Goal: Task Accomplishment & Management: Use online tool/utility

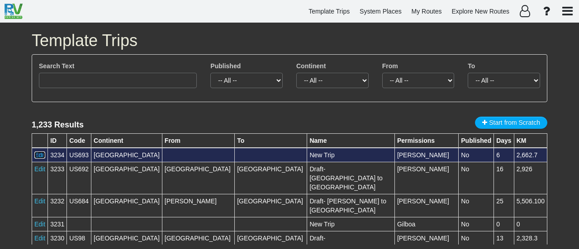
click at [35, 153] on link "Edit" at bounding box center [39, 154] width 11 height 7
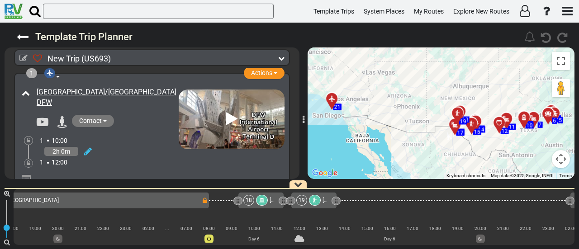
scroll to position [0, 1945]
click at [269, 200] on div at bounding box center [265, 200] width 12 height 11
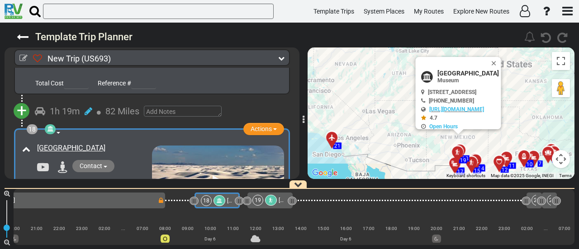
scroll to position [2966, 0]
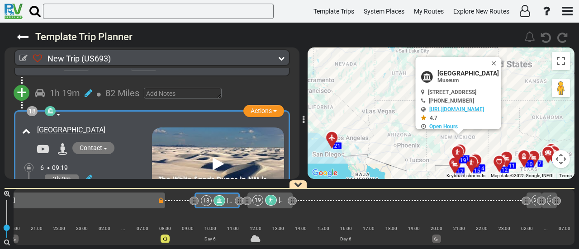
click at [270, 202] on icon at bounding box center [270, 200] width 5 height 5
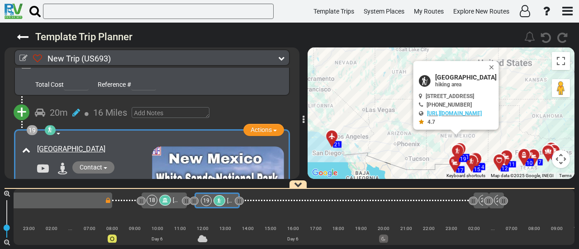
scroll to position [3159, 0]
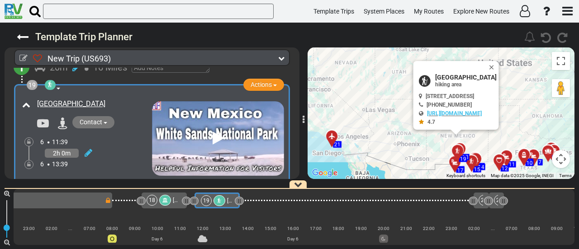
click at [171, 201] on div "18" at bounding box center [159, 200] width 26 height 11
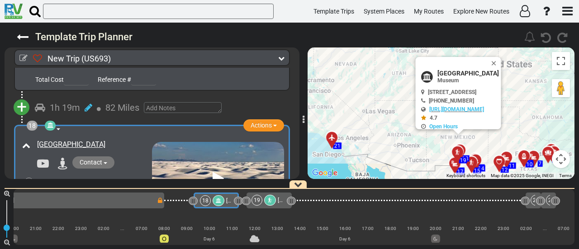
scroll to position [0, 1992]
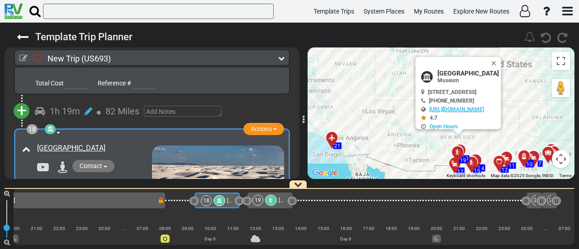
click at [276, 201] on div at bounding box center [271, 200] width 12 height 11
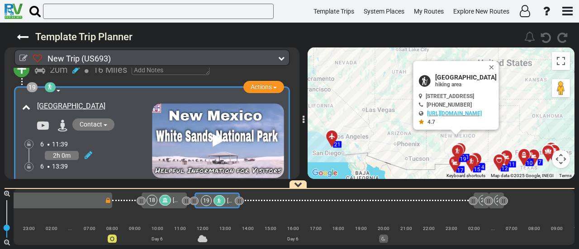
scroll to position [3204, 0]
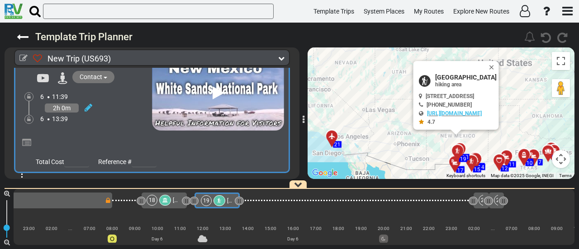
click at [172, 198] on div "18 [GEOGRAPHIC_DATA]" at bounding box center [163, 200] width 34 height 11
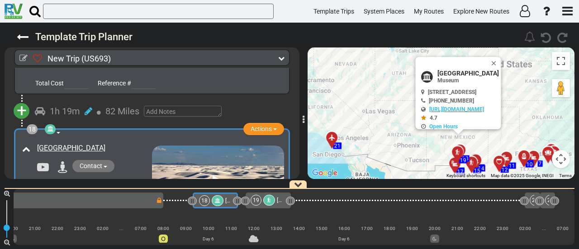
scroll to position [0, 1992]
click at [152, 198] on div "17 [GEOGRAPHIC_DATA]" at bounding box center [45, 200] width 223 height 11
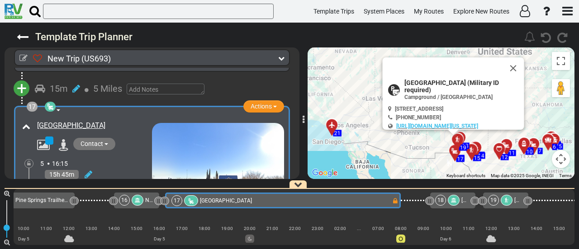
scroll to position [0, 1726]
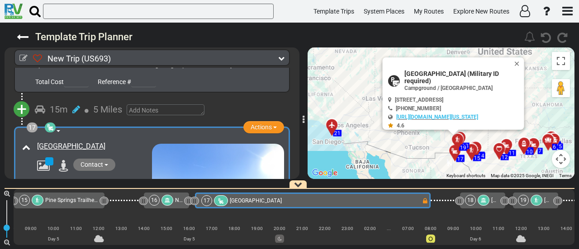
click at [456, 75] on span "[GEOGRAPHIC_DATA] (Military ID required)" at bounding box center [463, 77] width 118 height 14
copy div "[GEOGRAPHIC_DATA] (Military ID required)"
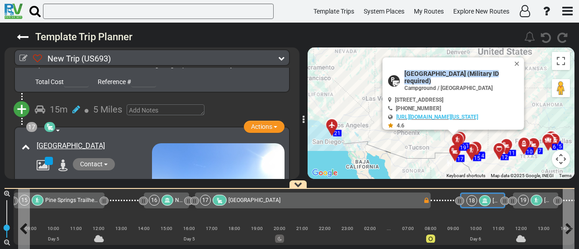
click at [484, 198] on icon at bounding box center [484, 200] width 5 height 5
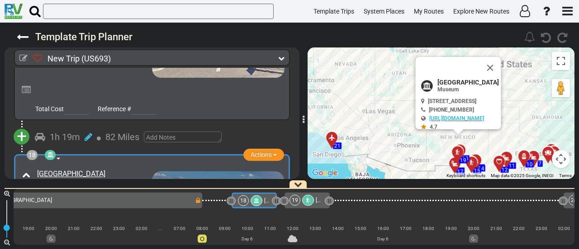
scroll to position [0, 1992]
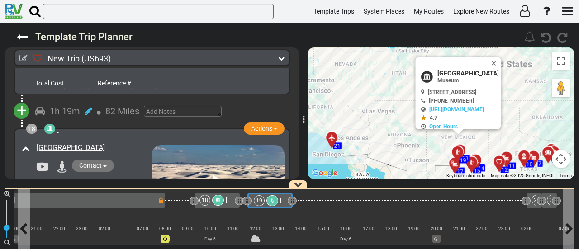
click at [275, 195] on div "19 [GEOGRAPHIC_DATA]" at bounding box center [270, 200] width 32 height 11
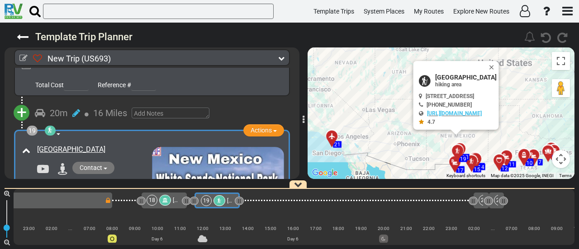
scroll to position [3114, 0]
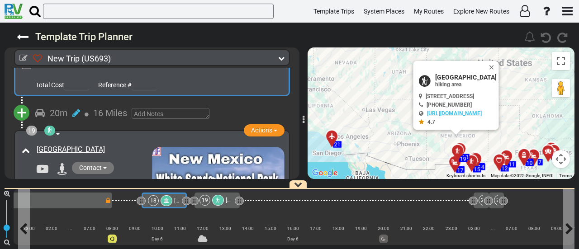
click at [163, 201] on div at bounding box center [166, 200] width 12 height 11
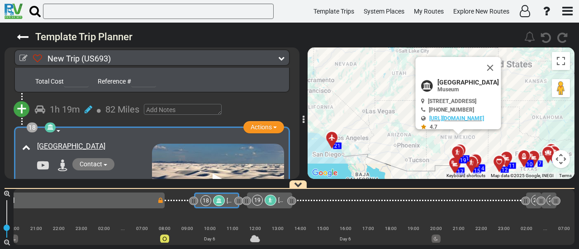
scroll to position [0, 1992]
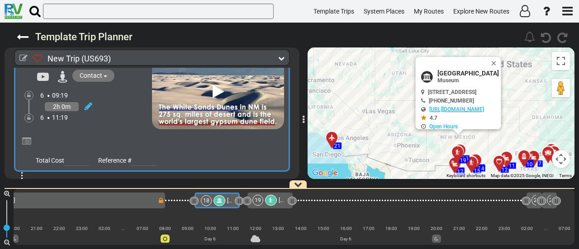
click at [21, 178] on span "+" at bounding box center [22, 188] width 10 height 21
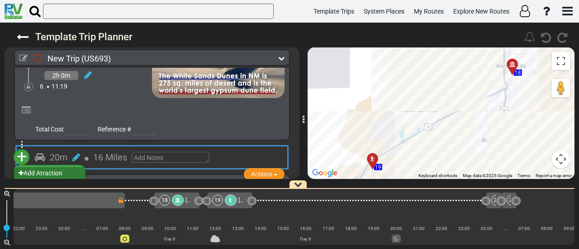
scroll to position [3083, 0]
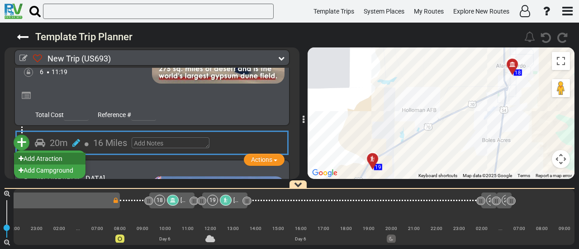
click at [51, 153] on li "Add Atraction" at bounding box center [49, 159] width 71 height 12
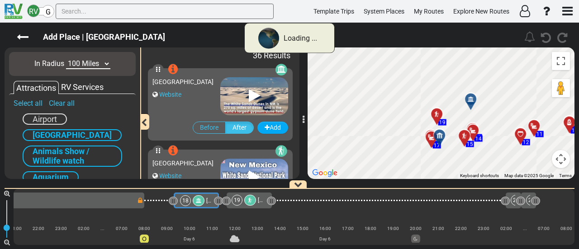
scroll to position [0, 1992]
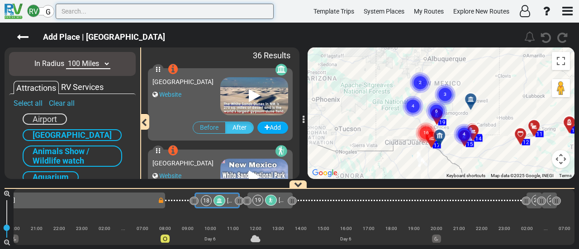
click at [131, 12] on input "text" at bounding box center [165, 11] width 218 height 15
paste input "Interdune Boardwalk"
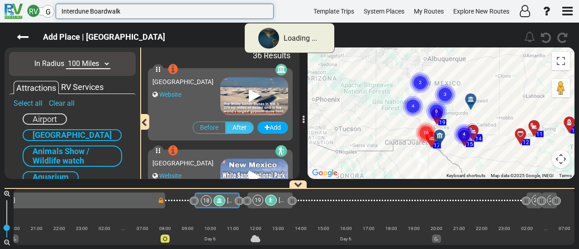
type input "Interdune Boardwalk"
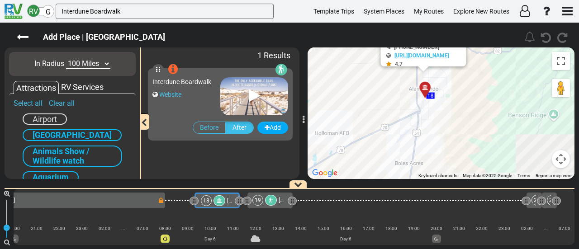
drag, startPoint x: 377, startPoint y: 141, endPoint x: 323, endPoint y: 71, distance: 89.2
click at [323, 71] on div "To activate drag with keyboard, press Alt + Enter. Once in keyboard drag state,…" at bounding box center [440, 113] width 267 height 132
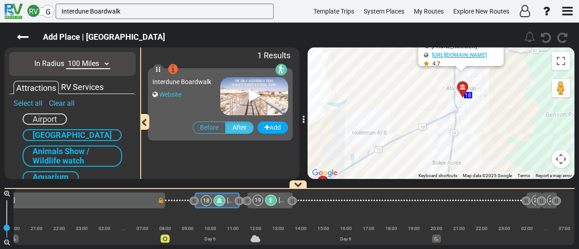
drag, startPoint x: 342, startPoint y: 80, endPoint x: 380, endPoint y: 97, distance: 41.1
click at [392, 94] on div "To activate drag with keyboard, press Alt + Enter. Once in keyboard drag state,…" at bounding box center [440, 113] width 267 height 132
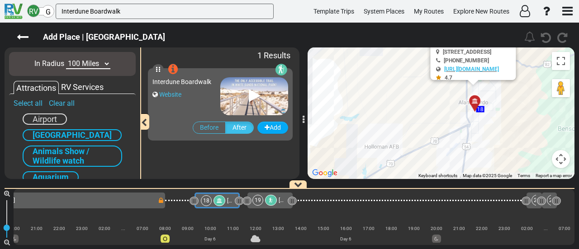
click at [562, 158] on button "Map camera controls" at bounding box center [560, 159] width 18 height 18
click at [536, 159] on button "Zoom out" at bounding box center [538, 159] width 18 height 18
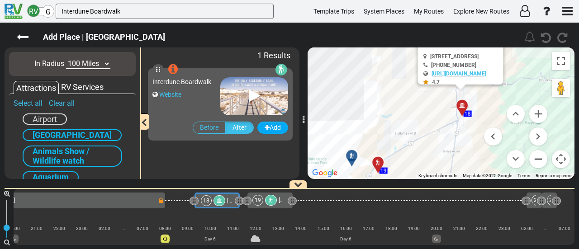
click at [536, 159] on button "Zoom out" at bounding box center [538, 159] width 18 height 18
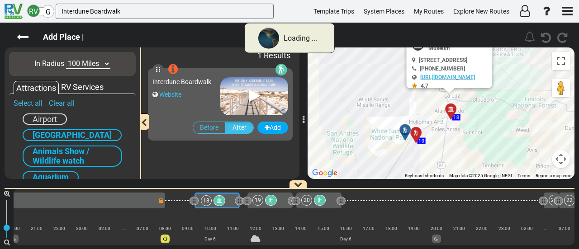
click at [220, 200] on icon at bounding box center [218, 200] width 5 height 5
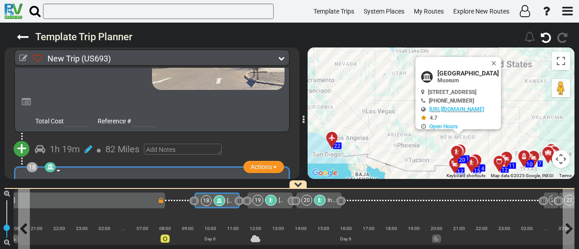
click at [227, 200] on span "[GEOGRAPHIC_DATA]" at bounding box center [253, 201] width 52 height 6
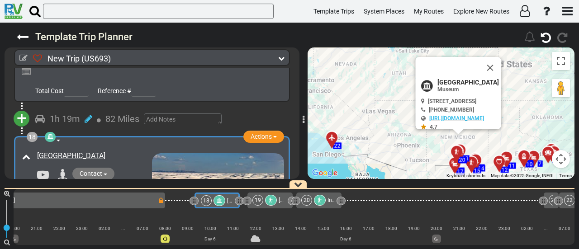
scroll to position [2948, 0]
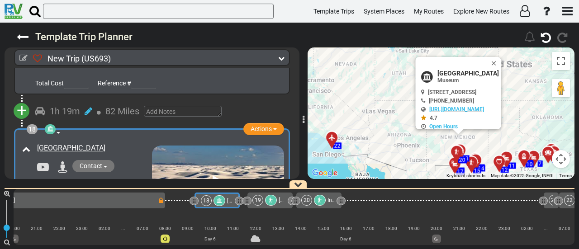
click at [455, 72] on span "[GEOGRAPHIC_DATA]" at bounding box center [467, 73] width 61 height 7
copy div "[GEOGRAPHIC_DATA]"
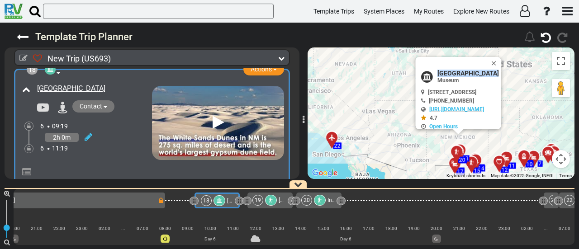
scroll to position [0, 0]
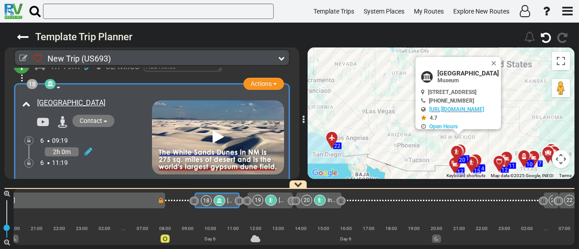
click at [214, 130] on icon at bounding box center [217, 137] width 11 height 14
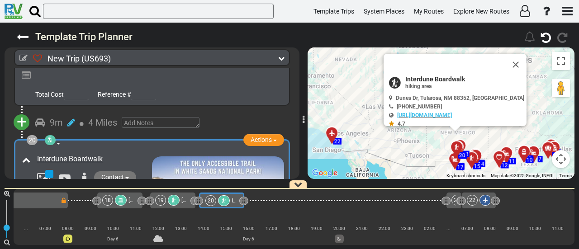
scroll to position [0, 2093]
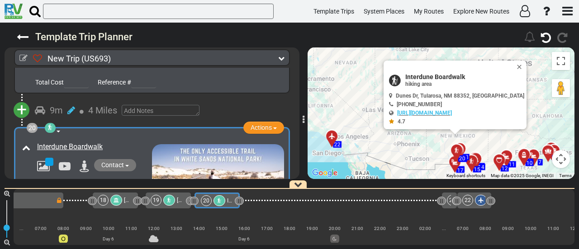
click at [182, 202] on span "[GEOGRAPHIC_DATA]" at bounding box center [203, 200] width 52 height 6
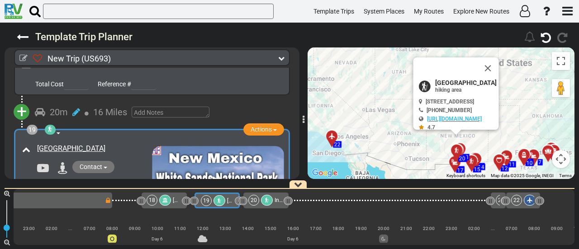
scroll to position [0, 2045]
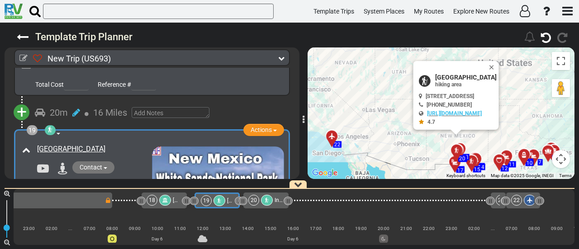
click at [458, 74] on span "[GEOGRAPHIC_DATA]" at bounding box center [465, 77] width 61 height 7
copy div "[GEOGRAPHIC_DATA]"
click at [271, 199] on div at bounding box center [267, 200] width 12 height 11
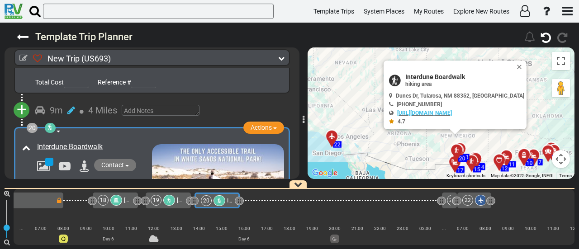
scroll to position [3328, 0]
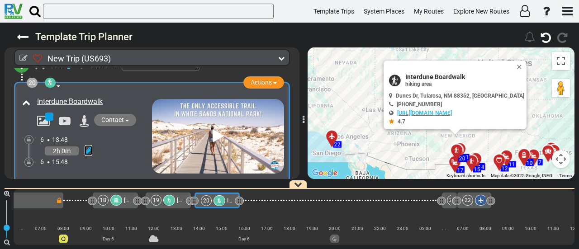
click at [88, 146] on icon at bounding box center [89, 150] width 8 height 9
click at [76, 133] on icon at bounding box center [76, 140] width 8 height 14
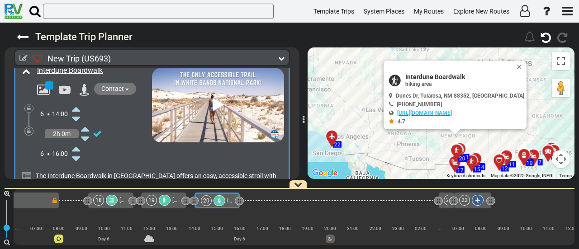
scroll to position [3373, 0]
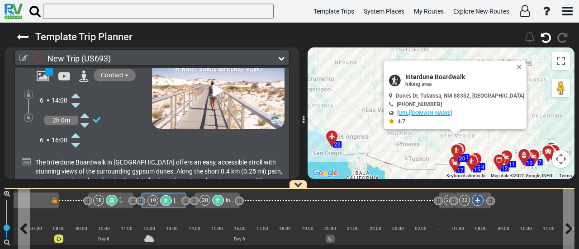
click at [171, 196] on div "19" at bounding box center [160, 200] width 26 height 11
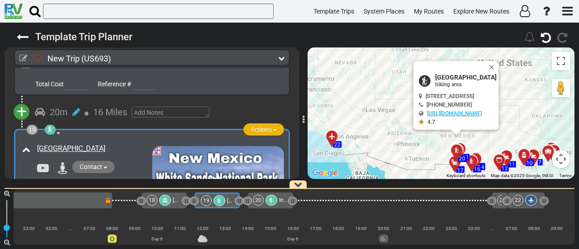
scroll to position [3114, 0]
click at [258, 124] on button "Actions" at bounding box center [263, 130] width 41 height 12
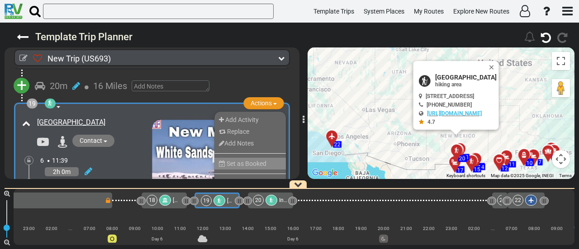
scroll to position [3159, 0]
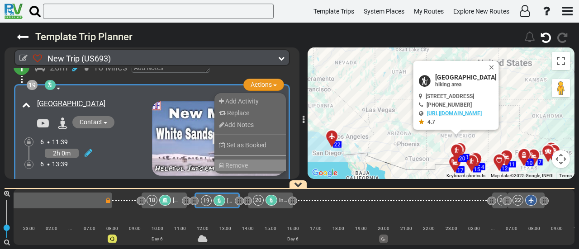
click at [240, 162] on span "Remove" at bounding box center [236, 165] width 23 height 7
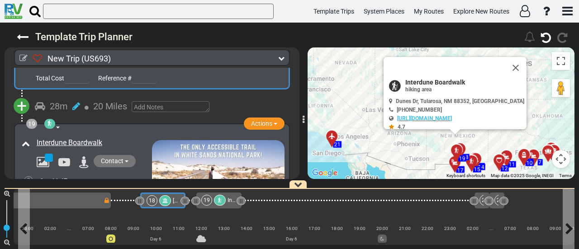
scroll to position [0, 2047]
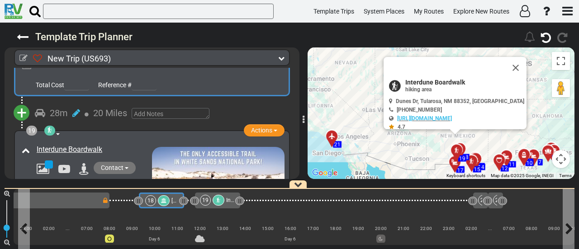
click at [175, 199] on span "[GEOGRAPHIC_DATA]" at bounding box center [197, 201] width 52 height 6
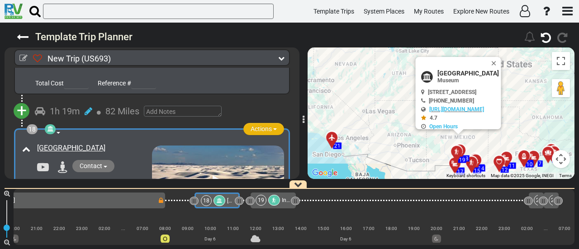
click at [260, 125] on span "Actions" at bounding box center [260, 128] width 21 height 7
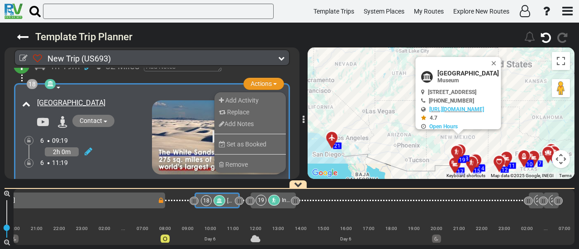
drag, startPoint x: 251, startPoint y: 140, endPoint x: 246, endPoint y: 36, distance: 104.1
click at [251, 159] on li "Remove" at bounding box center [249, 165] width 71 height 12
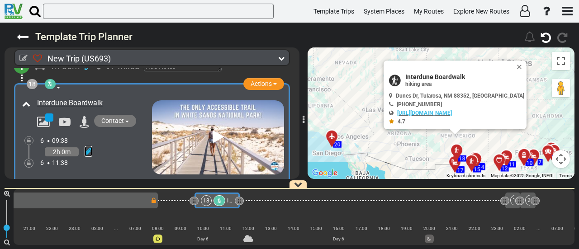
click at [86, 147] on icon at bounding box center [89, 151] width 8 height 9
click at [73, 134] on icon at bounding box center [76, 141] width 8 height 14
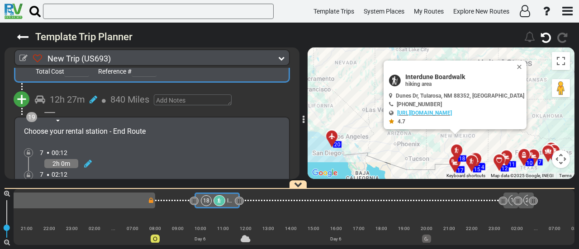
click at [20, 89] on span "+" at bounding box center [22, 99] width 10 height 21
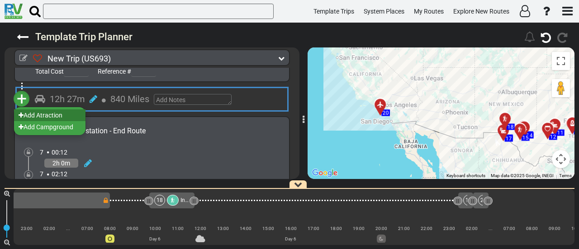
click at [39, 109] on li "Add Atraction" at bounding box center [49, 115] width 71 height 12
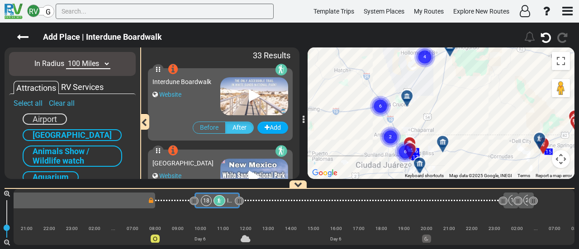
drag, startPoint x: 427, startPoint y: 89, endPoint x: 481, endPoint y: 94, distance: 54.4
click at [481, 94] on div "To activate drag with keyboard, press Alt + Enter. Once in keyboard drag state,…" at bounding box center [440, 113] width 267 height 132
click at [409, 99] on div at bounding box center [410, 100] width 15 height 14
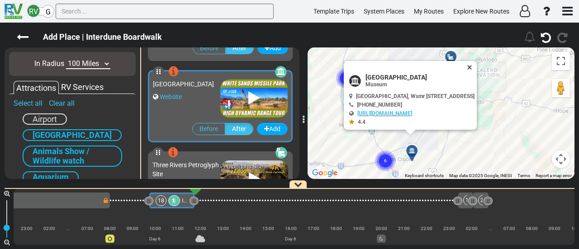
click at [476, 61] on button "Close" at bounding box center [471, 67] width 11 height 13
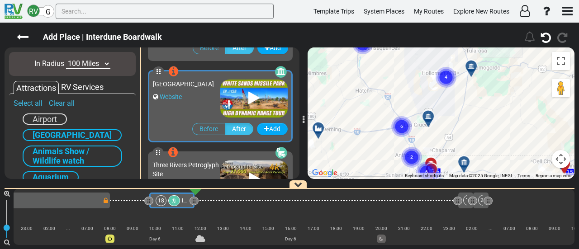
drag, startPoint x: 395, startPoint y: 101, endPoint x: 403, endPoint y: 86, distance: 16.8
click at [403, 86] on div "To activate drag with keyboard, press Alt + Enter. Once in keyboard drag state,…" at bounding box center [440, 113] width 267 height 132
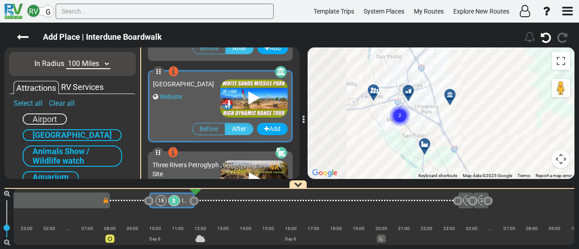
drag, startPoint x: 411, startPoint y: 124, endPoint x: 531, endPoint y: 121, distance: 119.8
click at [531, 121] on div "To activate drag with keyboard, press Alt + Enter. Once in keyboard drag state,…" at bounding box center [440, 113] width 267 height 132
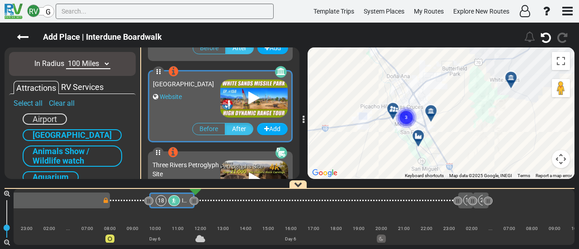
click at [433, 111] on div at bounding box center [433, 115] width 15 height 14
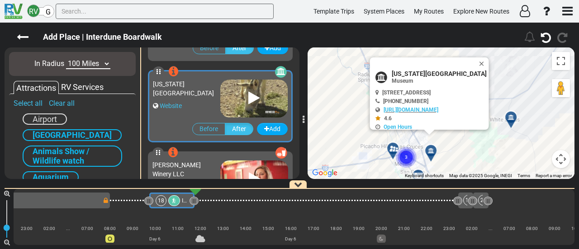
click at [392, 146] on icon at bounding box center [392, 148] width 9 height 7
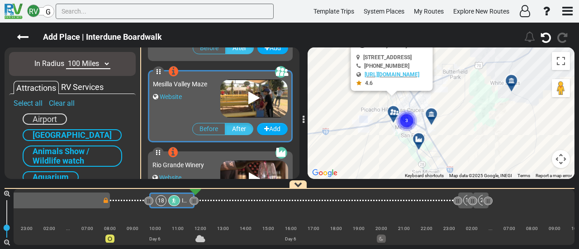
drag, startPoint x: 361, startPoint y: 106, endPoint x: 368, endPoint y: 122, distance: 17.0
click at [361, 105] on div "To activate drag with keyboard, press Alt + Enter. Once in keyboard drag state,…" at bounding box center [440, 113] width 267 height 132
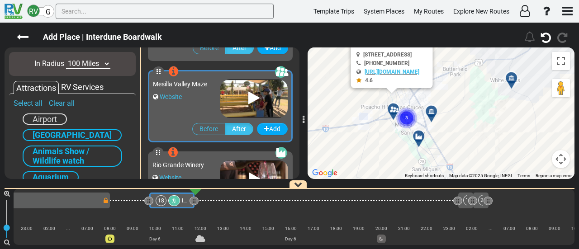
click at [419, 139] on div at bounding box center [421, 140] width 15 height 14
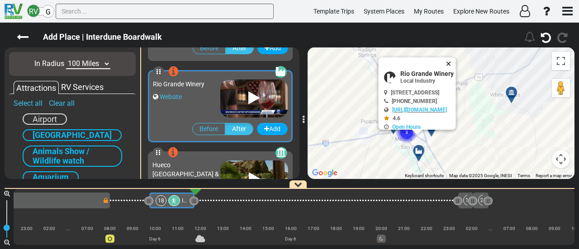
click at [456, 60] on button "Close" at bounding box center [450, 63] width 11 height 13
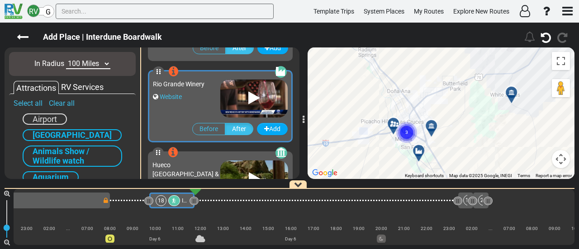
click at [410, 126] on circle "Cluster of 3 markers" at bounding box center [406, 132] width 21 height 21
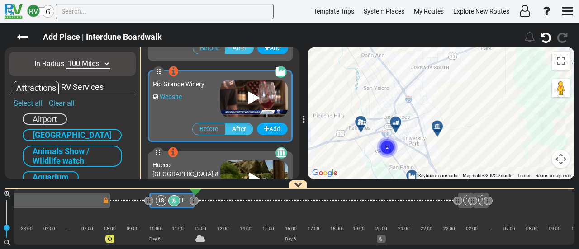
click at [396, 122] on div at bounding box center [398, 126] width 15 height 14
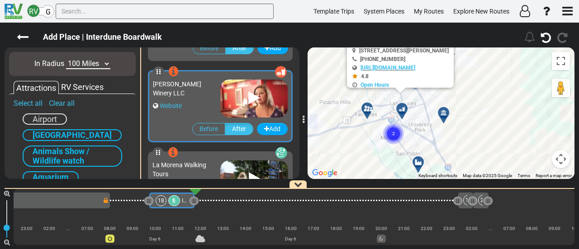
drag, startPoint x: 372, startPoint y: 139, endPoint x: 372, endPoint y: 121, distance: 18.5
click at [372, 121] on div "To activate drag with keyboard, press Alt + Enter. Once in keyboard drag state,…" at bounding box center [440, 113] width 267 height 132
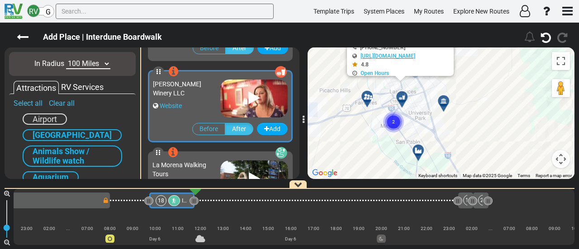
click at [395, 121] on circle "Cluster of 2 markers" at bounding box center [393, 122] width 21 height 21
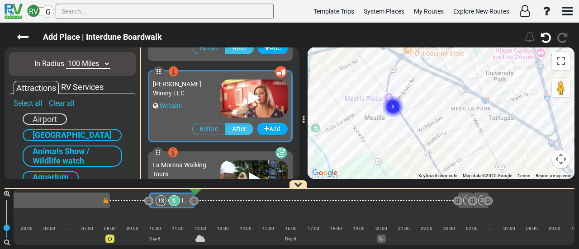
click at [392, 106] on text "2" at bounding box center [392, 106] width 3 height 6
click at [392, 103] on div at bounding box center [393, 107] width 15 height 14
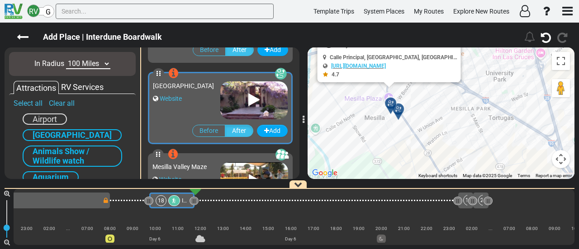
scroll to position [730, 0]
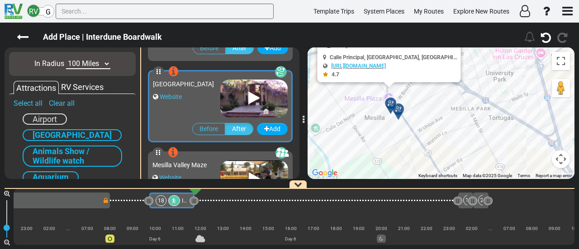
click at [397, 123] on div "To activate drag with keyboard, press Alt + Enter. Once in keyboard drag state,…" at bounding box center [440, 113] width 267 height 132
click at [398, 111] on div at bounding box center [401, 113] width 15 height 14
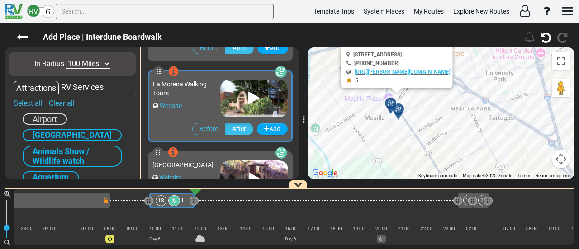
scroll to position [649, 0]
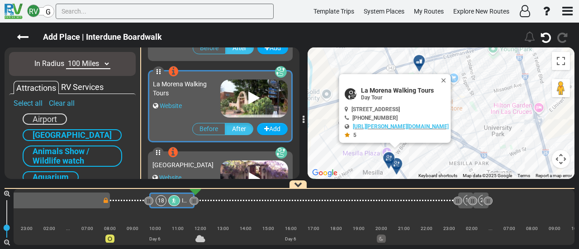
drag, startPoint x: 428, startPoint y: 146, endPoint x: 426, endPoint y: 176, distance: 30.0
click at [426, 176] on div "To activate drag with keyboard, press Alt + Enter. Once in keyboard drag state,…" at bounding box center [440, 113] width 267 height 132
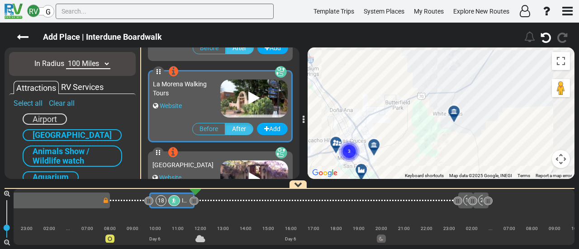
drag, startPoint x: 544, startPoint y: 106, endPoint x: 425, endPoint y: 133, distance: 121.8
click at [390, 141] on div "To activate drag with keyboard, press Alt + Enter. Once in keyboard drag state,…" at bounding box center [440, 113] width 267 height 132
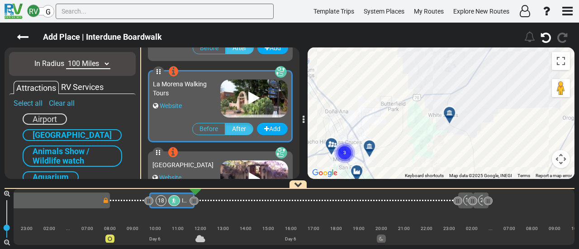
click at [450, 113] on div at bounding box center [452, 116] width 15 height 14
click at [447, 116] on div at bounding box center [452, 116] width 15 height 14
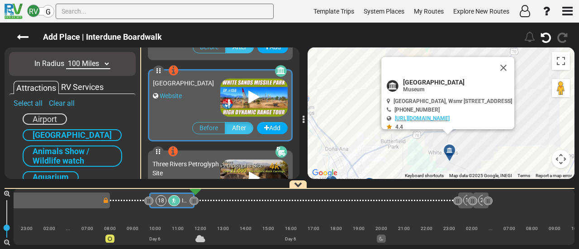
scroll to position [324, 0]
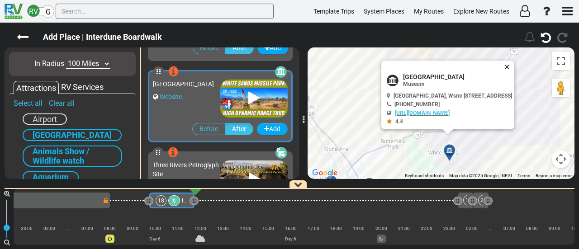
click at [511, 61] on button "Close" at bounding box center [508, 67] width 11 height 13
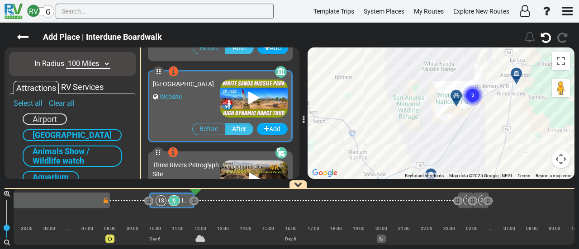
drag, startPoint x: 512, startPoint y: 113, endPoint x: 473, endPoint y: 151, distance: 54.6
click at [473, 151] on div "To activate drag with keyboard, press Alt + Enter. Once in keyboard drag state,…" at bounding box center [440, 113] width 267 height 132
click at [520, 70] on div at bounding box center [515, 73] width 11 height 7
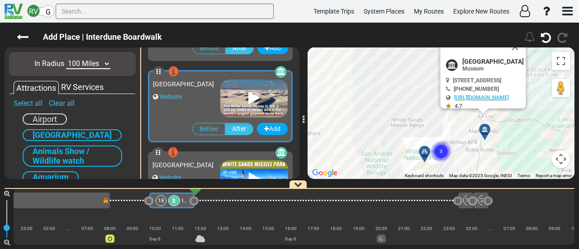
scroll to position [242, 0]
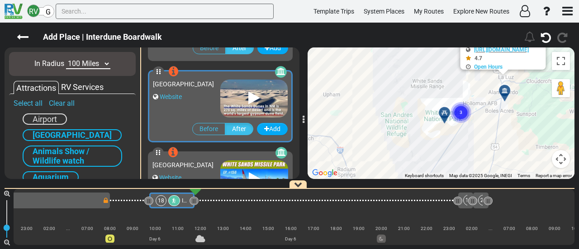
drag, startPoint x: 406, startPoint y: 95, endPoint x: 431, endPoint y: 60, distance: 43.5
click at [431, 60] on div "To activate drag with keyboard, press Alt + Enter. Once in keyboard drag state,…" at bounding box center [440, 113] width 267 height 132
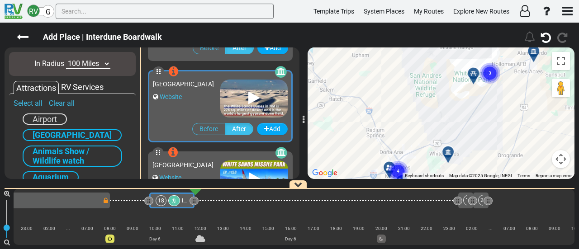
click at [447, 154] on div at bounding box center [450, 156] width 15 height 14
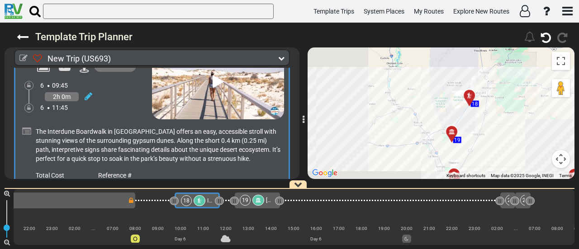
scroll to position [0, 2002]
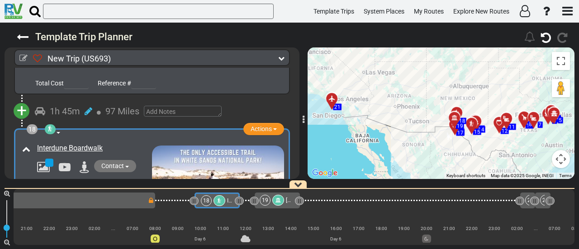
click at [278, 201] on icon at bounding box center [277, 200] width 5 height 5
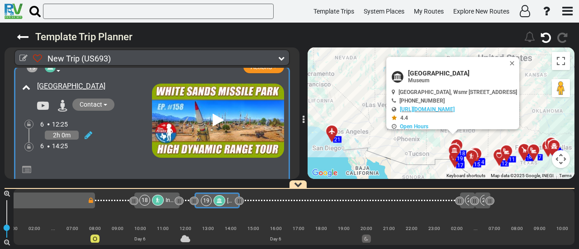
scroll to position [3220, 0]
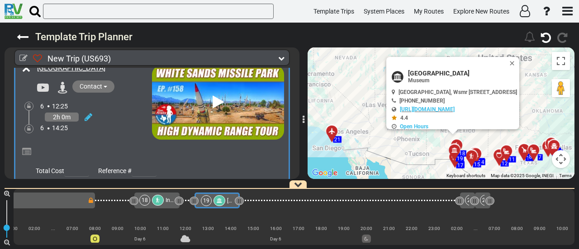
click at [214, 95] on icon at bounding box center [217, 102] width 11 height 14
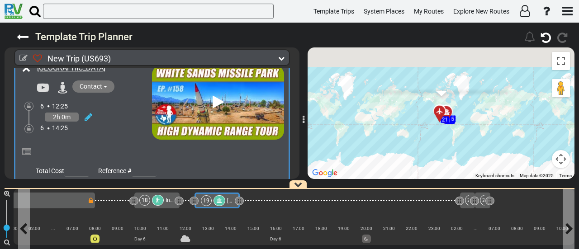
click at [217, 198] on icon at bounding box center [218, 200] width 5 height 5
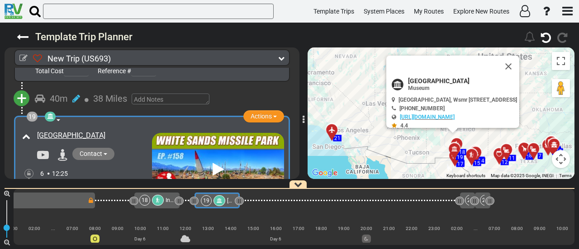
scroll to position [3147, 0]
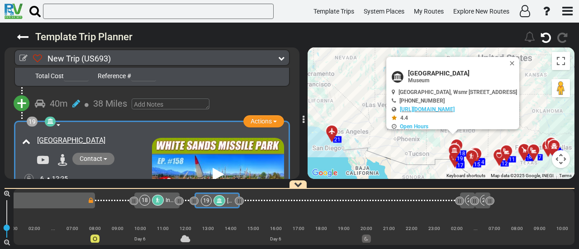
click at [466, 74] on span "[GEOGRAPHIC_DATA]" at bounding box center [462, 73] width 109 height 7
copy div "[GEOGRAPHIC_DATA]"
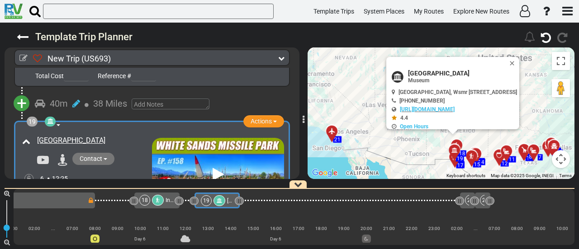
click at [214, 167] on icon at bounding box center [217, 174] width 11 height 14
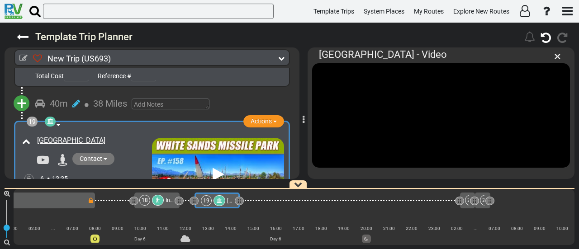
click at [161, 199] on div at bounding box center [158, 200] width 12 height 11
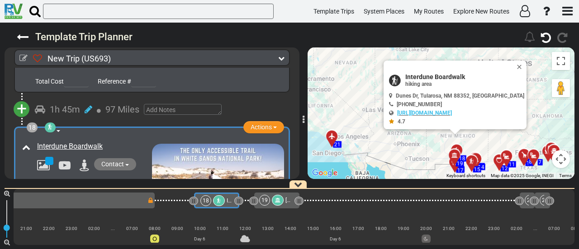
scroll to position [0, 2002]
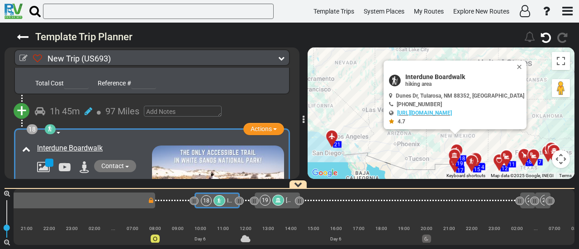
click at [440, 74] on span "Interdune Boardwalk" at bounding box center [464, 76] width 118 height 7
copy div "Interdune Boardwalk"
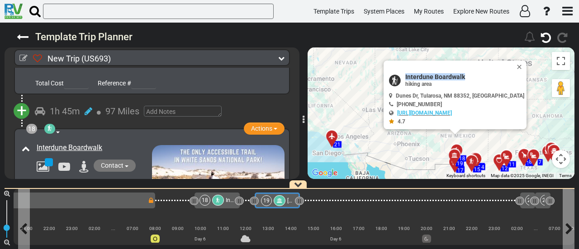
click at [280, 197] on div at bounding box center [279, 200] width 12 height 11
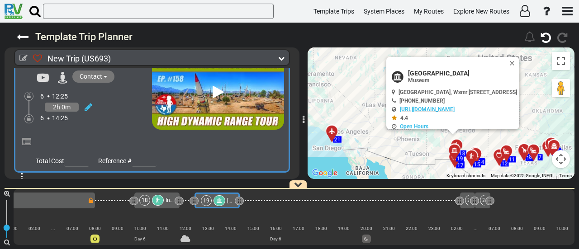
scroll to position [3238, 0]
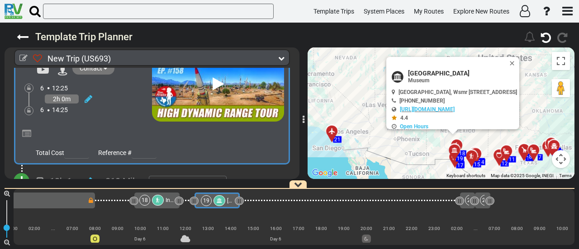
click at [26, 129] on icon at bounding box center [26, 133] width 9 height 9
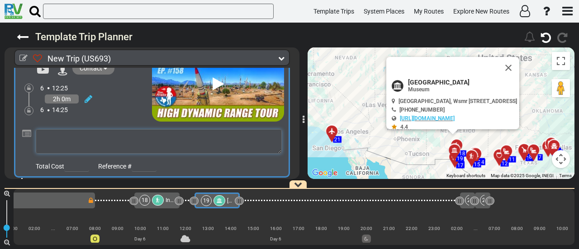
click at [57, 129] on textarea at bounding box center [159, 141] width 246 height 24
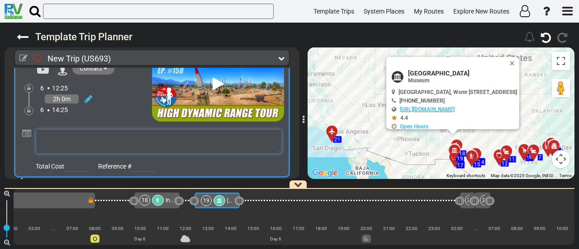
paste textarea "The [GEOGRAPHIC_DATA] offers a fascinating look into the history of U.S. missil…"
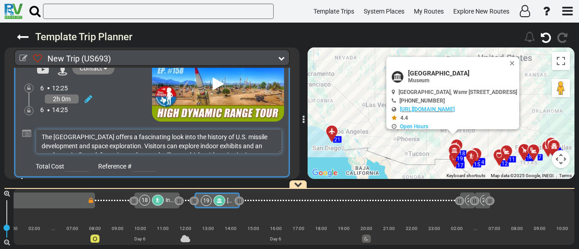
scroll to position [24, 0]
type textarea "The [GEOGRAPHIC_DATA] offers a fascinating look into the history of U.S. missil…"
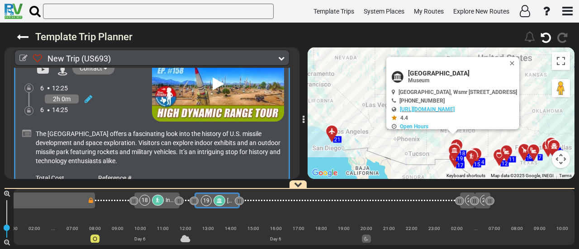
scroll to position [3147, 0]
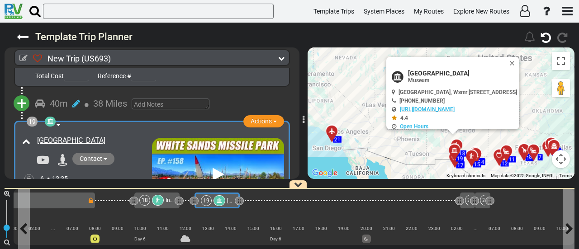
click at [208, 199] on div "19" at bounding box center [206, 200] width 11 height 11
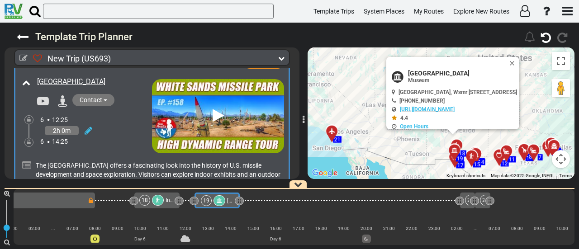
scroll to position [3220, 0]
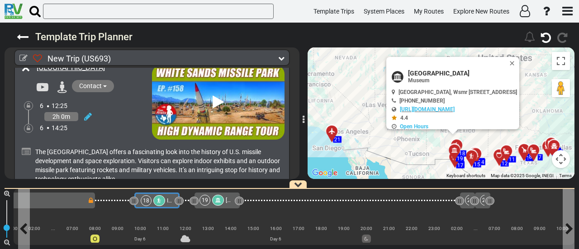
drag, startPoint x: 159, startPoint y: 200, endPoint x: 152, endPoint y: 200, distance: 7.2
click at [159, 200] on icon at bounding box center [158, 200] width 5 height 5
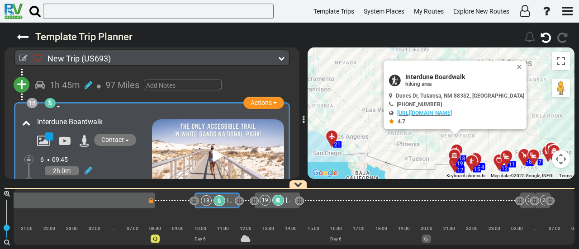
scroll to position [2993, 0]
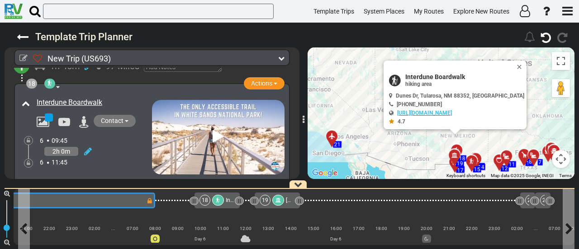
click at [127, 199] on div "17 [GEOGRAPHIC_DATA]" at bounding box center [36, 200] width 220 height 11
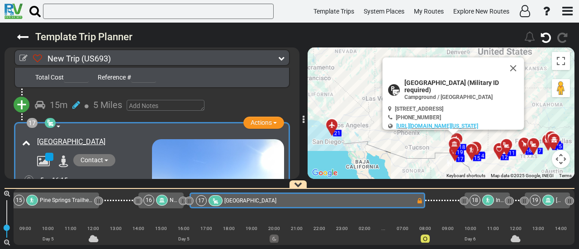
scroll to position [2774, 0]
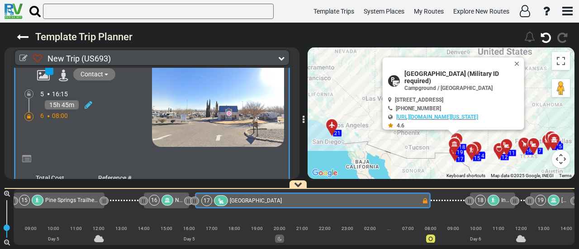
click at [28, 114] on icon at bounding box center [29, 116] width 4 height 5
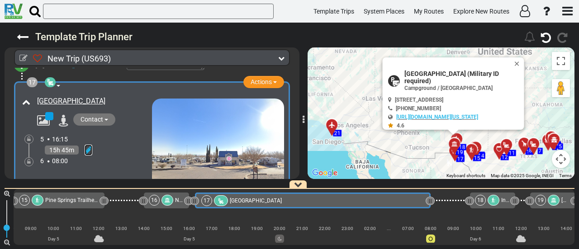
click at [89, 146] on icon at bounding box center [89, 150] width 8 height 9
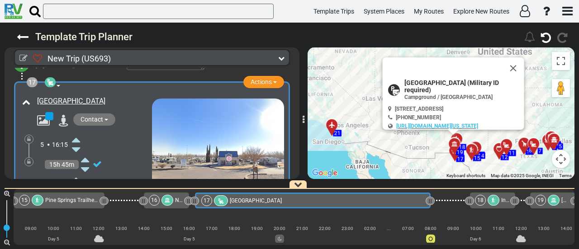
click at [74, 182] on icon at bounding box center [76, 189] width 8 height 14
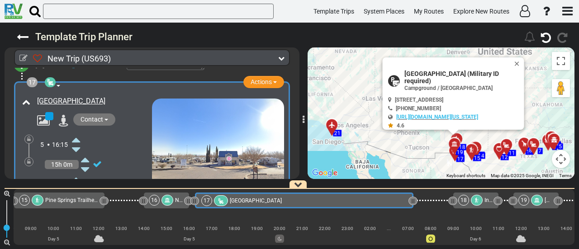
click at [74, 182] on icon at bounding box center [76, 189] width 8 height 14
click at [29, 159] on icon at bounding box center [29, 161] width 4 height 5
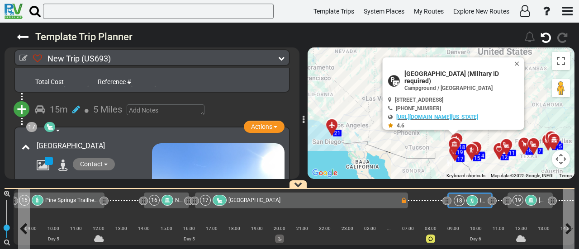
click at [469, 199] on icon at bounding box center [471, 200] width 5 height 5
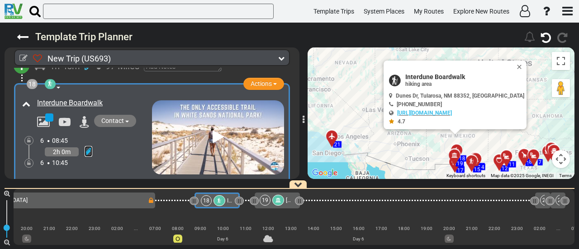
click at [91, 147] on icon at bounding box center [89, 151] width 8 height 9
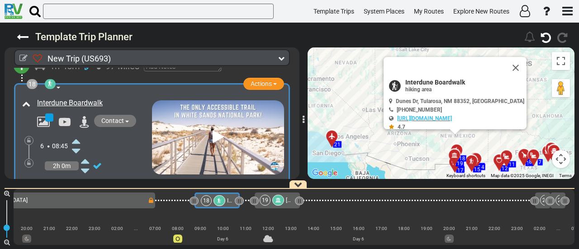
click at [77, 144] on icon at bounding box center [76, 151] width 8 height 14
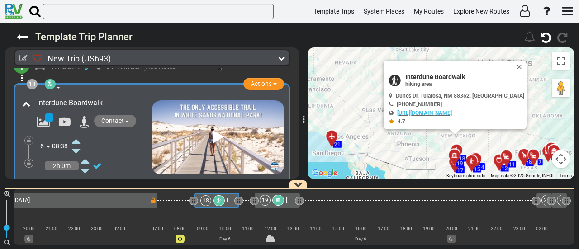
click at [77, 144] on icon at bounding box center [76, 151] width 8 height 14
click at [77, 134] on icon at bounding box center [76, 141] width 8 height 14
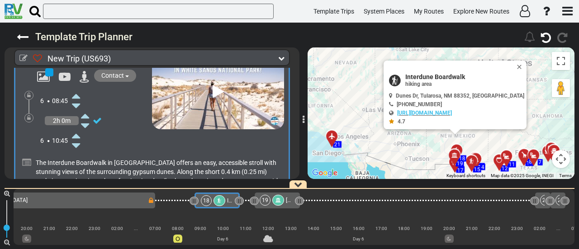
click at [80, 128] on icon at bounding box center [76, 135] width 8 height 14
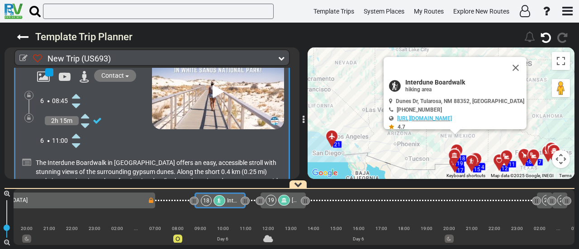
click at [80, 128] on icon at bounding box center [76, 135] width 8 height 14
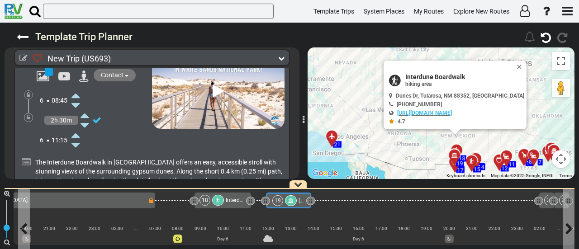
click at [292, 203] on div at bounding box center [291, 200] width 12 height 11
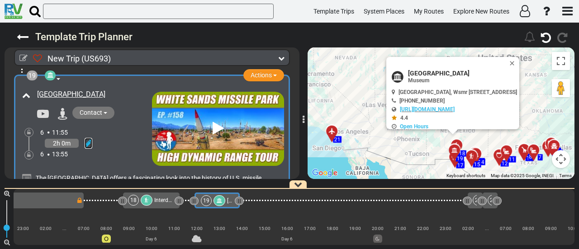
click at [89, 139] on icon at bounding box center [89, 143] width 8 height 9
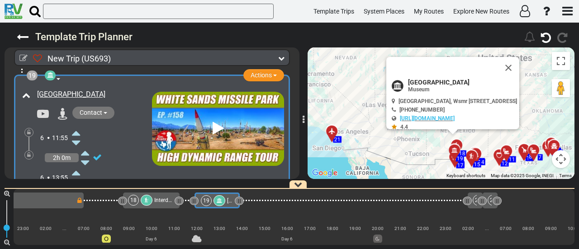
click at [76, 126] on icon at bounding box center [76, 133] width 8 height 14
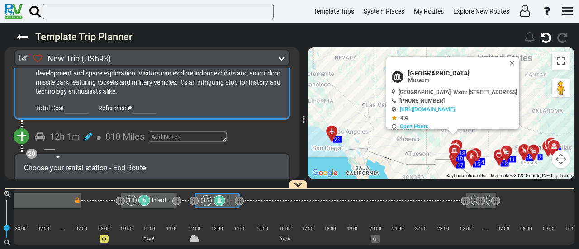
click at [212, 200] on div "19" at bounding box center [214, 200] width 26 height 11
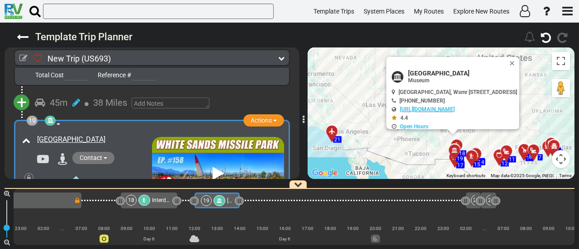
click at [160, 198] on span "Interdune Boardwalk" at bounding box center [177, 200] width 50 height 6
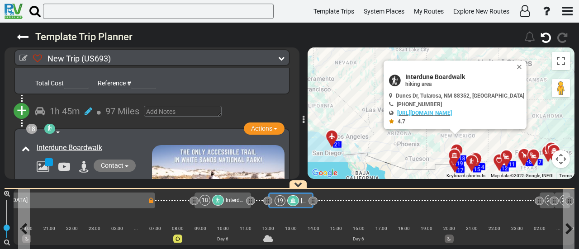
click at [285, 202] on div "19" at bounding box center [287, 200] width 26 height 11
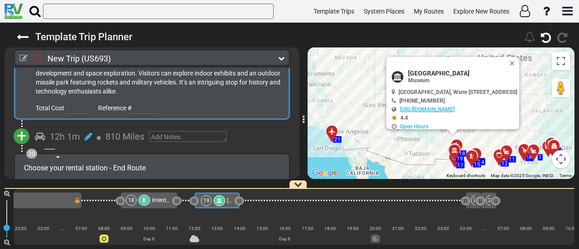
click at [24, 127] on span "+" at bounding box center [22, 136] width 10 height 21
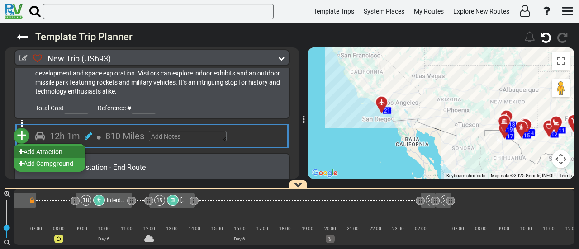
click at [52, 146] on li "Add Atraction" at bounding box center [49, 152] width 71 height 12
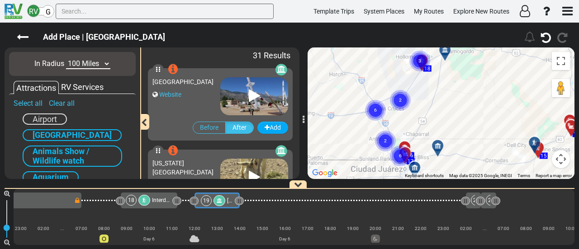
drag, startPoint x: 357, startPoint y: 111, endPoint x: 488, endPoint y: 222, distance: 171.2
click at [488, 222] on div "Add Place | [GEOGRAPHIC_DATA]" at bounding box center [289, 136] width 579 height 226
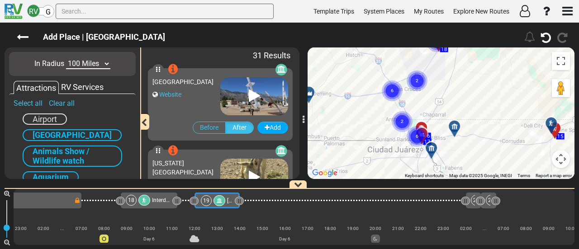
drag, startPoint x: 496, startPoint y: 98, endPoint x: 508, endPoint y: 86, distance: 16.3
click at [508, 86] on div "To activate drag with keyboard, press Alt + Enter. Once in keyboard drag state,…" at bounding box center [440, 113] width 267 height 132
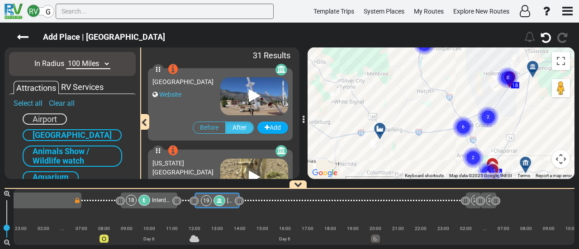
drag, startPoint x: 387, startPoint y: 129, endPoint x: 460, endPoint y: 168, distance: 82.1
click at [460, 168] on div "To activate drag with keyboard, press Alt + Enter. Once in keyboard drag state,…" at bounding box center [440, 113] width 267 height 132
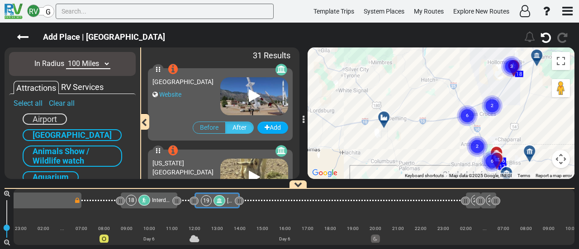
drag, startPoint x: 426, startPoint y: 132, endPoint x: 442, endPoint y: 141, distance: 18.3
click at [442, 141] on div "To activate drag with keyboard, press Alt + Enter. Once in keyboard drag state,…" at bounding box center [440, 113] width 267 height 132
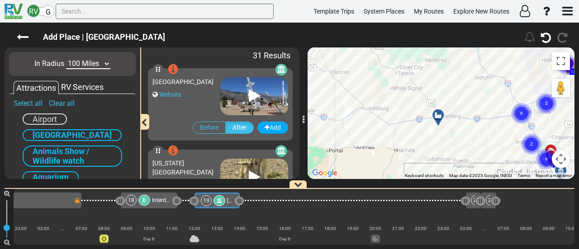
drag, startPoint x: 409, startPoint y: 135, endPoint x: 461, endPoint y: 135, distance: 51.1
click at [467, 133] on div "To activate drag with keyboard, press Alt + Enter. Once in keyboard drag state,…" at bounding box center [440, 113] width 267 height 132
click at [438, 123] on div at bounding box center [441, 120] width 15 height 14
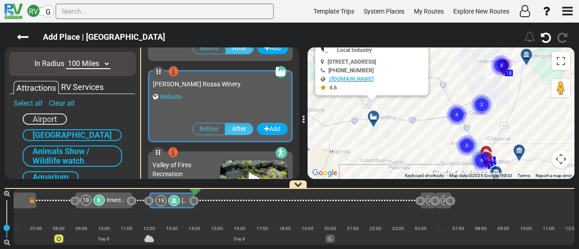
click at [407, 99] on div "To activate drag with keyboard, press Alt + Enter. Once in keyboard drag state,…" at bounding box center [440, 113] width 267 height 132
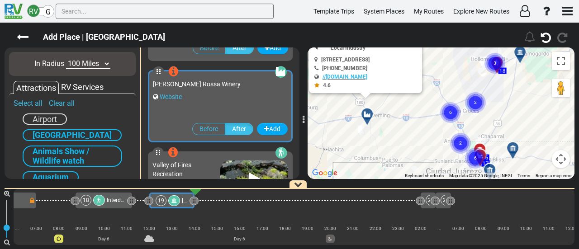
click at [455, 113] on circle "Cluster of 6 markers" at bounding box center [450, 112] width 21 height 21
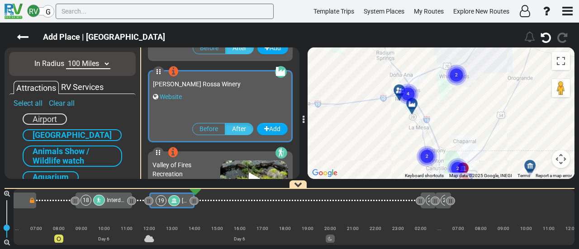
drag, startPoint x: 434, startPoint y: 118, endPoint x: 458, endPoint y: 122, distance: 24.7
click at [458, 122] on div "To navigate, press the arrow keys. To activate drag with keyboard, press Alt + …" at bounding box center [440, 113] width 267 height 132
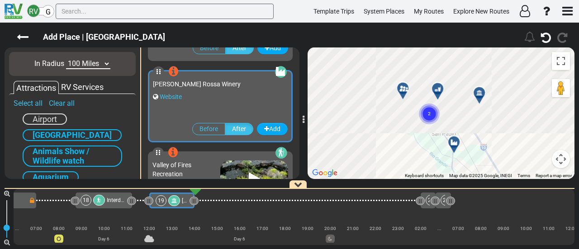
drag, startPoint x: 430, startPoint y: 98, endPoint x: 518, endPoint y: 201, distance: 135.0
click at [517, 201] on div "Add Place | [GEOGRAPHIC_DATA]" at bounding box center [289, 136] width 579 height 226
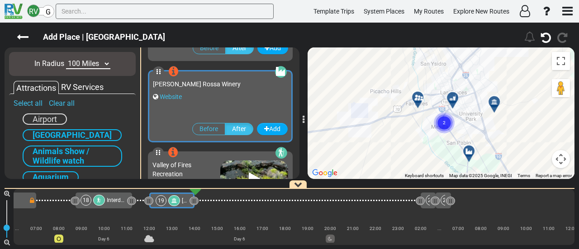
click at [448, 125] on circle "Cluster of 2 markers" at bounding box center [443, 123] width 21 height 21
click at [439, 120] on circle "Cluster of 2 markers" at bounding box center [443, 123] width 21 height 21
drag, startPoint x: 439, startPoint y: 120, endPoint x: 447, endPoint y: 122, distance: 8.1
click at [447, 122] on circle "Cluster of 2 markers" at bounding box center [443, 123] width 21 height 21
click at [472, 151] on div at bounding box center [471, 155] width 15 height 14
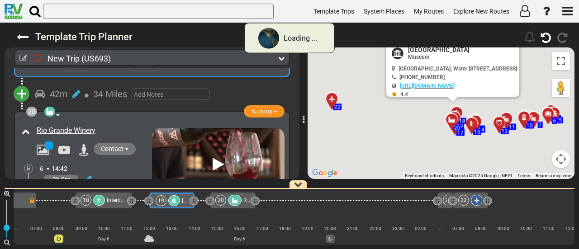
scroll to position [3268, 0]
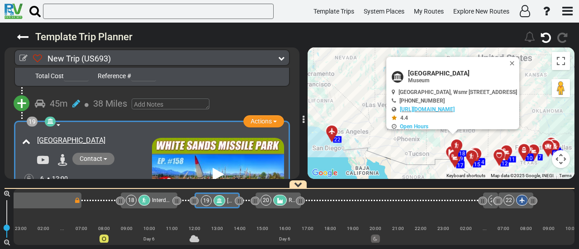
click at [275, 196] on div "20" at bounding box center [274, 200] width 28 height 11
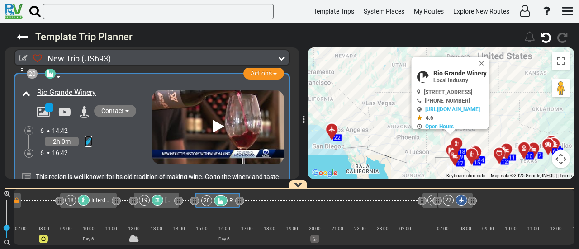
click at [86, 137] on icon at bounding box center [89, 141] width 8 height 9
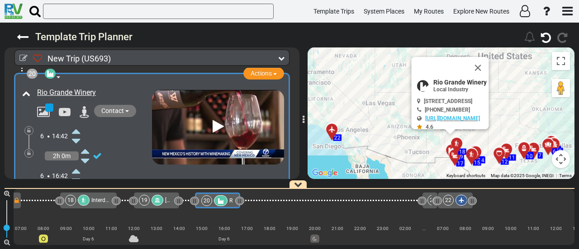
click at [81, 126] on div "6 14:42" at bounding box center [96, 136] width 112 height 20
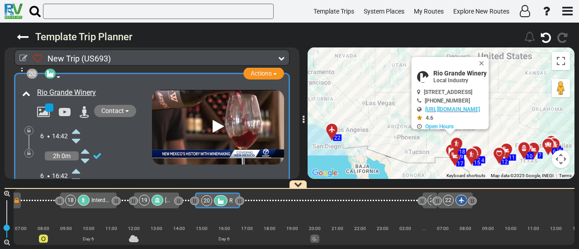
click at [75, 124] on icon at bounding box center [76, 131] width 8 height 14
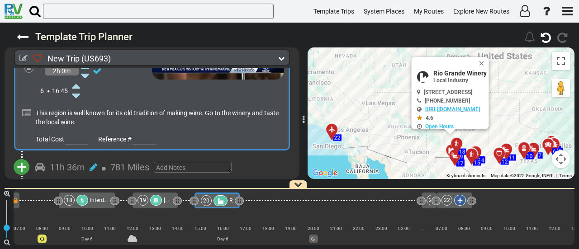
scroll to position [3478, 0]
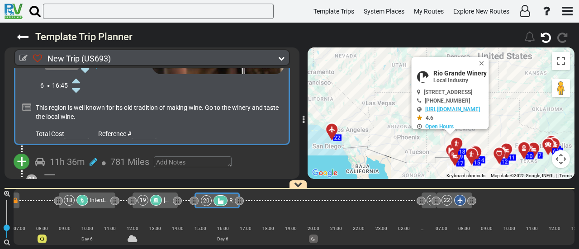
click at [24, 151] on span "+" at bounding box center [22, 161] width 10 height 21
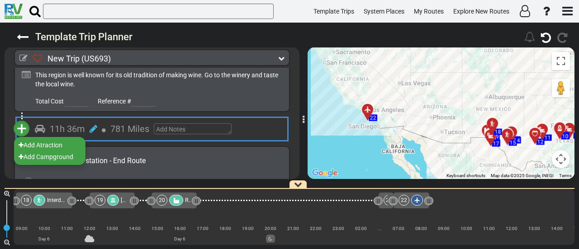
scroll to position [3523, 0]
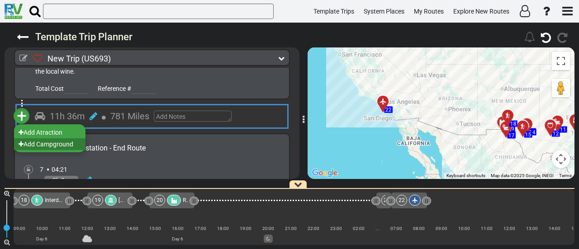
click at [66, 138] on li "Add Campground" at bounding box center [49, 144] width 71 height 12
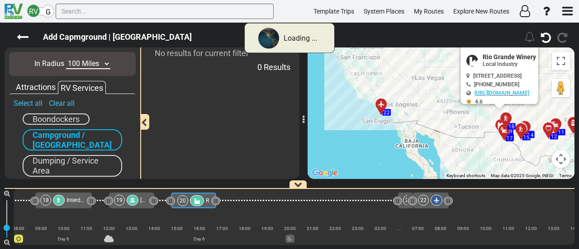
click at [81, 64] on select "10 Miles 50 Miles 100 Miles 250 Miles 500 Miles 1000 Miles" at bounding box center [88, 64] width 44 height 10
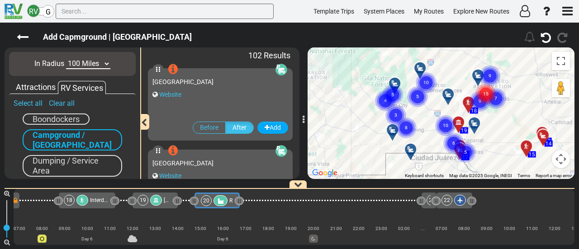
select select "number:10"
click at [66, 59] on select "10 Miles 50 Miles 100 Miles 250 Miles 500 Miles 1000 Miles" at bounding box center [88, 64] width 44 height 10
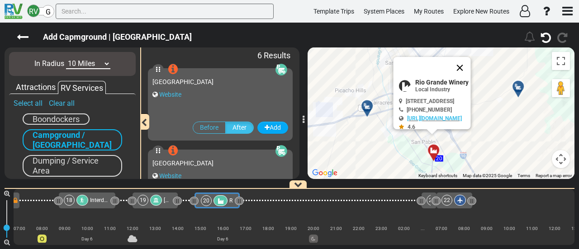
click at [470, 65] on button "Close" at bounding box center [460, 68] width 22 height 22
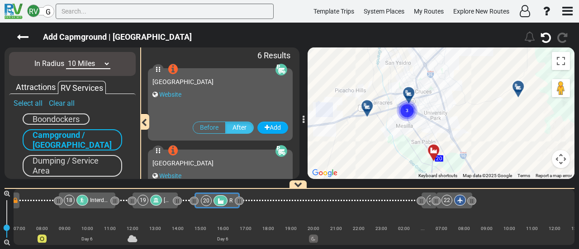
click at [402, 111] on circle "Cluster of 3 markers" at bounding box center [406, 110] width 21 height 21
click at [412, 113] on text "2" at bounding box center [410, 112] width 3 height 6
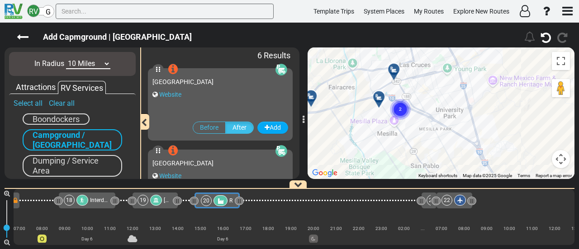
click at [400, 112] on circle "Cluster of 2 markers" at bounding box center [400, 109] width 21 height 21
click at [397, 113] on div at bounding box center [400, 114] width 15 height 14
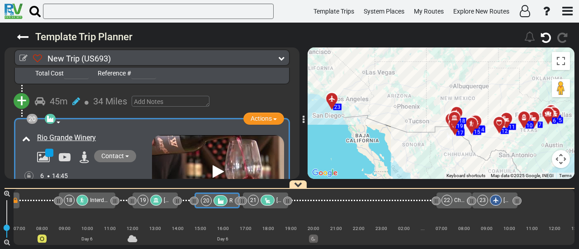
click at [273, 198] on div at bounding box center [267, 200] width 14 height 11
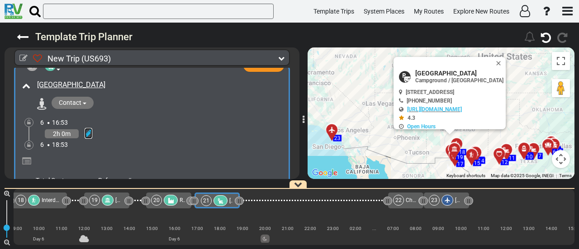
click at [91, 129] on icon at bounding box center [89, 133] width 8 height 9
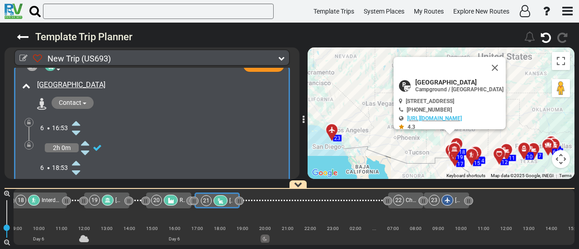
click at [79, 116] on icon at bounding box center [76, 123] width 8 height 14
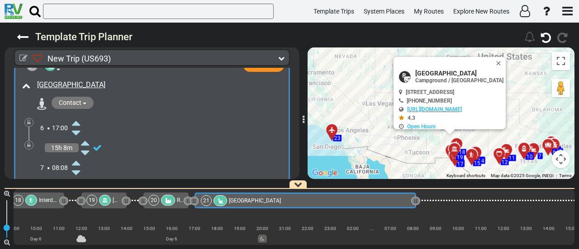
drag, startPoint x: 237, startPoint y: 199, endPoint x: 413, endPoint y: 209, distance: 176.5
click at [413, 209] on div "1 [GEOGRAPHIC_DATA]/[GEOGRAPHIC_DATA] DFW" at bounding box center [294, 217] width 560 height 56
click at [87, 129] on icon at bounding box center [89, 133] width 8 height 9
click at [79, 165] on icon at bounding box center [76, 172] width 8 height 14
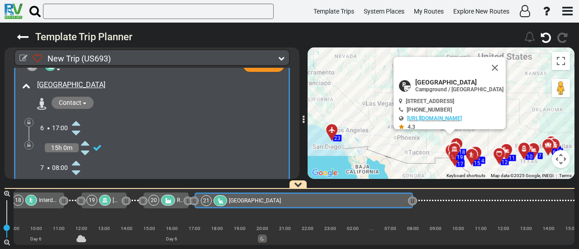
click at [79, 165] on icon at bounding box center [76, 172] width 8 height 14
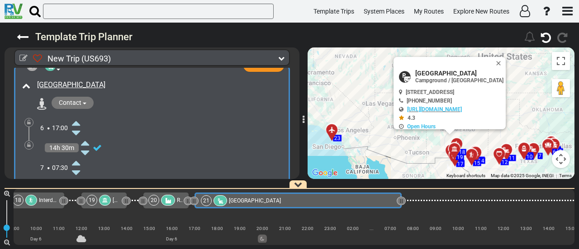
click at [79, 165] on icon at bounding box center [76, 172] width 8 height 14
click at [79, 155] on icon at bounding box center [76, 162] width 8 height 14
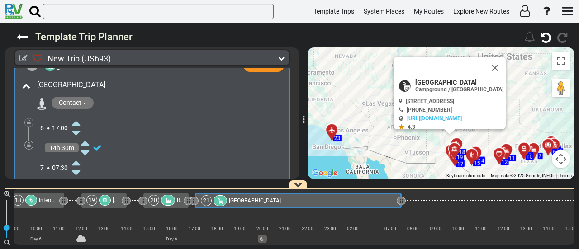
click at [79, 155] on icon at bounding box center [76, 162] width 8 height 14
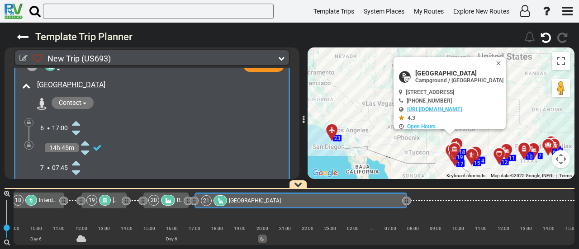
click at [79, 155] on icon at bounding box center [76, 162] width 8 height 14
click at [31, 141] on div at bounding box center [28, 145] width 9 height 9
click at [32, 141] on div at bounding box center [28, 145] width 9 height 9
click at [30, 142] on icon at bounding box center [29, 144] width 4 height 5
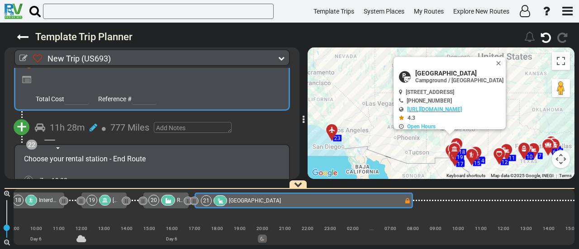
click at [23, 117] on span "+" at bounding box center [22, 127] width 10 height 21
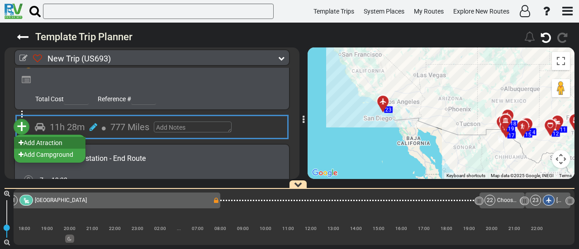
click at [47, 137] on li "Add Atraction" at bounding box center [49, 143] width 71 height 12
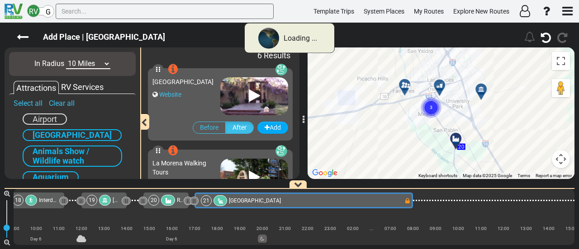
click at [82, 64] on select "10 Miles 50 Miles 100 Miles 250 Miles 500 Miles 1000 Miles" at bounding box center [88, 64] width 44 height 10
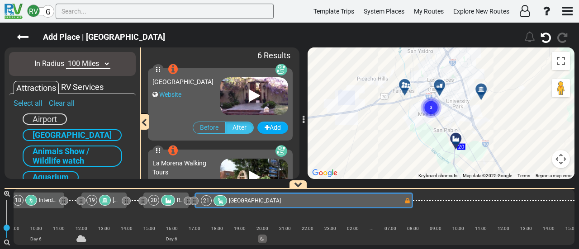
click at [66, 59] on select "10 Miles 50 Miles 100 Miles 250 Miles 500 Miles 1000 Miles" at bounding box center [88, 64] width 44 height 10
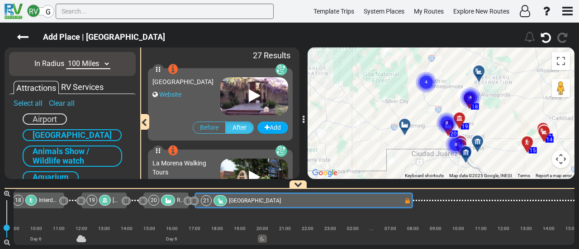
click at [405, 132] on div at bounding box center [407, 128] width 15 height 14
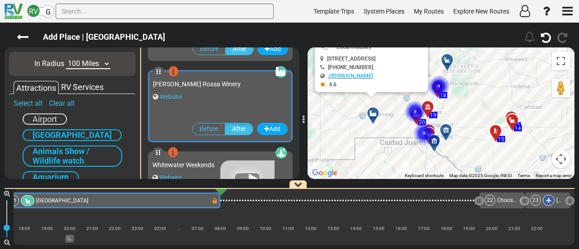
drag, startPoint x: 407, startPoint y: 115, endPoint x: 396, endPoint y: 101, distance: 17.4
click at [396, 101] on div "To activate drag with keyboard, press Alt + Enter. Once in keyboard drag state,…" at bounding box center [440, 113] width 267 height 132
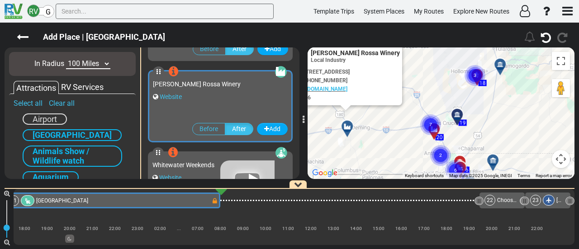
click at [91, 61] on select "10 Miles 50 Miles 100 Miles 250 Miles 500 Miles 1000 Miles" at bounding box center [88, 64] width 44 height 10
select select "number:250"
click at [66, 59] on select "10 Miles 50 Miles 100 Miles 250 Miles 500 Miles 1000 Miles" at bounding box center [88, 64] width 44 height 10
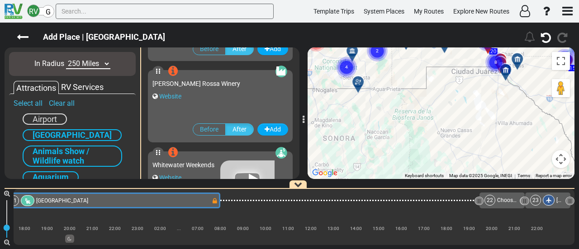
drag, startPoint x: 418, startPoint y: 103, endPoint x: 406, endPoint y: 170, distance: 68.7
click at [410, 172] on div "To activate drag with keyboard, press Alt + Enter. Once in keyboard drag state,…" at bounding box center [440, 113] width 267 height 132
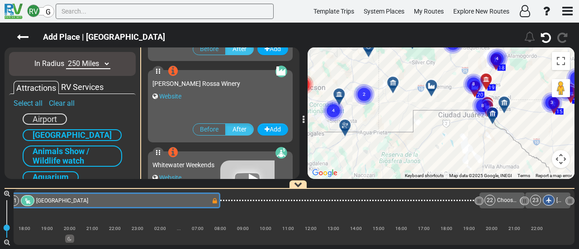
click at [392, 89] on div at bounding box center [395, 86] width 15 height 14
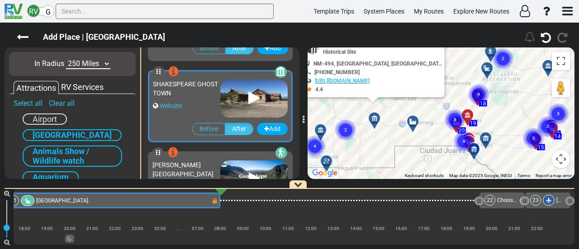
click at [353, 130] on circle "Cluster of 2 markers" at bounding box center [345, 130] width 21 height 21
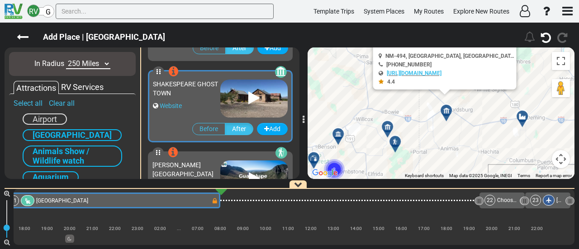
click at [405, 139] on div "To activate drag with keyboard, press Alt + Enter. Once in keyboard drag state,…" at bounding box center [440, 113] width 267 height 132
click at [396, 140] on icon at bounding box center [394, 141] width 6 height 6
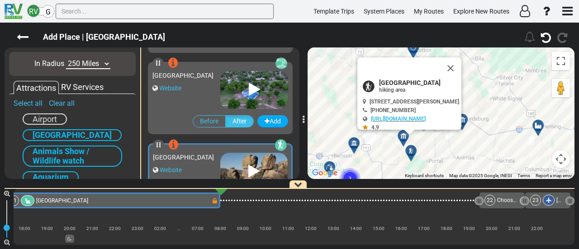
scroll to position [3496, 0]
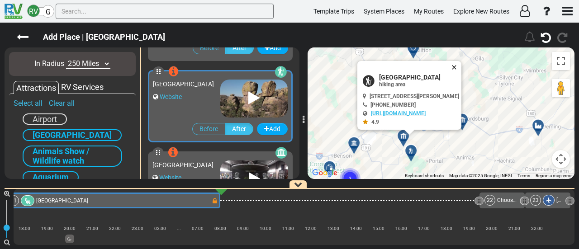
click at [461, 62] on button "Close" at bounding box center [455, 67] width 11 height 13
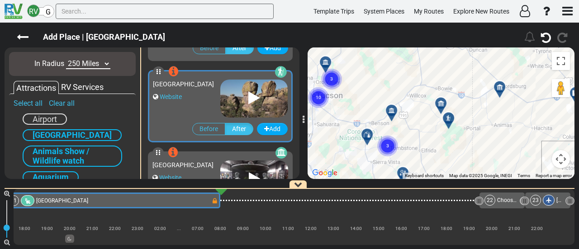
click at [414, 120] on div "To navigate, press the arrow keys. To activate drag with keyboard, press Alt + …" at bounding box center [440, 113] width 267 height 132
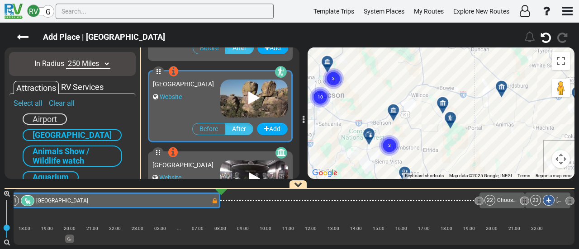
click at [367, 133] on icon at bounding box center [368, 134] width 9 height 7
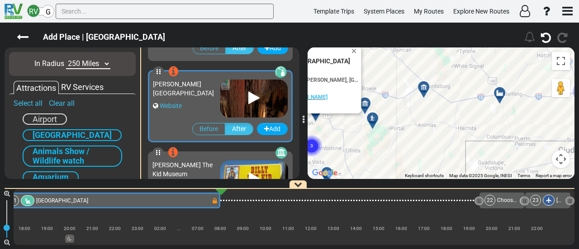
drag, startPoint x: 475, startPoint y: 118, endPoint x: 402, endPoint y: 134, distance: 74.6
click at [379, 131] on div "To activate drag with keyboard, press Alt + Enter. Once in keyboard drag state,…" at bounding box center [440, 113] width 267 height 132
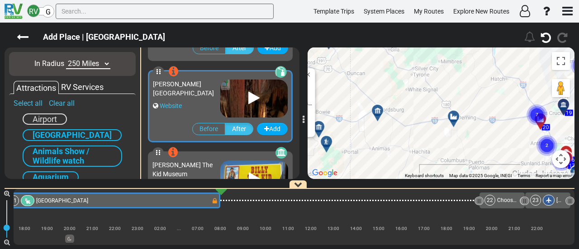
drag, startPoint x: 517, startPoint y: 139, endPoint x: 401, endPoint y: 137, distance: 116.2
click at [474, 163] on div "To activate drag with keyboard, press Alt + Enter. Once in keyboard drag state,…" at bounding box center [440, 113] width 267 height 132
click at [378, 114] on div at bounding box center [381, 114] width 15 height 14
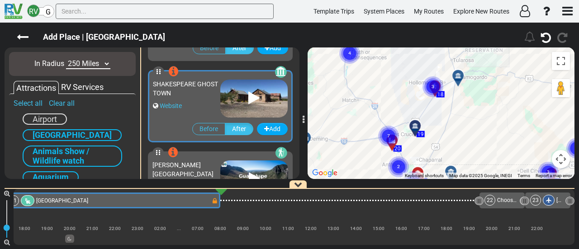
drag, startPoint x: 507, startPoint y: 131, endPoint x: 339, endPoint y: 112, distance: 169.6
click at [339, 112] on div "To activate drag with keyboard, press Alt + Enter. Once in keyboard drag state,…" at bounding box center [440, 113] width 267 height 132
click at [385, 132] on circle "Cluster of 7 markers" at bounding box center [388, 136] width 21 height 21
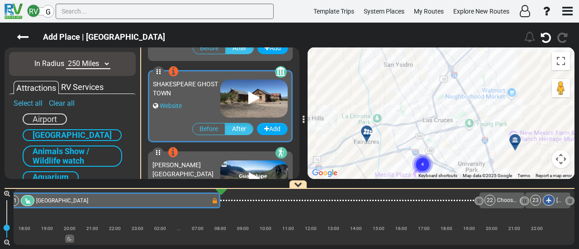
drag, startPoint x: 388, startPoint y: 136, endPoint x: 385, endPoint y: 98, distance: 38.5
click at [386, 94] on div "To activate drag with keyboard, press Alt + Enter. Once in keyboard drag state,…" at bounding box center [440, 113] width 267 height 132
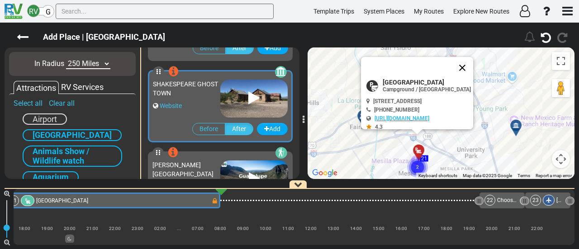
click at [473, 69] on button "Close" at bounding box center [462, 68] width 22 height 22
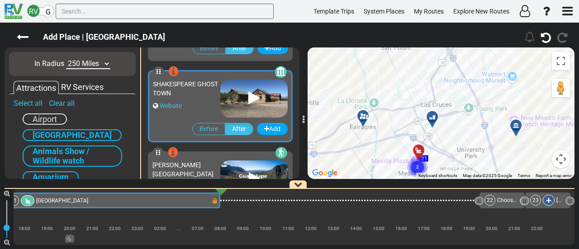
click at [362, 119] on div at bounding box center [365, 120] width 15 height 14
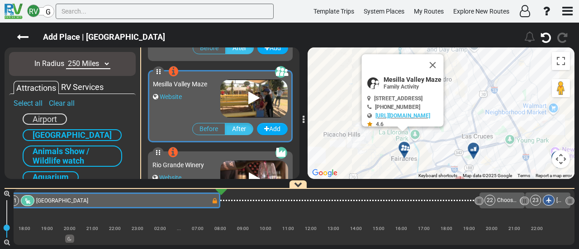
scroll to position [242, 0]
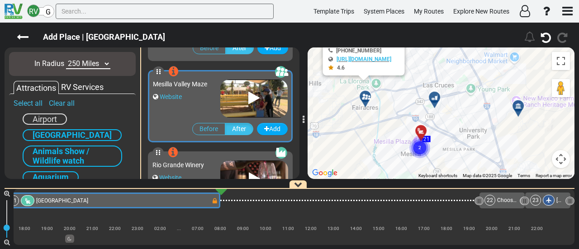
drag, startPoint x: 416, startPoint y: 123, endPoint x: 398, endPoint y: 97, distance: 32.2
click at [395, 94] on div "To activate drag with keyboard, press Alt + Enter. Once in keyboard drag state,…" at bounding box center [440, 113] width 267 height 132
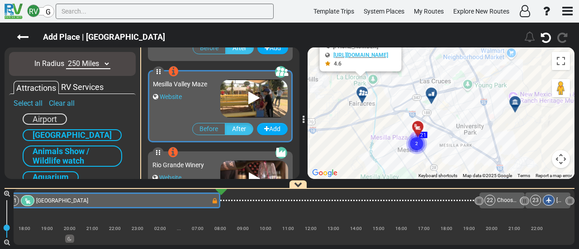
click at [518, 100] on div at bounding box center [517, 106] width 15 height 14
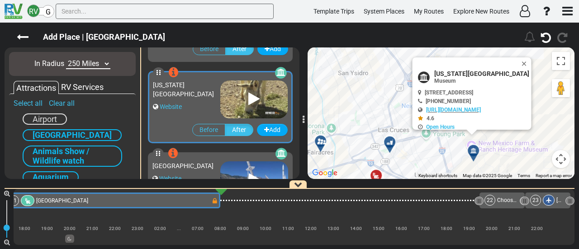
scroll to position [405, 0]
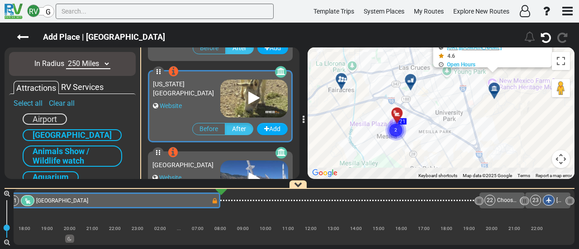
drag, startPoint x: 497, startPoint y: 154, endPoint x: 521, endPoint y: 82, distance: 75.3
click at [522, 81] on div "To activate drag with keyboard, press Alt + Enter. Once in keyboard drag state,…" at bounding box center [440, 113] width 267 height 132
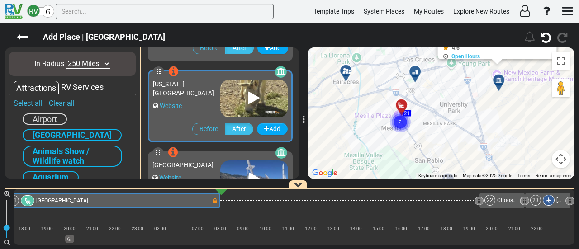
click at [397, 125] on circle "Cluster of 2 markers" at bounding box center [400, 122] width 21 height 21
click at [414, 71] on icon at bounding box center [414, 71] width 6 height 6
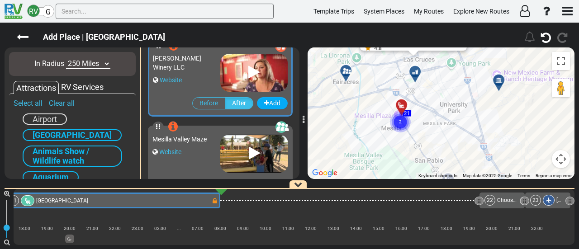
scroll to position [161, 0]
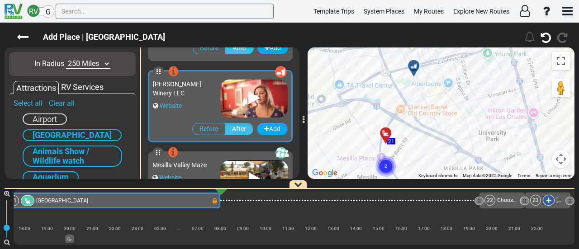
click at [433, 71] on div "To activate drag with keyboard, press Alt + Enter. Once in keyboard drag state,…" at bounding box center [440, 113] width 267 height 132
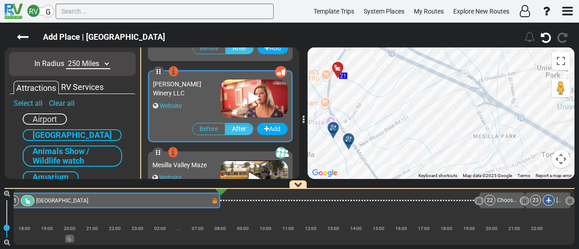
click at [333, 129] on div at bounding box center [336, 131] width 15 height 14
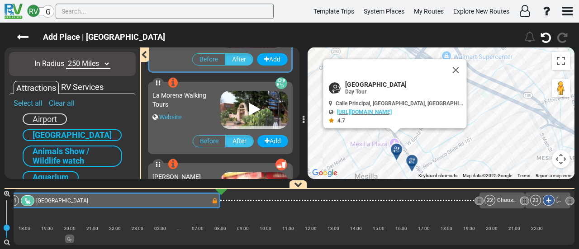
scroll to position [0, 0]
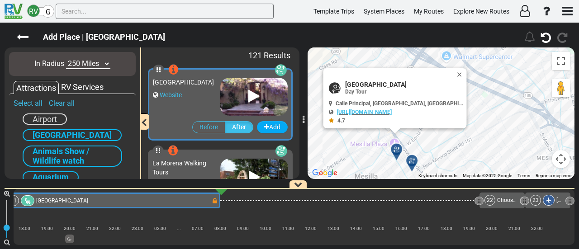
click at [411, 164] on div at bounding box center [414, 164] width 15 height 14
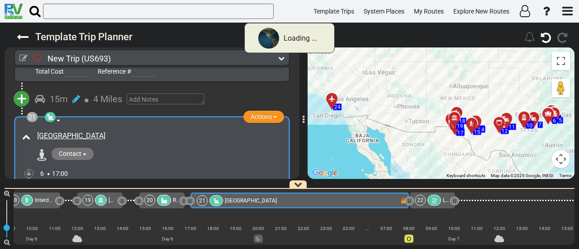
scroll to position [0, 2166]
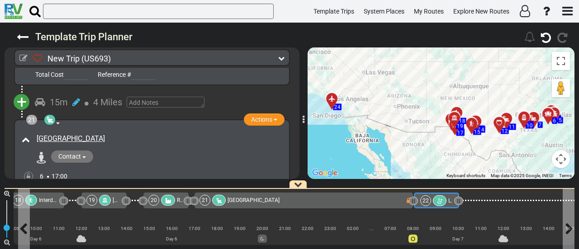
click at [435, 195] on div "22 La Morena Walking Tours" at bounding box center [436, 200] width 32 height 11
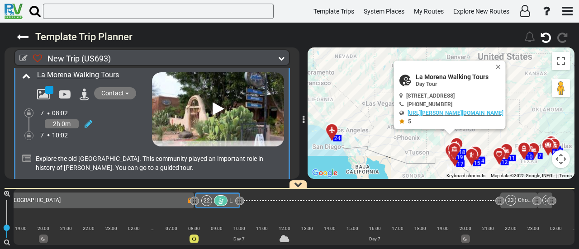
scroll to position [3720, 0]
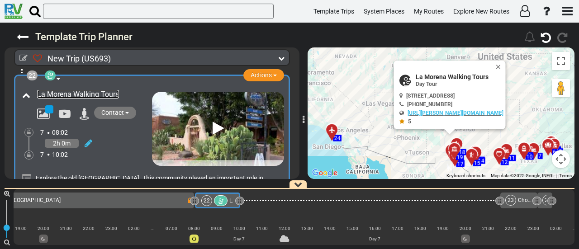
click at [57, 90] on link "La Morena Walking Tours" at bounding box center [78, 94] width 82 height 9
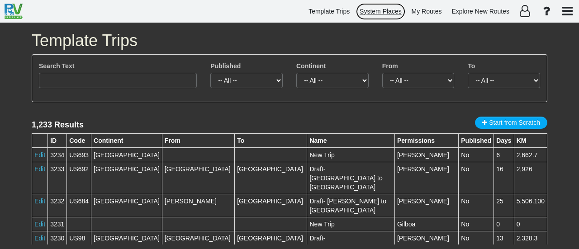
click at [368, 10] on span "System Places" at bounding box center [380, 11] width 42 height 7
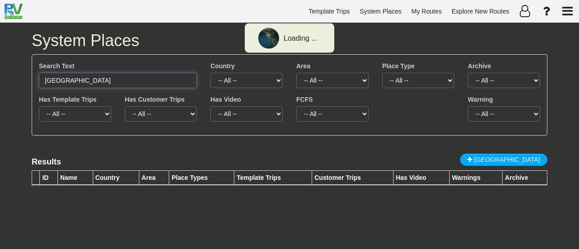
click at [122, 77] on input "[GEOGRAPHIC_DATA]" at bounding box center [118, 80] width 158 height 15
paste input "Interdune Boardwal"
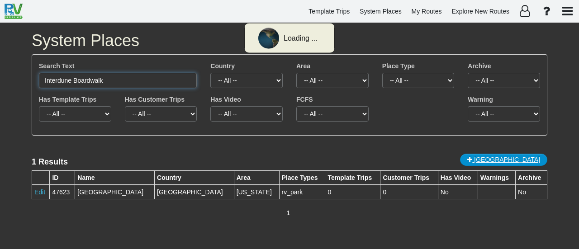
type input "Interdune Boardwalk"
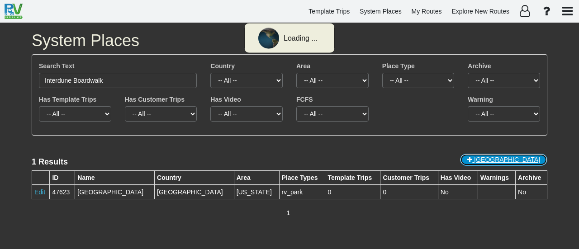
click at [534, 158] on span "New Place" at bounding box center [507, 159] width 66 height 7
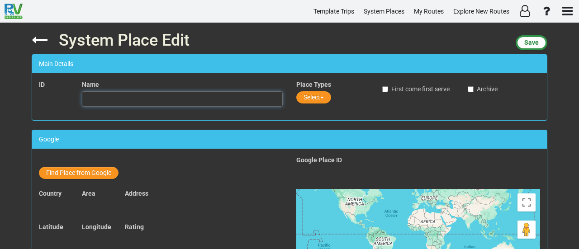
click at [155, 101] on input "text" at bounding box center [182, 98] width 201 height 15
paste input "Interdune Boardwalk"
type input "Interdune Boardwalk"
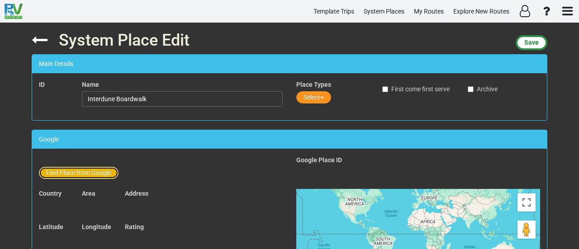
click at [73, 172] on button "Find Place from Google" at bounding box center [79, 173] width 80 height 12
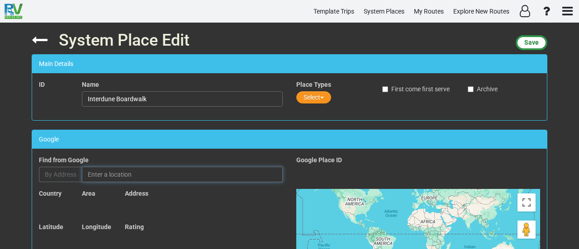
click at [110, 169] on input "text" at bounding box center [182, 174] width 201 height 15
paste input "Interdune Boardwalk"
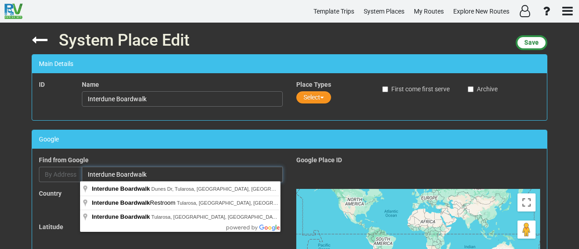
paste input "Dunes Dr, Tularosa, NM 88352, ארצות הברית"
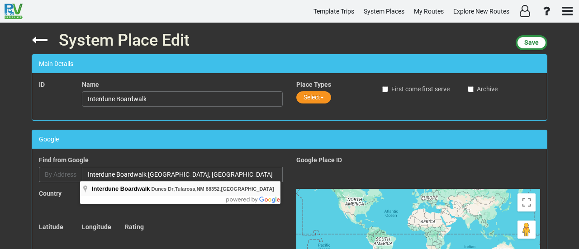
type input "Interdune Boardwalk, Dunes Dr, Tularosa, NM 88352, USA"
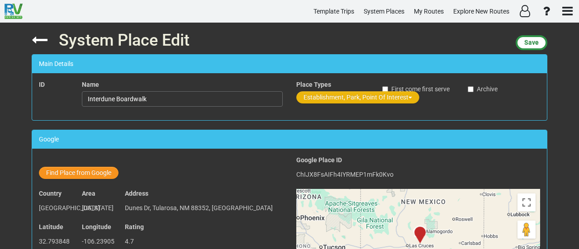
click at [347, 94] on button "Establishment, Park, Point Of Interest" at bounding box center [357, 97] width 123 height 12
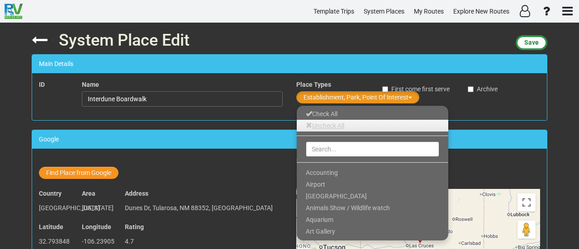
click at [323, 129] on link "Uncheck All" at bounding box center [371, 126] width 151 height 12
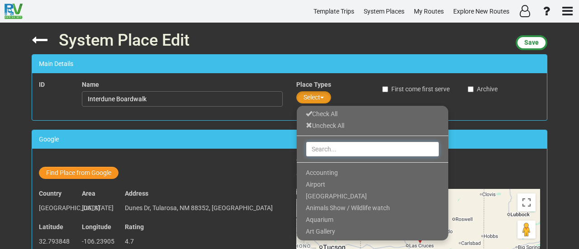
click at [342, 152] on input "text" at bounding box center [372, 148] width 133 height 15
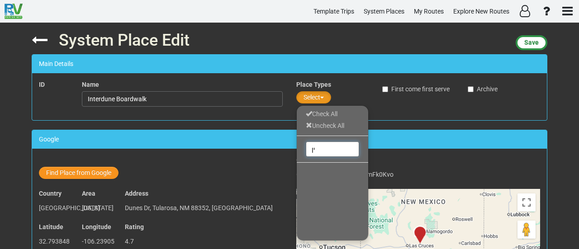
type input "י"
click at [338, 173] on link "hiking area" at bounding box center [331, 173] width 71 height 12
click at [326, 150] on input "hiki" at bounding box center [332, 148] width 53 height 15
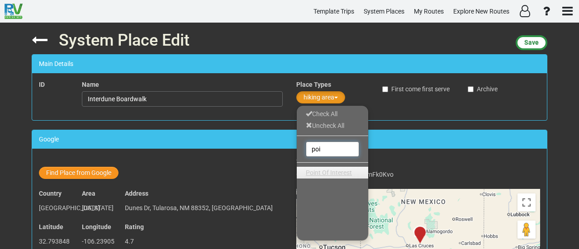
type input "poi"
click at [351, 172] on link "Point Of Interest" at bounding box center [331, 173] width 71 height 12
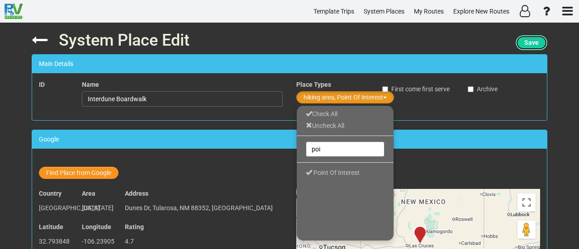
click at [526, 44] on span "Save" at bounding box center [531, 42] width 14 height 7
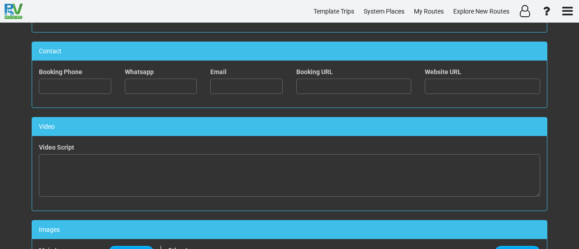
scroll to position [452, 0]
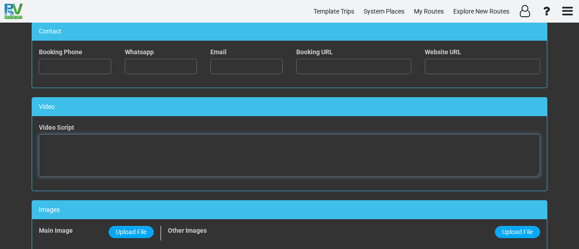
click at [318, 150] on textarea at bounding box center [289, 155] width 501 height 42
paste textarea "<iframe width="560" height="315" src="https://www.youtube.com/embed/DEjZZ_Giwa0…"
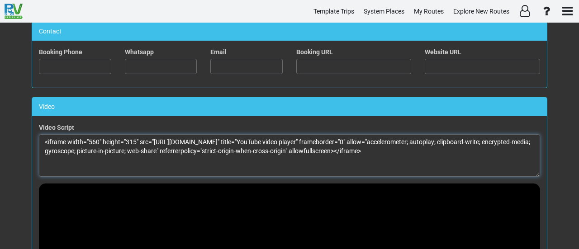
drag, startPoint x: 87, startPoint y: 138, endPoint x: 98, endPoint y: 138, distance: 10.9
click at [98, 138] on textarea "<iframe width="560" height="315" src="https://www.youtube.com/embed/DEjZZ_Giwa0…" at bounding box center [289, 155] width 501 height 42
drag, startPoint x: 129, startPoint y: 138, endPoint x: 138, endPoint y: 139, distance: 9.5
click at [138, 139] on textarea "<iframe width="100%" height="315" src="https://www.youtube.com/embed/DEjZZ_Giwa…" at bounding box center [289, 155] width 501 height 42
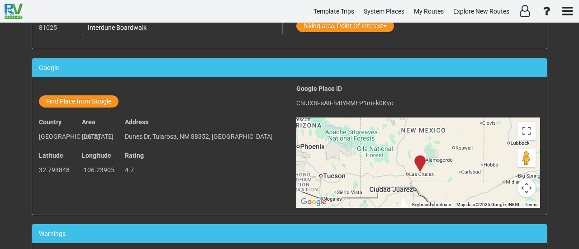
scroll to position [0, 0]
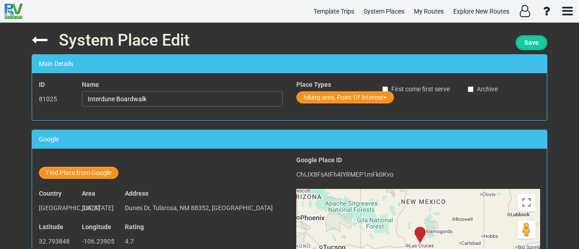
type textarea "<iframe width="100%" height="100%" src="https://www.youtube.com/embed/DEjZZ_Giw…"
click at [525, 43] on span "Save" at bounding box center [531, 42] width 14 height 7
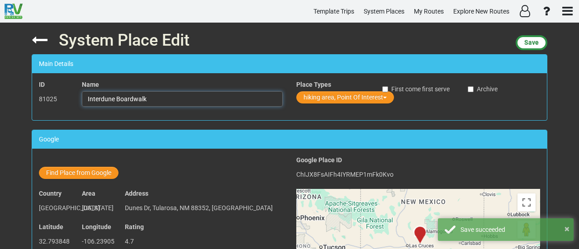
click at [160, 98] on input "Interdune Boardwalk" at bounding box center [182, 98] width 201 height 15
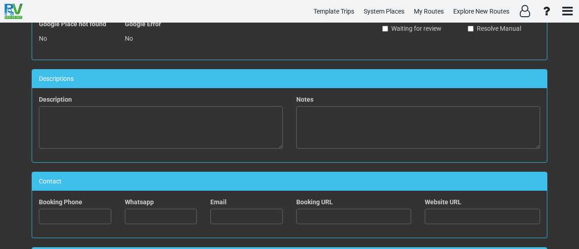
scroll to position [316, 0]
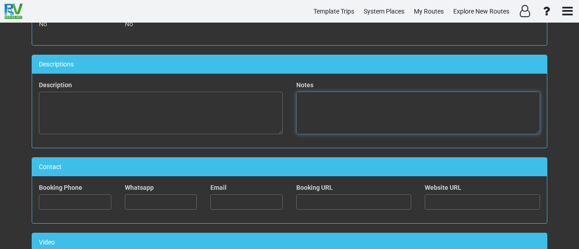
click at [404, 110] on textarea at bounding box center [418, 113] width 244 height 42
paste textarea "The Interdune Boardwalk in [GEOGRAPHIC_DATA] offers an easy, accessible stroll …"
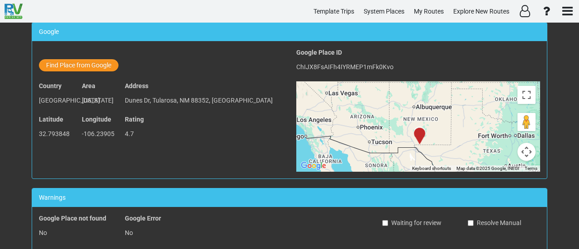
scroll to position [0, 0]
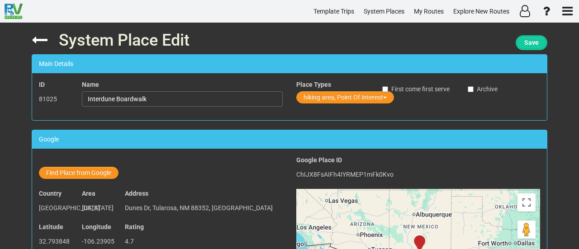
type textarea "The Interdune Boardwalk in [GEOGRAPHIC_DATA] offers an easy, accessible stroll …"
click at [533, 41] on span "Save" at bounding box center [531, 42] width 14 height 7
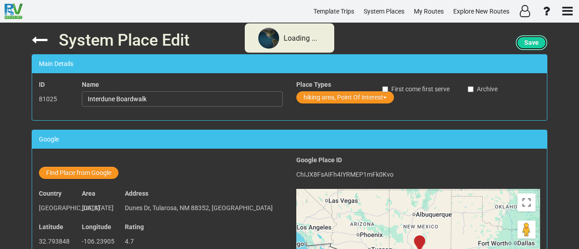
click at [533, 41] on span "Save" at bounding box center [531, 42] width 14 height 7
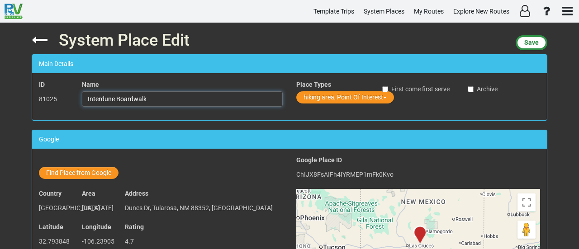
click at [145, 95] on input "Interdune Boardwalk" at bounding box center [182, 98] width 201 height 15
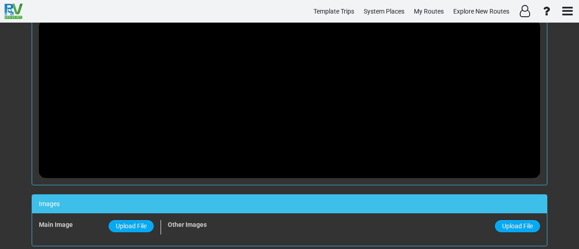
scroll to position [759, 0]
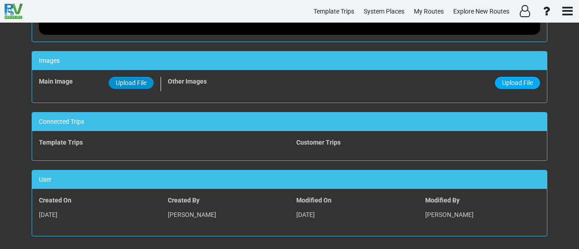
click at [139, 82] on span "Upload File" at bounding box center [131, 82] width 31 height 7
click at [0, 0] on input "Upload File" at bounding box center [0, 0] width 0 height 0
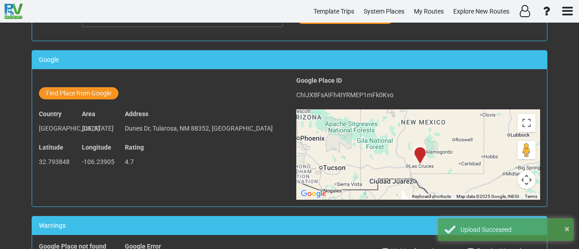
scroll to position [0, 0]
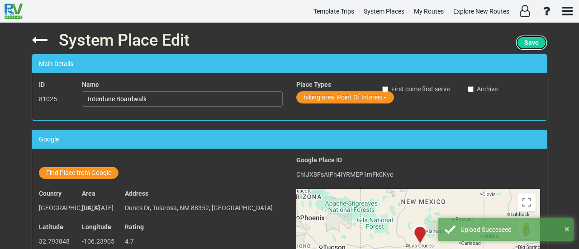
click at [532, 40] on span "Save" at bounding box center [531, 42] width 14 height 7
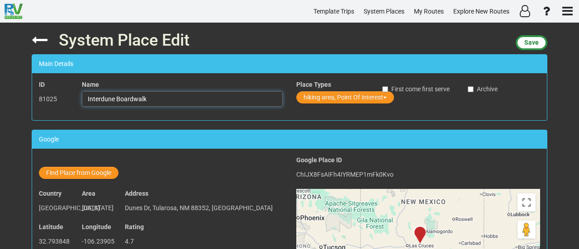
click at [111, 98] on input "Interdune Boardwalk" at bounding box center [182, 98] width 201 height 15
click at [542, 42] on button "Save" at bounding box center [531, 42] width 32 height 15
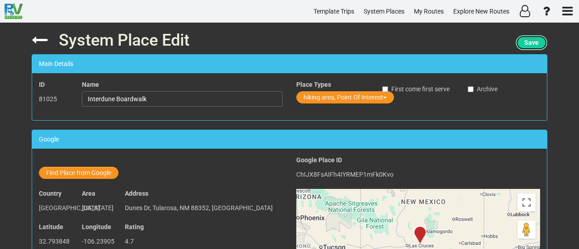
click at [530, 41] on span "Save" at bounding box center [531, 42] width 14 height 7
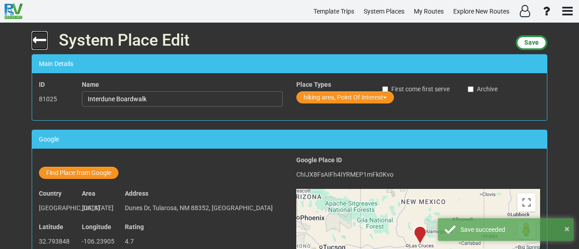
click at [44, 34] on icon at bounding box center [40, 40] width 16 height 16
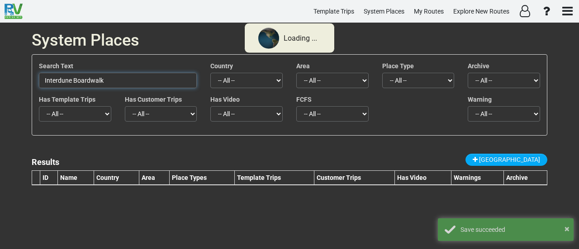
click at [106, 79] on input "Interdune Boardwalk" at bounding box center [118, 80] width 158 height 15
paste input "[GEOGRAPHIC_DATA]"
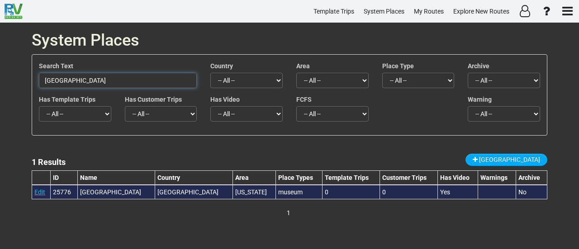
type input "[GEOGRAPHIC_DATA]"
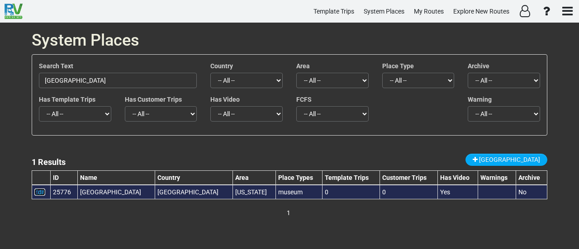
click at [36, 192] on link "Edit" at bounding box center [39, 191] width 11 height 7
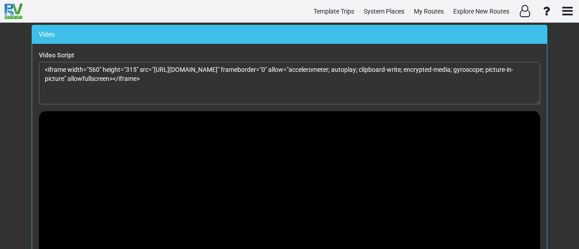
scroll to position [526, 0]
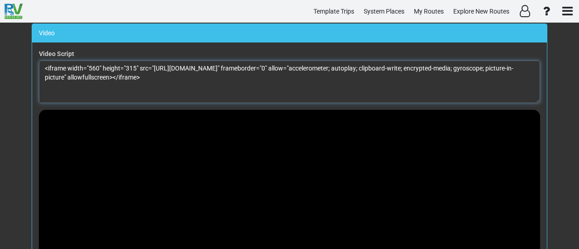
click at [230, 79] on textarea "<iframe width="560" height="315" src="https://www.youtube.com/embed/ylpHZj2vAVk…" at bounding box center [289, 82] width 501 height 42
paste textarea "hwWj50Q3T4s?si=N8XsyHINLeYZWSLA" title="YouTube video player" frameborder="0" a…"
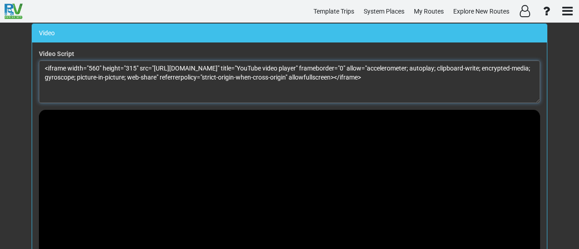
drag, startPoint x: 86, startPoint y: 65, endPoint x: 96, endPoint y: 62, distance: 10.7
click at [96, 62] on textarea "<iframe width="560" height="315" src="https://www.youtube.com/embed/hwWj50Q3T4s…" at bounding box center [289, 82] width 501 height 42
drag, startPoint x: 128, startPoint y: 67, endPoint x: 137, endPoint y: 65, distance: 9.8
click at [137, 65] on textarea "<iframe width="100%" height="315" src="https://www.youtube.com/embed/hwWj50Q3T4…" at bounding box center [289, 82] width 501 height 42
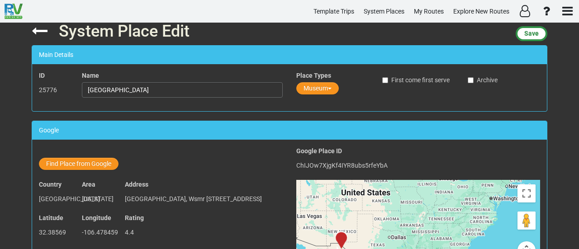
scroll to position [0, 0]
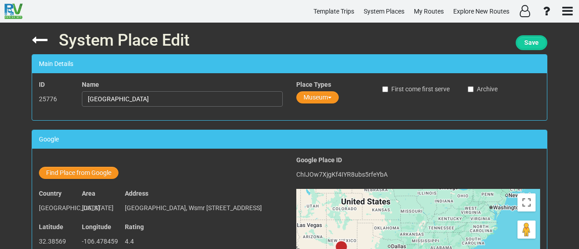
type textarea "<iframe width="100%" height="100%" src="https://www.youtube.com/embed/hwWj50Q3T…"
click at [535, 39] on span "Save" at bounding box center [531, 42] width 14 height 7
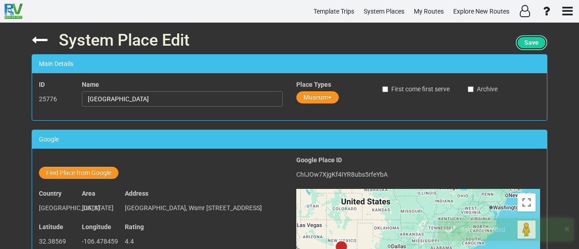
click at [535, 42] on span "Save" at bounding box center [531, 42] width 14 height 7
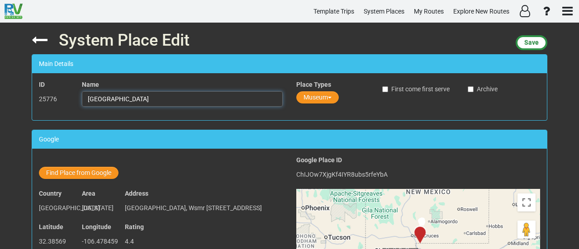
click at [237, 104] on input "[GEOGRAPHIC_DATA]" at bounding box center [182, 98] width 201 height 15
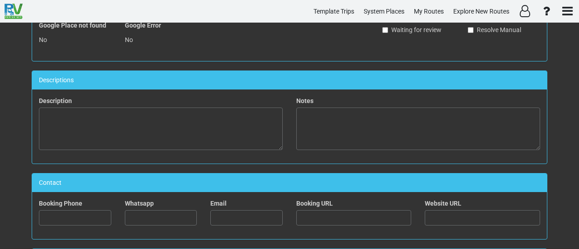
scroll to position [271, 0]
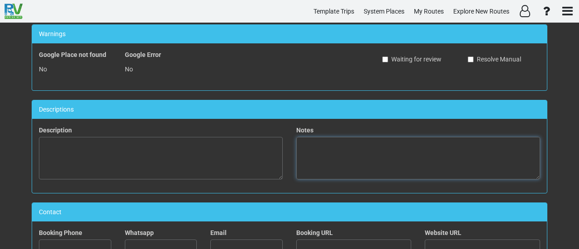
click at [459, 149] on textarea at bounding box center [418, 158] width 244 height 42
paste textarea "The White Sands Missile Range Museum offers a fascinating look into the history…"
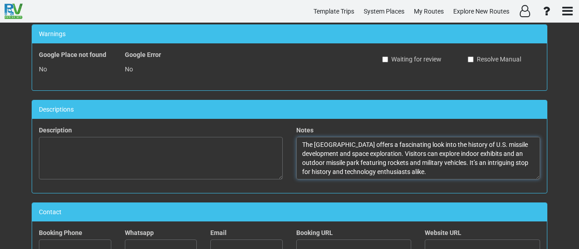
scroll to position [96, 0]
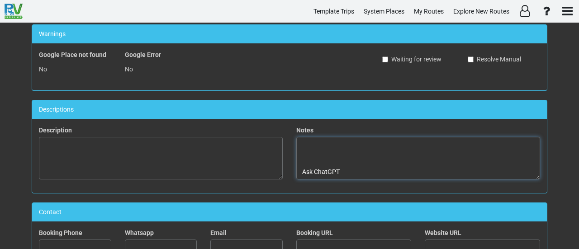
drag, startPoint x: 329, startPoint y: 159, endPoint x: 262, endPoint y: 158, distance: 67.3
click at [262, 158] on div "Description Notes The White Sands Missile Range Museum offers a fascinating loo…" at bounding box center [289, 156] width 514 height 61
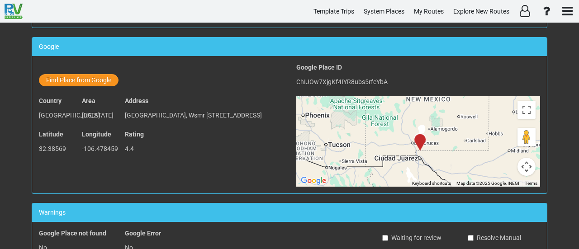
scroll to position [0, 0]
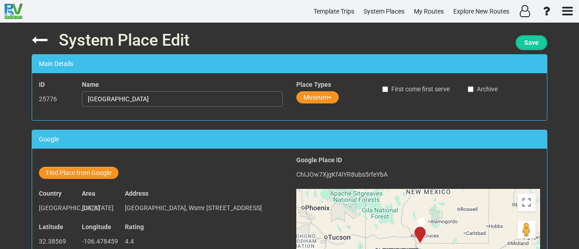
type textarea "The [GEOGRAPHIC_DATA] offers a fascinating look into the history of U.S. missil…"
click at [529, 45] on span "Save" at bounding box center [531, 42] width 14 height 7
click at [136, 94] on input "[GEOGRAPHIC_DATA]" at bounding box center [182, 98] width 201 height 15
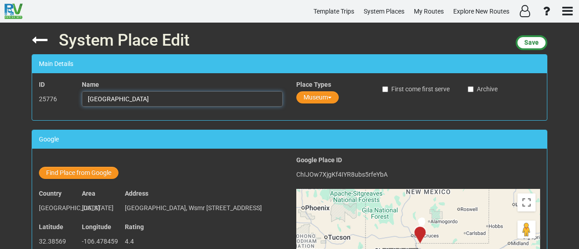
scroll to position [759, 0]
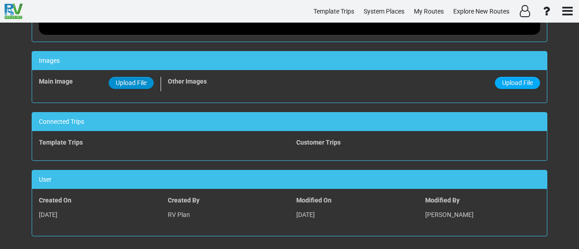
click at [136, 80] on span "Upload File" at bounding box center [131, 82] width 31 height 7
click at [0, 0] on input "Upload File" at bounding box center [0, 0] width 0 height 0
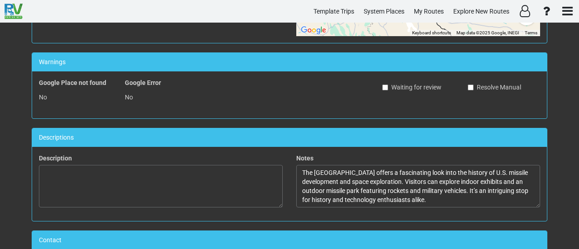
scroll to position [0, 0]
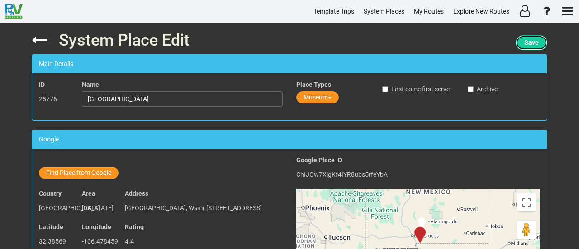
click at [527, 46] on span "Save" at bounding box center [531, 42] width 14 height 7
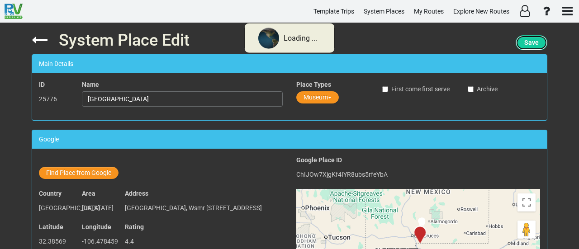
click at [528, 46] on span "Save" at bounding box center [531, 42] width 14 height 7
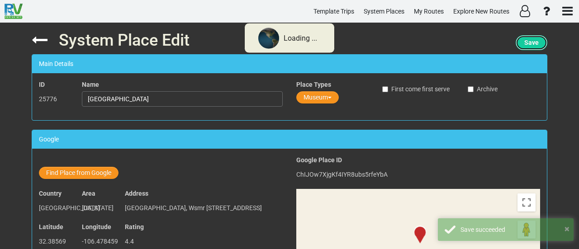
click at [528, 46] on span "Save" at bounding box center [531, 42] width 14 height 7
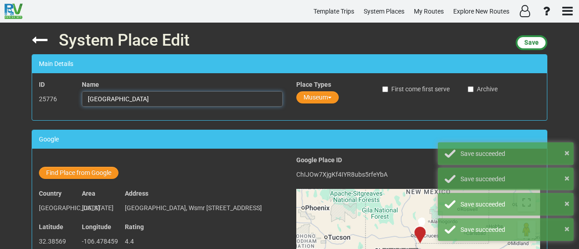
click at [217, 95] on input "[GEOGRAPHIC_DATA]" at bounding box center [182, 98] width 201 height 15
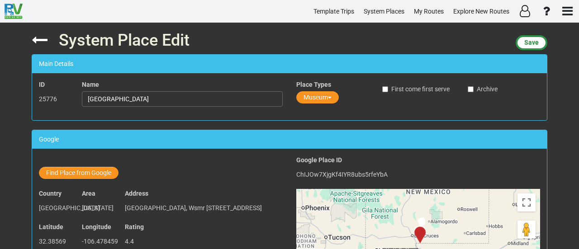
drag, startPoint x: 574, startPoint y: 66, endPoint x: 578, endPoint y: 146, distance: 81.0
click at [578, 146] on div "System Place Edit Save Main Details ID 25776 Name White Sands Missile Range Mus…" at bounding box center [289, 136] width 579 height 226
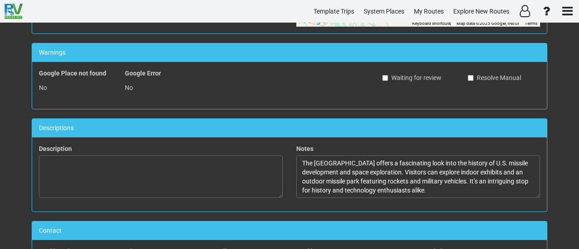
scroll to position [371, 0]
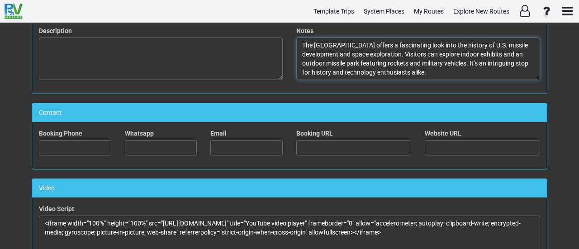
click at [426, 60] on textarea "The [GEOGRAPHIC_DATA] offers a fascinating look into the history of U.S. missil…" at bounding box center [418, 59] width 244 height 42
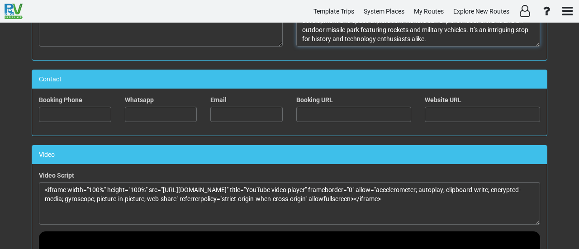
scroll to position [0, 0]
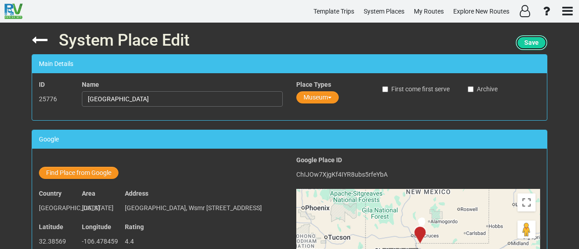
click at [537, 43] on button "Save" at bounding box center [531, 42] width 32 height 15
click at [524, 39] on span "Save" at bounding box center [531, 42] width 14 height 7
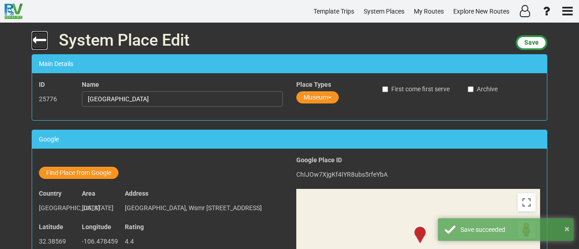
click at [40, 37] on icon at bounding box center [40, 40] width 16 height 16
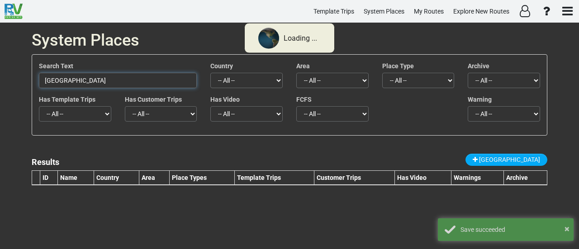
click at [135, 82] on input "[GEOGRAPHIC_DATA]" at bounding box center [118, 80] width 158 height 15
paste input "[GEOGRAPHIC_DATA]"
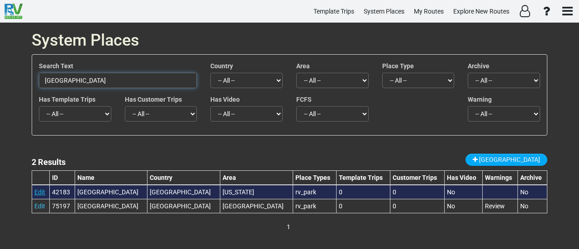
type input "[GEOGRAPHIC_DATA]"
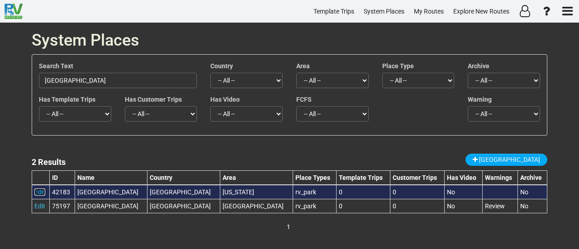
click at [39, 188] on link "Edit" at bounding box center [39, 191] width 11 height 7
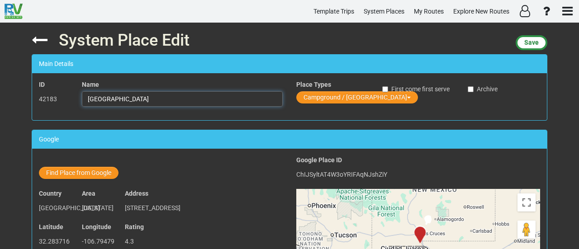
click at [135, 93] on input "[GEOGRAPHIC_DATA]" at bounding box center [182, 98] width 201 height 15
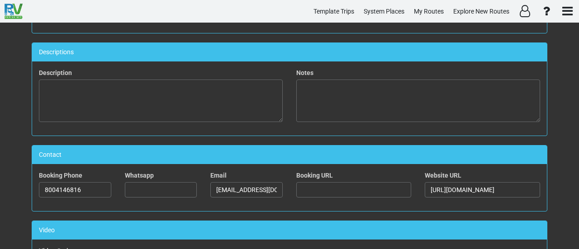
scroll to position [601, 0]
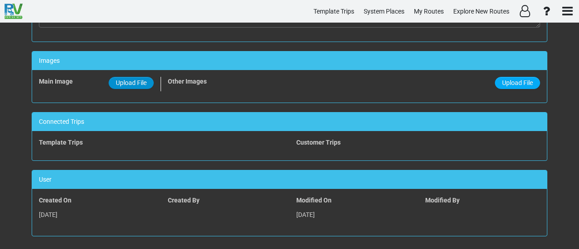
click at [138, 82] on span "Upload File" at bounding box center [131, 82] width 31 height 7
click at [0, 0] on input "Upload File" at bounding box center [0, 0] width 0 height 0
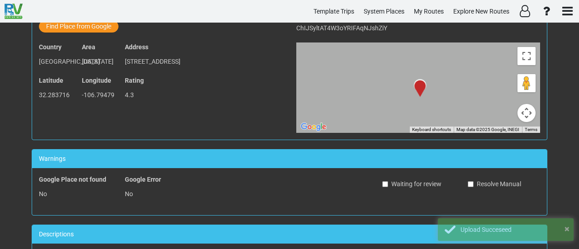
scroll to position [0, 0]
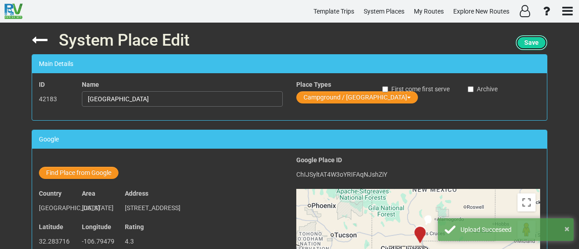
click at [536, 41] on button "Save" at bounding box center [531, 42] width 32 height 15
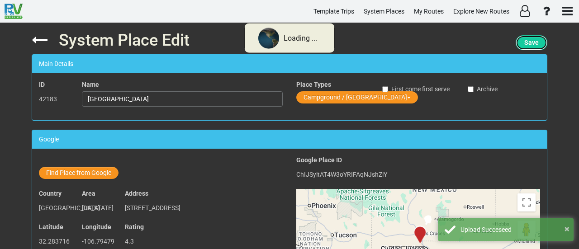
click at [536, 41] on button "Save" at bounding box center [531, 42] width 32 height 15
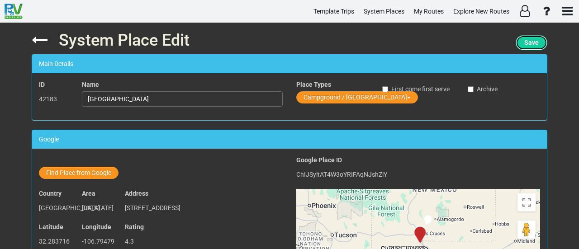
click at [519, 41] on button "Save" at bounding box center [531, 42] width 32 height 15
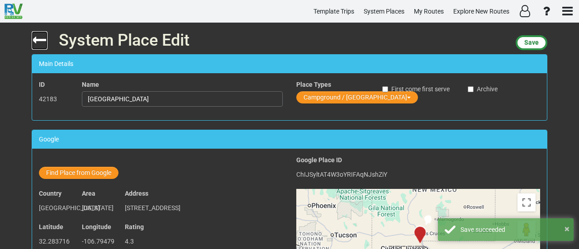
click at [39, 38] on icon at bounding box center [40, 40] width 16 height 16
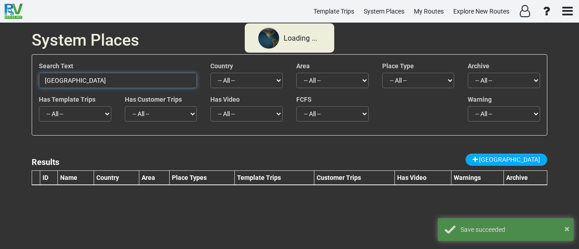
click at [108, 80] on input "[GEOGRAPHIC_DATA]" at bounding box center [118, 80] width 158 height 15
paste input "gnal Hill Trail"
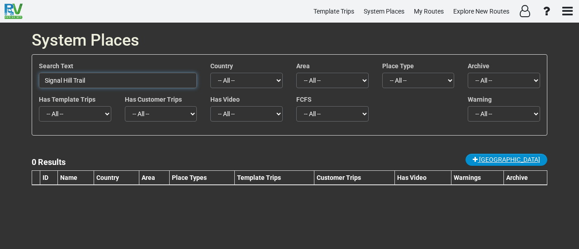
type input "Signal Hill Trail"
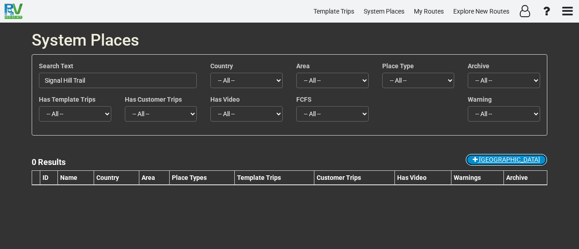
click at [535, 160] on span "New Place" at bounding box center [509, 159] width 61 height 7
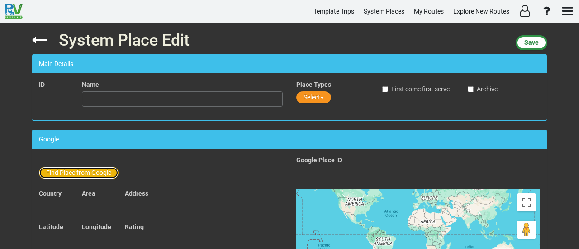
click at [104, 171] on button "Find Place from Google" at bounding box center [79, 173] width 80 height 12
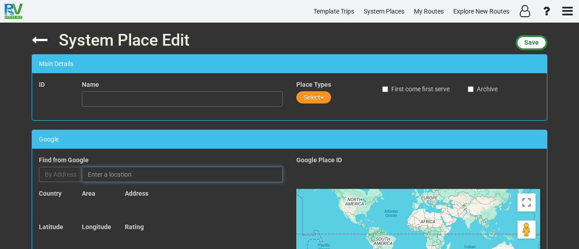
click at [119, 172] on input "text" at bounding box center [182, 174] width 201 height 15
paste input "Signal Hill Trailhead"
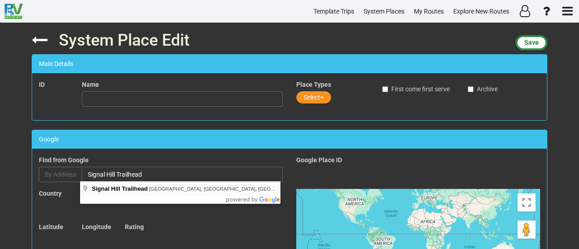
type input "Signal Hill Trailhead, Signal Hill Road, Tucson, AZ, USA"
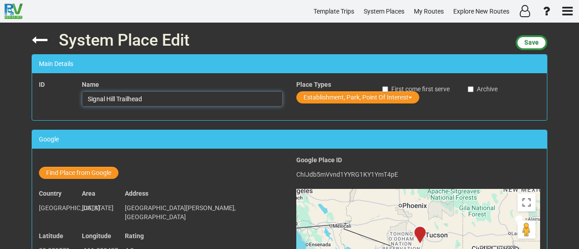
drag, startPoint x: 145, startPoint y: 99, endPoint x: 126, endPoint y: 98, distance: 19.0
click at [126, 98] on input "Signal Hill Trailhead" at bounding box center [182, 98] width 201 height 15
type input "Signal Hill Trail"
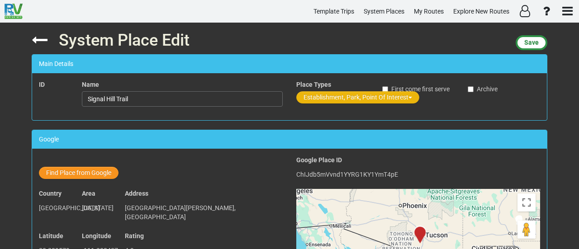
click at [390, 97] on button "Establishment, Park, Point Of Interest" at bounding box center [357, 97] width 123 height 12
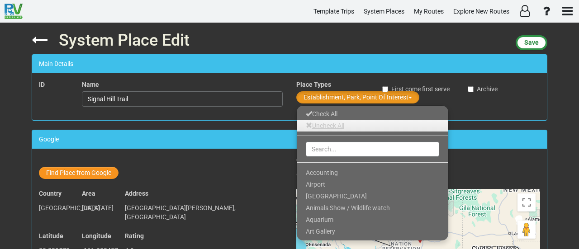
click at [350, 126] on link "Uncheck All" at bounding box center [371, 126] width 151 height 12
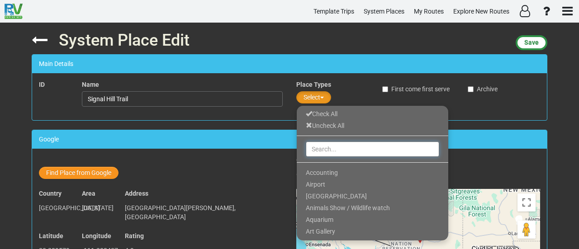
click at [338, 148] on input "text" at bounding box center [372, 148] width 133 height 15
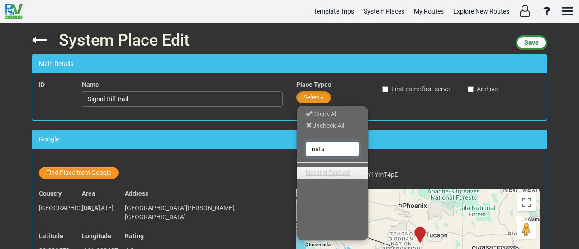
type input "natu"
click at [332, 169] on span "Natural Feature" at bounding box center [328, 172] width 44 height 7
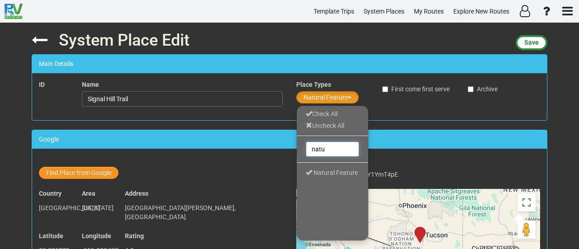
drag, startPoint x: 330, startPoint y: 154, endPoint x: 266, endPoint y: 151, distance: 64.3
click at [266, 151] on div "System Place Edit Save Main Details ID Name Signal Hill Trail Place Types Natur…" at bounding box center [289, 136] width 529 height 226
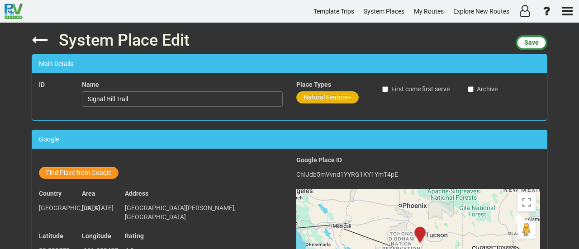
click at [303, 94] on button "Natural Feature" at bounding box center [327, 97] width 62 height 12
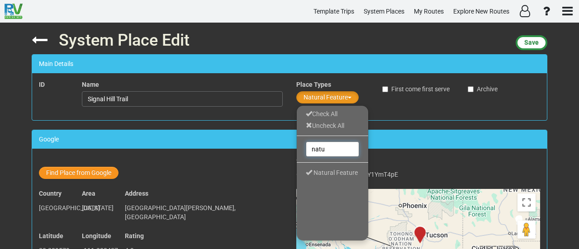
click at [314, 151] on input "natu" at bounding box center [332, 148] width 53 height 15
type input "hiking"
click at [328, 169] on span "hiking area" at bounding box center [321, 172] width 31 height 7
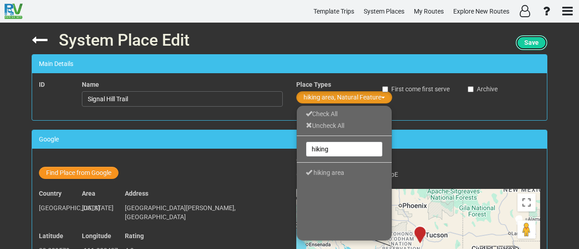
click at [529, 38] on button "Save" at bounding box center [531, 42] width 32 height 15
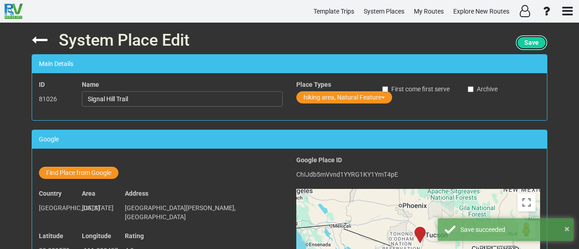
click at [533, 41] on span "Save" at bounding box center [531, 42] width 14 height 7
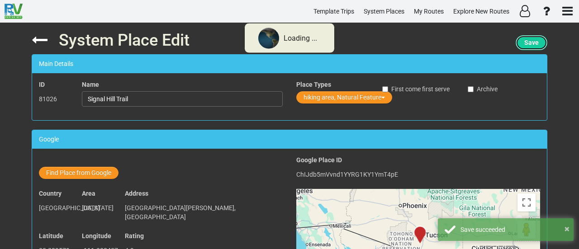
click at [533, 41] on span "Save" at bounding box center [531, 42] width 14 height 7
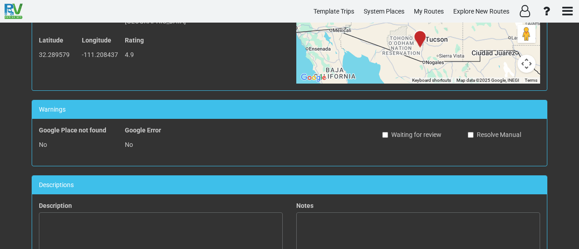
scroll to position [601, 0]
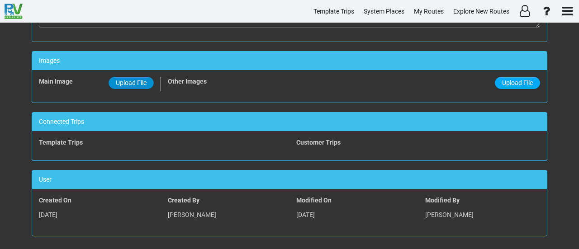
click at [126, 80] on span "Upload File" at bounding box center [131, 82] width 31 height 7
click at [0, 0] on input "Upload File" at bounding box center [0, 0] width 0 height 0
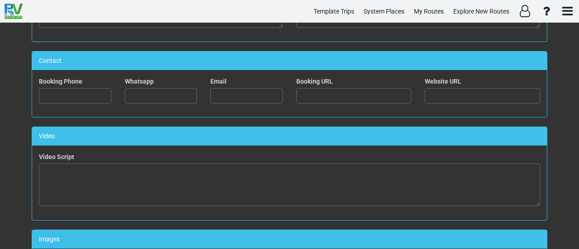
scroll to position [423, 0]
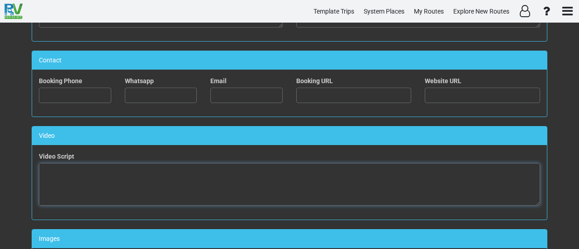
click at [350, 168] on textarea at bounding box center [289, 184] width 501 height 42
paste textarea "<iframe width="560" height="315" src="https://www.youtube.com/embed/SWX_816ZRfY…"
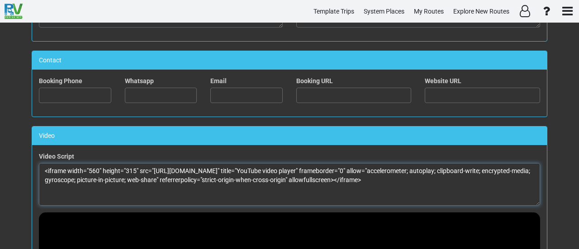
drag, startPoint x: 86, startPoint y: 167, endPoint x: 96, endPoint y: 166, distance: 9.5
click at [96, 166] on textarea "<iframe width="560" height="315" src="https://www.youtube.com/embed/SWX_816ZRfY…" at bounding box center [289, 184] width 501 height 42
drag, startPoint x: 129, startPoint y: 165, endPoint x: 138, endPoint y: 165, distance: 8.6
click at [138, 165] on textarea "<iframe width="100%" height="315" src="https://www.youtube.com/embed/SWX_816ZRf…" at bounding box center [289, 184] width 501 height 42
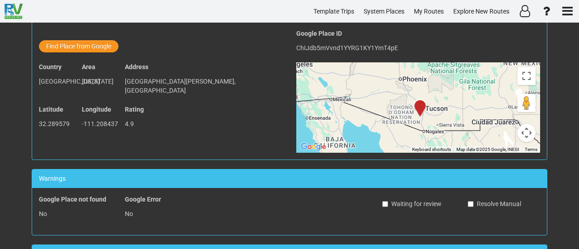
scroll to position [0, 0]
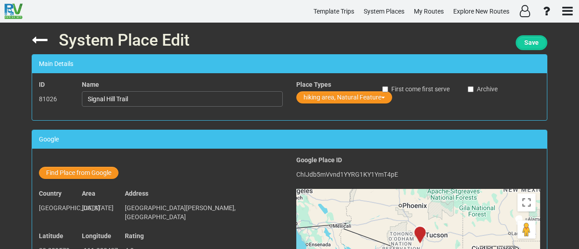
type textarea "<iframe width="100%" height="100%" src="https://www.youtube.com/embed/SWX_816ZR…"
click at [535, 43] on span "Save" at bounding box center [531, 42] width 14 height 7
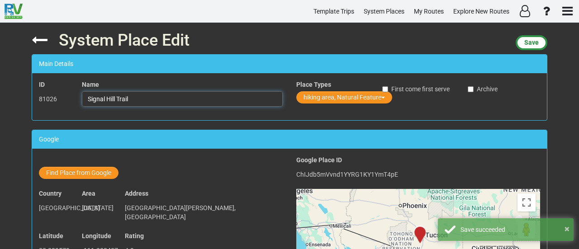
click at [193, 100] on input "Signal Hill Trail" at bounding box center [182, 98] width 201 height 15
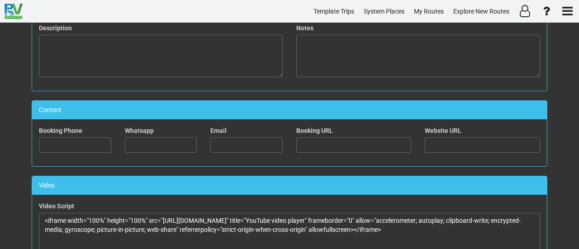
scroll to position [362, 0]
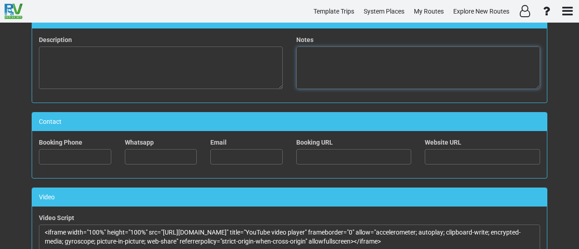
click at [352, 77] on textarea at bounding box center [418, 68] width 244 height 42
paste textarea "Hiking the Signal Hill Trail in Saguaro National Park is a short and easy walk …"
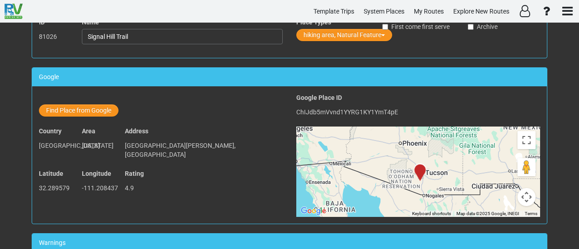
scroll to position [0, 0]
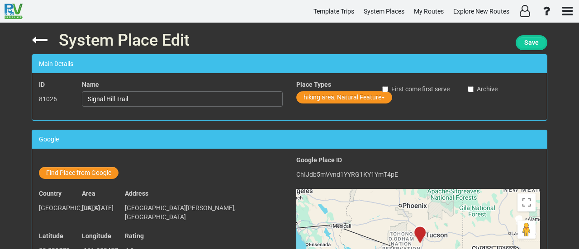
type textarea "Hiking the Signal Hill Trail in Saguaro National Park is a short and easy walk …"
click at [541, 42] on button "Save" at bounding box center [531, 42] width 32 height 15
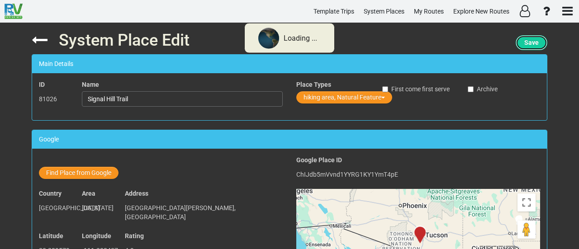
click at [541, 42] on button "Save" at bounding box center [531, 42] width 32 height 15
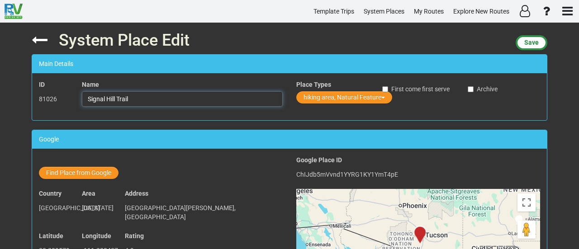
click at [145, 94] on input "Signal Hill Trail" at bounding box center [182, 98] width 201 height 15
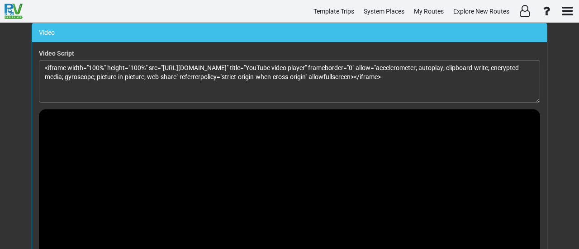
scroll to position [759, 0]
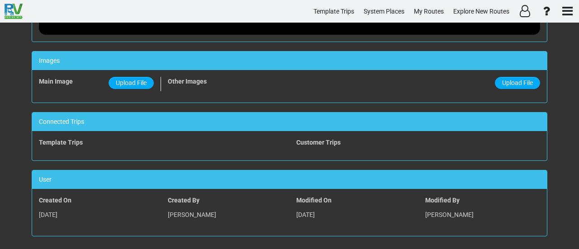
click at [136, 70] on div "Main Image Upload File Other Images Upload File" at bounding box center [289, 86] width 514 height 33
click at [137, 79] on span "Upload File" at bounding box center [131, 82] width 31 height 7
click at [0, 0] on input "Upload File" at bounding box center [0, 0] width 0 height 0
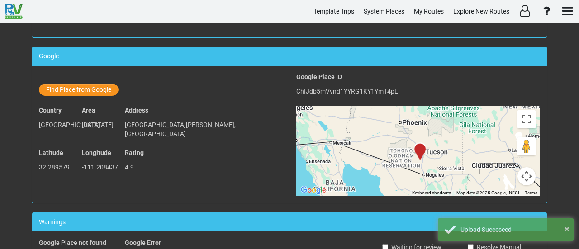
scroll to position [0, 0]
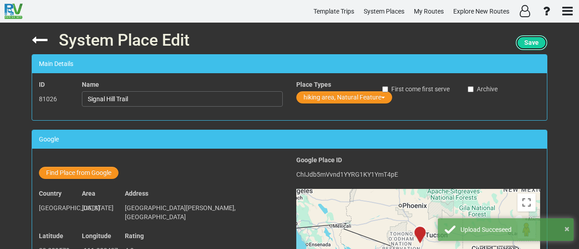
click at [530, 46] on span "Save" at bounding box center [531, 42] width 14 height 7
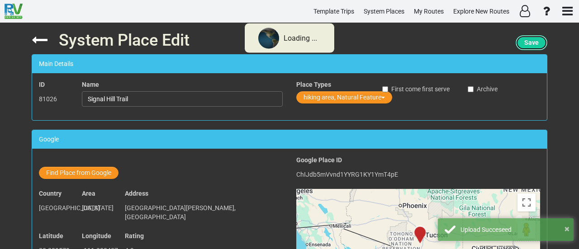
click at [530, 46] on span "Save" at bounding box center [531, 42] width 14 height 7
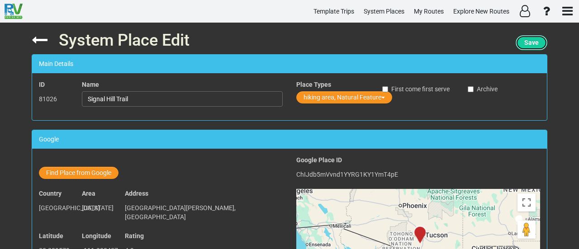
click at [536, 44] on button "Save" at bounding box center [531, 42] width 32 height 15
click at [129, 93] on input "Signal Hill Trail" at bounding box center [182, 98] width 201 height 15
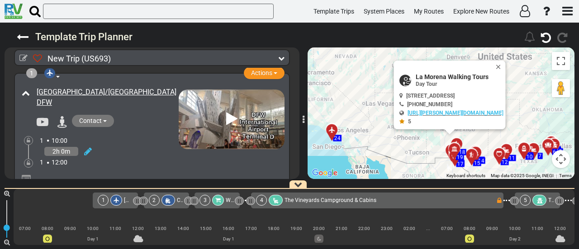
scroll to position [0, 2385]
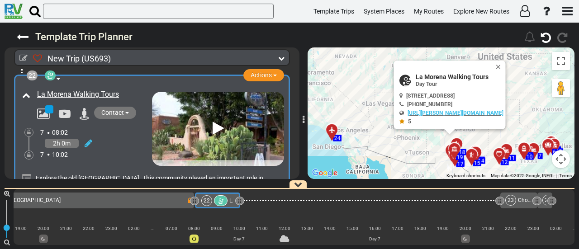
click at [435, 74] on span "La Morena Walking Tours" at bounding box center [459, 76] width 88 height 7
copy div "La Morena Walking Tours"
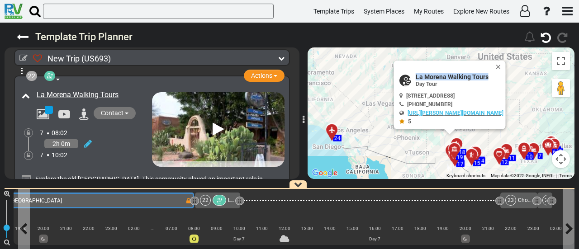
click at [175, 199] on div "21 Siesta RV Park" at bounding box center [83, 200] width 203 height 11
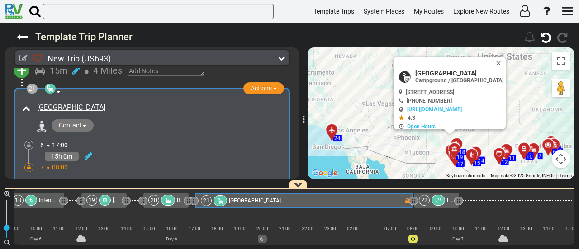
scroll to position [3561, 0]
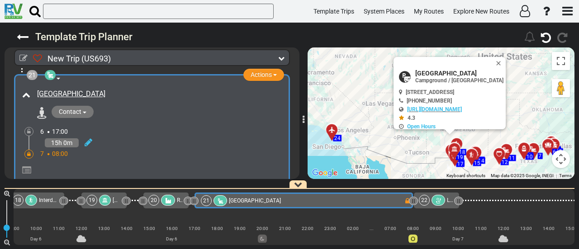
click at [30, 151] on icon at bounding box center [29, 153] width 4 height 5
click at [86, 138] on icon at bounding box center [89, 142] width 8 height 9
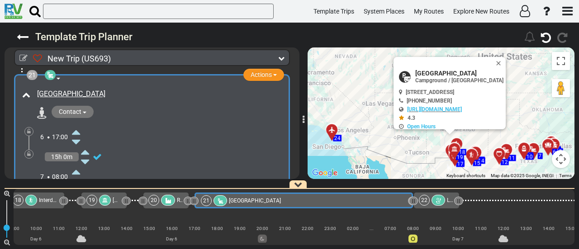
click at [78, 165] on icon at bounding box center [76, 172] width 8 height 14
click at [76, 165] on icon at bounding box center [76, 172] width 8 height 14
click at [29, 151] on icon at bounding box center [29, 153] width 4 height 5
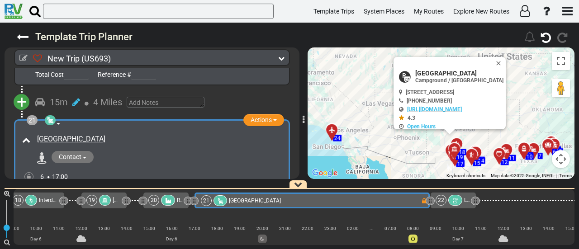
click at [449, 201] on div at bounding box center [455, 200] width 14 height 11
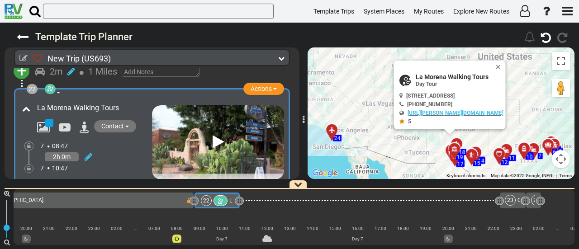
scroll to position [3720, 0]
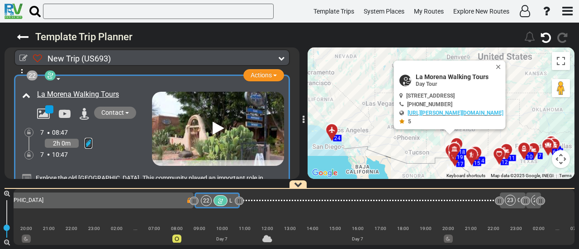
click at [89, 139] on icon at bounding box center [89, 143] width 8 height 9
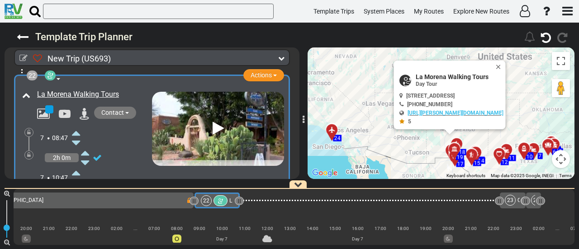
click at [77, 126] on icon at bounding box center [76, 133] width 8 height 14
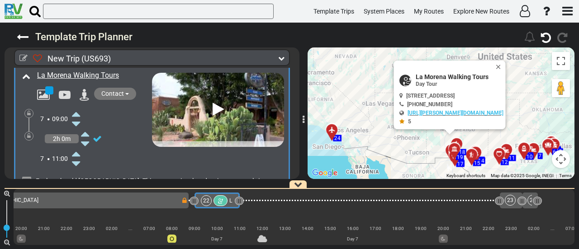
scroll to position [3765, 0]
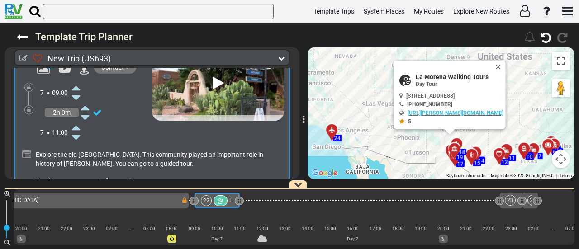
click at [77, 120] on icon at bounding box center [76, 127] width 8 height 14
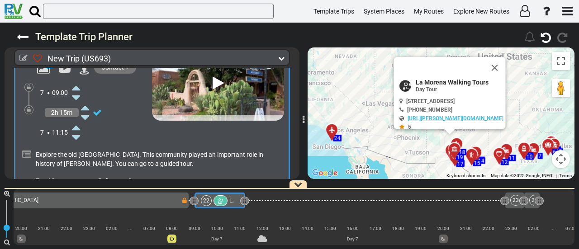
click at [77, 120] on icon at bounding box center [76, 127] width 8 height 14
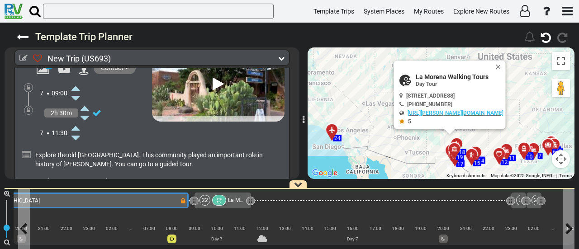
click at [144, 195] on div "21 Siesta RV Park" at bounding box center [70, 200] width 220 height 11
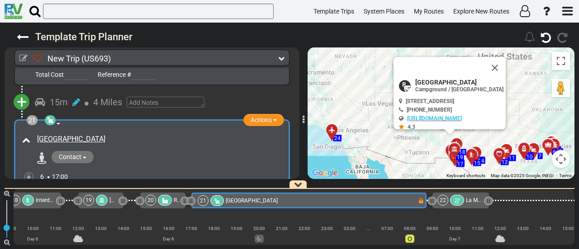
scroll to position [0, 2166]
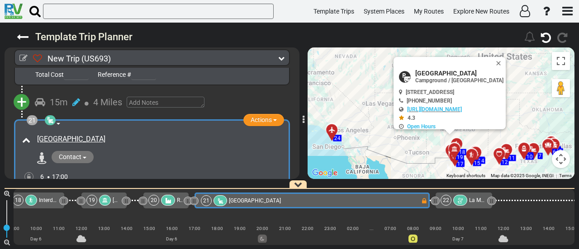
click at [424, 73] on span "[GEOGRAPHIC_DATA]" at bounding box center [459, 73] width 88 height 7
copy div "[GEOGRAPHIC_DATA]"
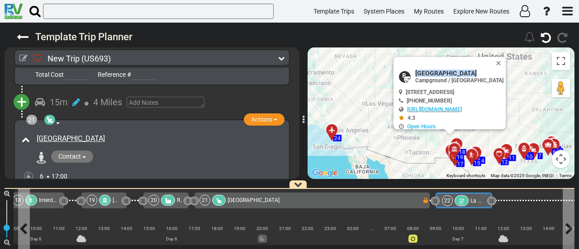
click at [472, 198] on span "La Morena Walking Tours" at bounding box center [501, 201] width 62 height 6
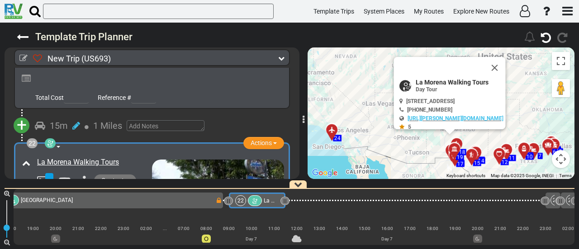
scroll to position [0, 2407]
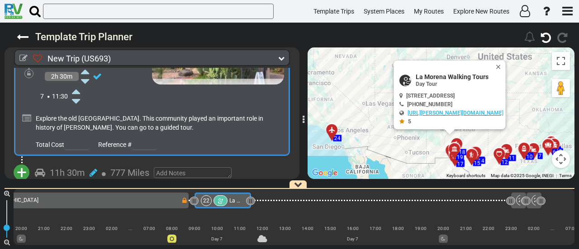
click at [24, 162] on span "+" at bounding box center [22, 172] width 10 height 21
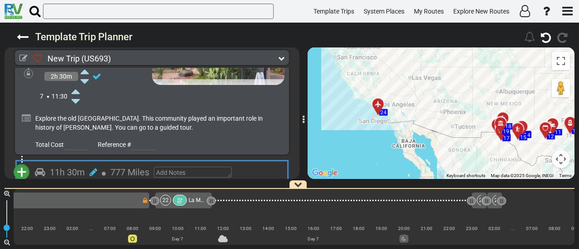
scroll to position [3846, 0]
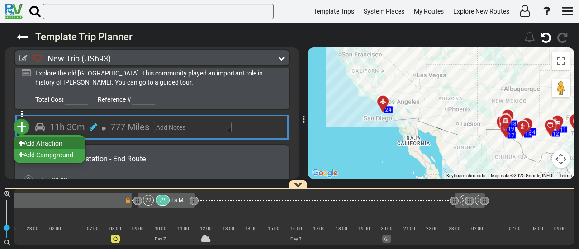
click at [57, 137] on li "Add Atraction" at bounding box center [49, 143] width 71 height 12
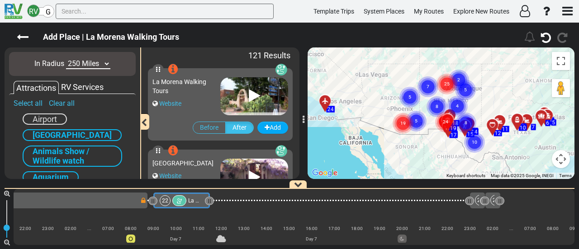
scroll to position [0, 2407]
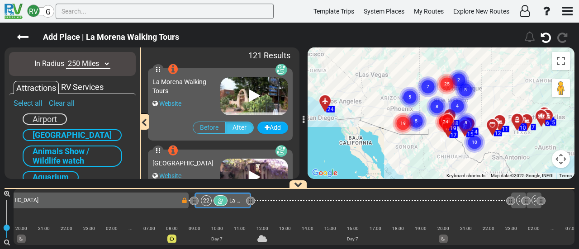
click at [95, 62] on select "10 Miles 50 Miles 100 Miles 250 Miles 500 Miles 1000 Miles" at bounding box center [88, 64] width 44 height 10
click at [66, 59] on select "10 Miles 50 Miles 100 Miles 250 Miles 500 Miles 1000 Miles" at bounding box center [88, 64] width 44 height 10
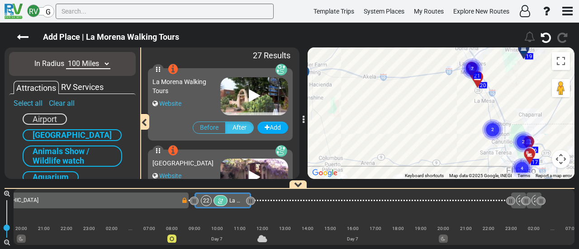
drag, startPoint x: 428, startPoint y: 101, endPoint x: 408, endPoint y: 141, distance: 44.9
click at [408, 141] on div "To activate drag with keyboard, press Alt + Enter. Once in keyboard drag state,…" at bounding box center [440, 113] width 267 height 132
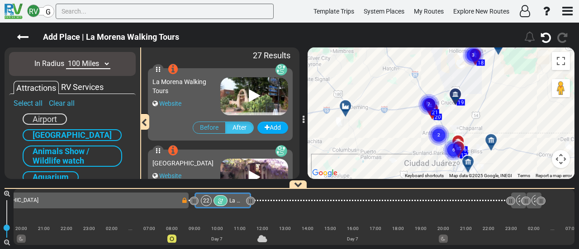
drag, startPoint x: 362, startPoint y: 121, endPoint x: 417, endPoint y: 122, distance: 55.6
click at [419, 121] on div "To activate drag with keyboard, press Alt + Enter. Once in keyboard drag state,…" at bounding box center [440, 113] width 267 height 132
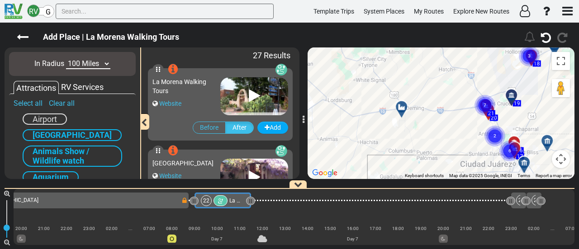
click at [401, 114] on div at bounding box center [404, 110] width 15 height 14
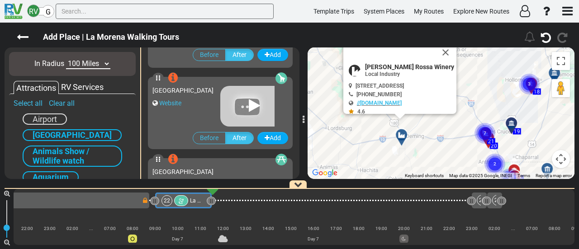
scroll to position [1625, 0]
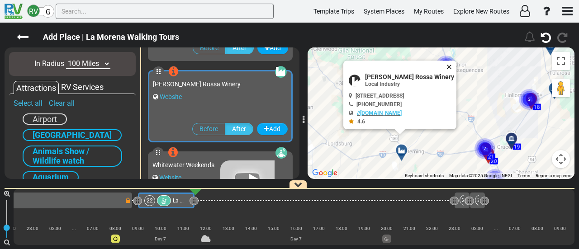
click at [448, 64] on button "Close" at bounding box center [450, 67] width 11 height 13
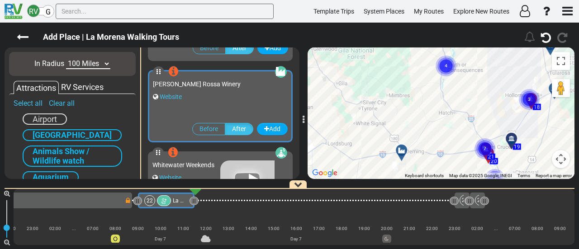
click at [98, 64] on select "10 Miles 50 Miles 100 Miles 250 Miles 500 Miles 1000 Miles" at bounding box center [88, 64] width 44 height 10
select select "number:250"
click at [66, 59] on select "10 Miles 50 Miles 100 Miles 250 Miles 500 Miles 1000 Miles" at bounding box center [88, 64] width 44 height 10
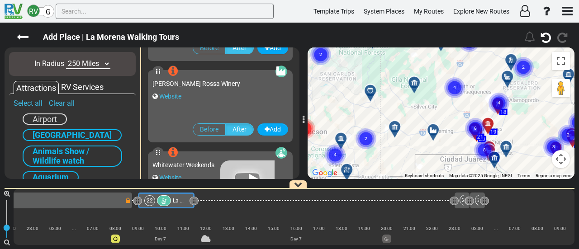
drag, startPoint x: 485, startPoint y: 126, endPoint x: 399, endPoint y: 158, distance: 92.4
click at [399, 158] on div "To activate drag with keyboard, press Alt + Enter. Once in keyboard drag state,…" at bounding box center [440, 113] width 267 height 132
click at [394, 124] on icon at bounding box center [394, 126] width 9 height 7
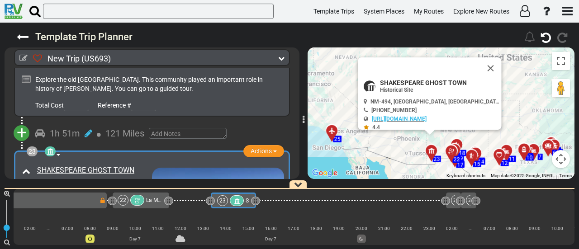
scroll to position [0, 0]
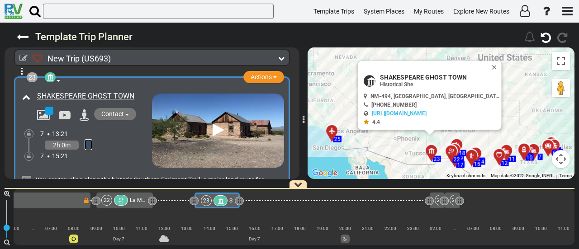
click at [89, 140] on icon at bounding box center [89, 144] width 8 height 9
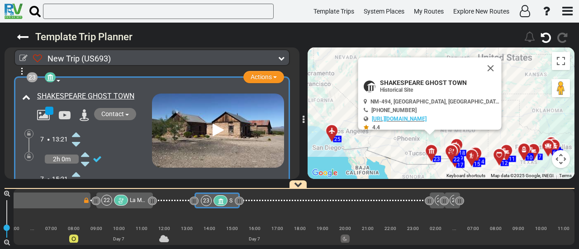
click at [77, 127] on icon at bounding box center [76, 134] width 8 height 14
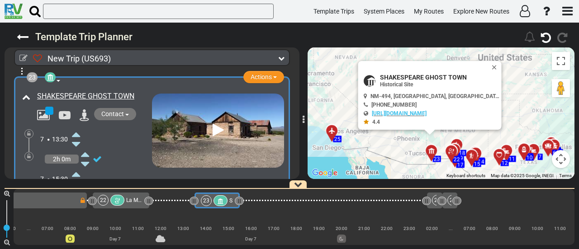
click at [78, 167] on icon at bounding box center [76, 174] width 8 height 14
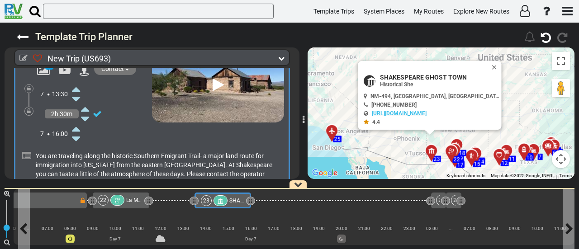
click at [223, 198] on icon at bounding box center [220, 201] width 8 height 6
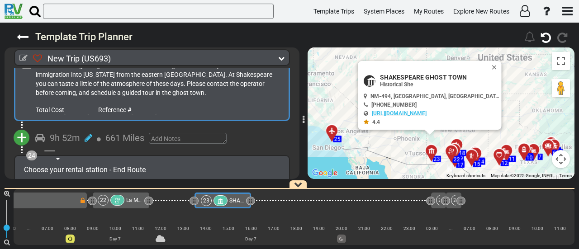
click at [15, 130] on button "+" at bounding box center [22, 138] width 16 height 16
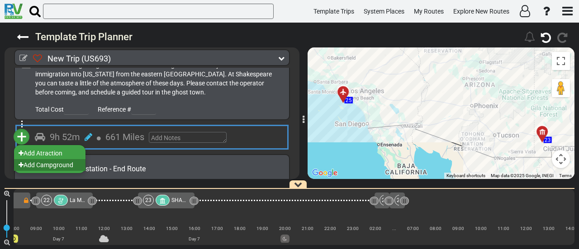
click at [54, 159] on li "Add Campground" at bounding box center [49, 165] width 71 height 12
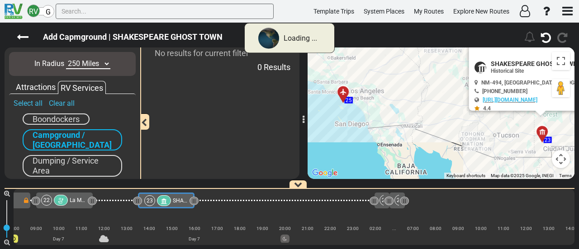
click at [86, 65] on select "10 Miles 50 Miles 100 Miles 250 Miles 500 Miles 1000 Miles" at bounding box center [88, 64] width 44 height 10
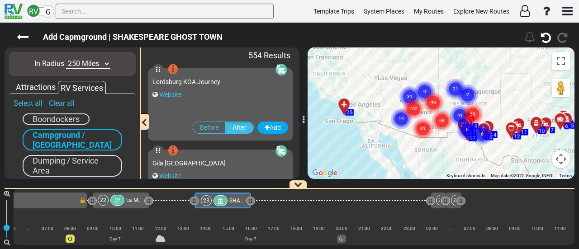
select select "number:10"
click at [66, 59] on select "10 Miles 50 Miles 100 Miles 250 Miles 500 Miles 1000 Miles" at bounding box center [88, 64] width 44 height 10
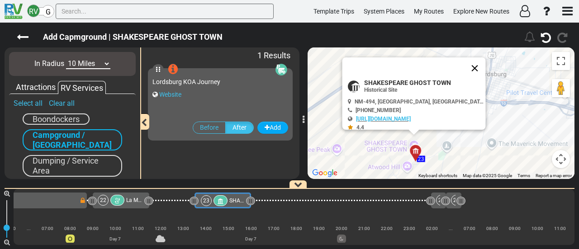
click at [464, 66] on button "Close" at bounding box center [475, 68] width 22 height 22
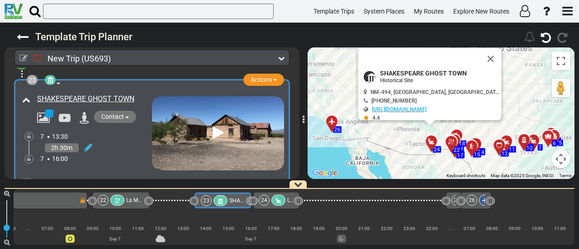
scroll to position [3847, 0]
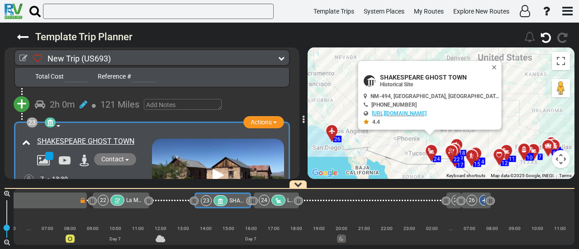
click at [275, 200] on icon at bounding box center [278, 201] width 8 height 6
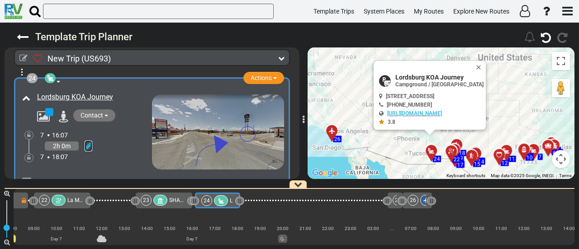
click at [89, 141] on icon at bounding box center [89, 145] width 8 height 9
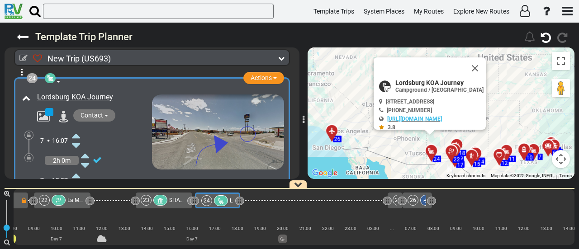
click at [76, 128] on icon at bounding box center [76, 135] width 8 height 14
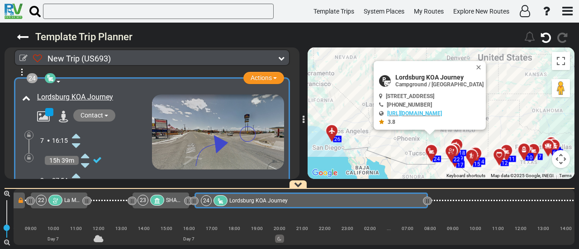
drag, startPoint x: 240, startPoint y: 198, endPoint x: 428, endPoint y: 228, distance: 191.0
click at [428, 228] on div "1 [GEOGRAPHIC_DATA]/[GEOGRAPHIC_DATA] DFW" at bounding box center [294, 217] width 560 height 56
click at [86, 141] on icon at bounding box center [89, 145] width 8 height 9
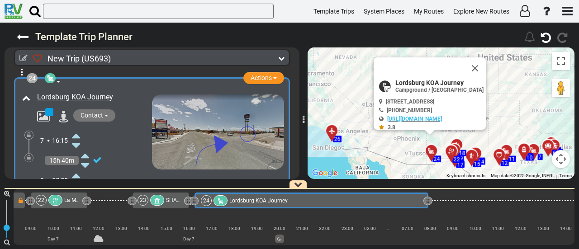
click at [78, 168] on icon at bounding box center [76, 175] width 8 height 14
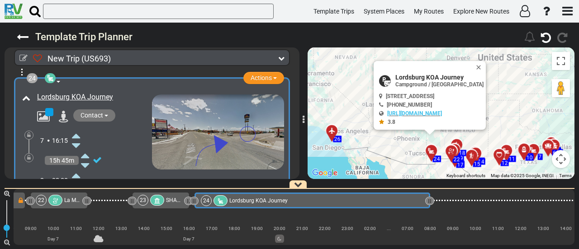
click at [30, 153] on div at bounding box center [28, 157] width 9 height 9
click at [28, 155] on icon at bounding box center [29, 157] width 4 height 5
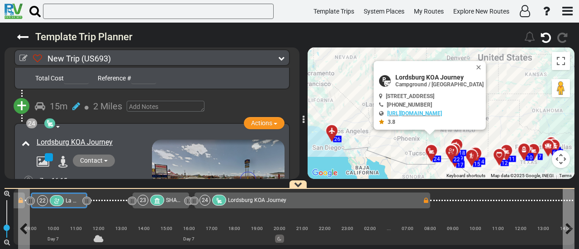
click at [68, 198] on span "La Morena Walking Tours" at bounding box center [97, 201] width 62 height 6
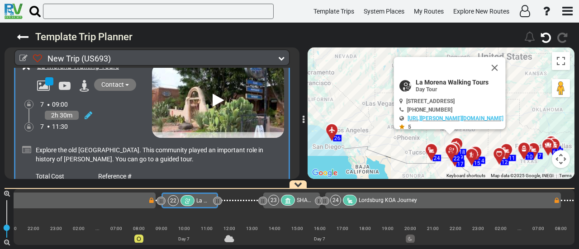
scroll to position [0, 2407]
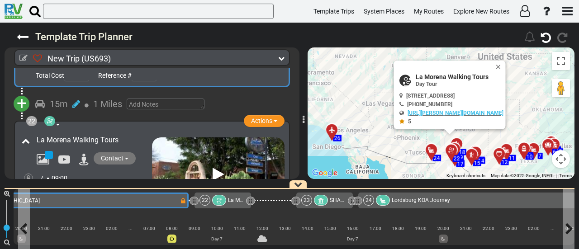
click at [89, 200] on div "21 Siesta RV Park" at bounding box center [70, 200] width 220 height 11
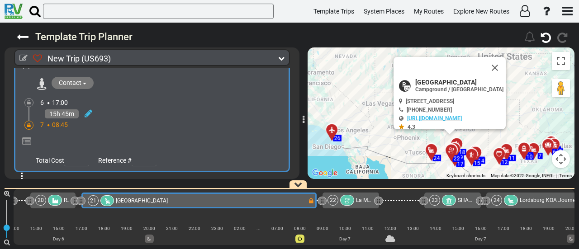
scroll to position [0, 2166]
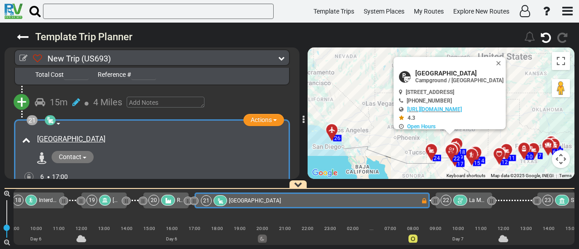
click at [114, 201] on span "[GEOGRAPHIC_DATA]" at bounding box center [139, 200] width 52 height 6
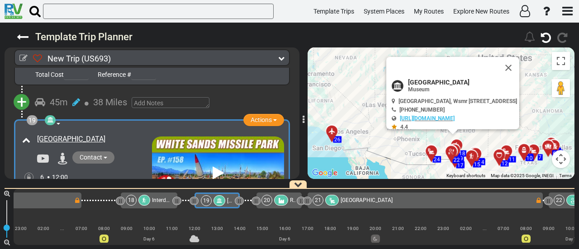
scroll to position [0, 2053]
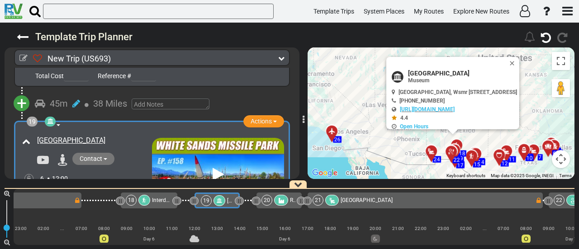
click at [135, 201] on div "18" at bounding box center [131, 200] width 11 height 11
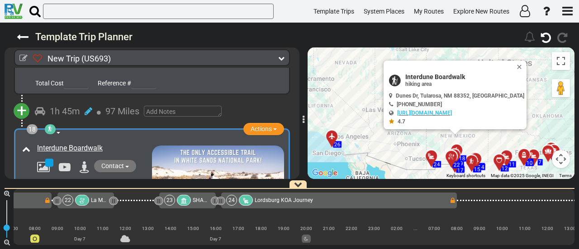
scroll to position [0, 2545]
click at [371, 209] on div "1 [GEOGRAPHIC_DATA]/[GEOGRAPHIC_DATA] DFW" at bounding box center [294, 217] width 560 height 56
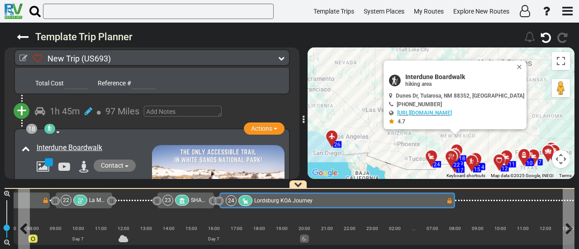
click at [368, 204] on div "24 Lordsburg KOA Journey" at bounding box center [336, 200] width 220 height 11
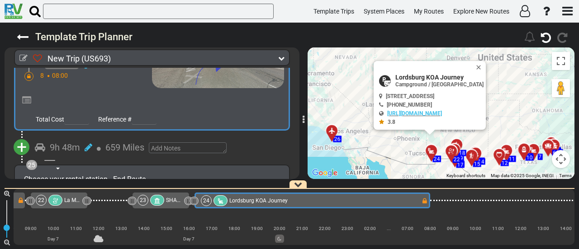
click at [21, 137] on span "+" at bounding box center [22, 147] width 10 height 21
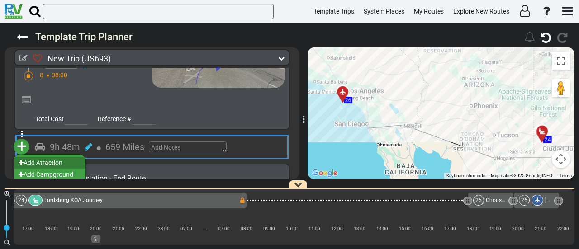
click at [53, 157] on li "Add Atraction" at bounding box center [49, 163] width 71 height 12
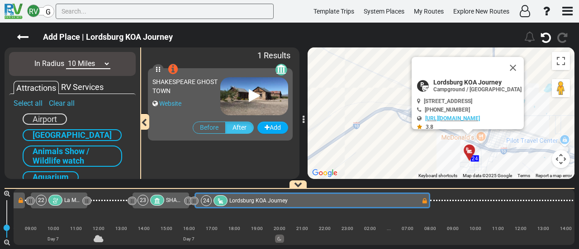
click at [76, 59] on select "10 Miles 50 Miles 100 Miles 250 Miles 500 Miles 1000 Miles" at bounding box center [88, 64] width 44 height 10
select select "number:100"
click at [66, 59] on select "10 Miles 50 Miles 100 Miles 250 Miles 500 Miles 1000 Miles" at bounding box center [88, 64] width 44 height 10
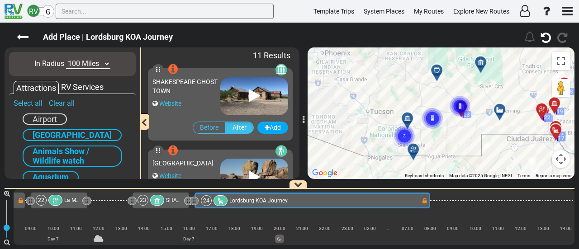
drag, startPoint x: 427, startPoint y: 142, endPoint x: 437, endPoint y: 94, distance: 49.7
click at [437, 94] on div "To activate drag with keyboard, press Alt + Enter. Once in keyboard drag state,…" at bounding box center [440, 113] width 267 height 132
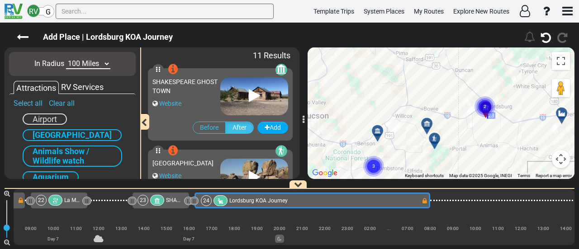
click at [427, 124] on div at bounding box center [429, 127] width 15 height 14
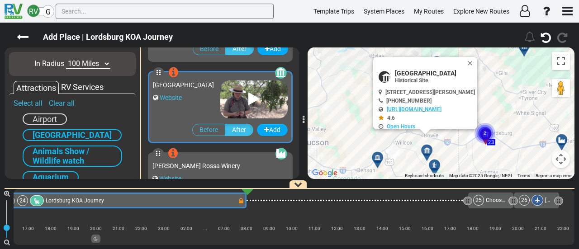
scroll to position [161, 0]
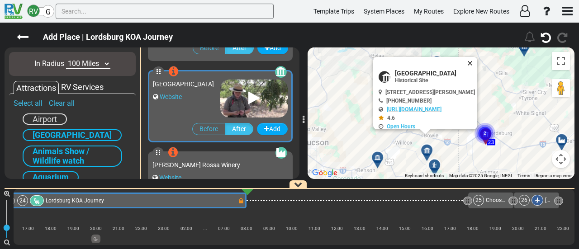
click at [477, 63] on button "Close" at bounding box center [471, 63] width 11 height 13
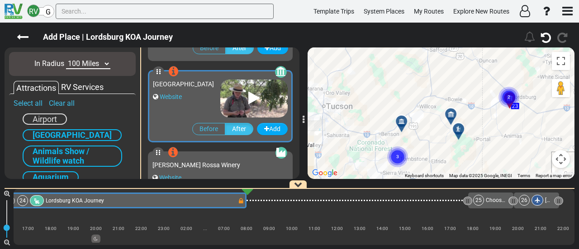
drag, startPoint x: 457, startPoint y: 84, endPoint x: 482, endPoint y: 47, distance: 44.6
click at [482, 47] on div "Add Place | Lordsburg KOA Journey" at bounding box center [289, 136] width 579 height 226
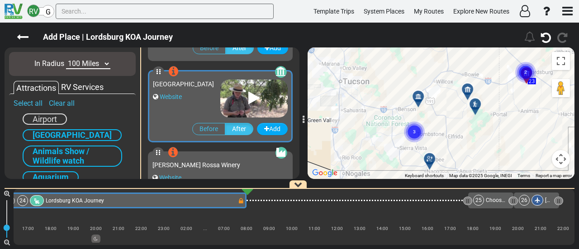
click at [418, 102] on div at bounding box center [421, 100] width 15 height 14
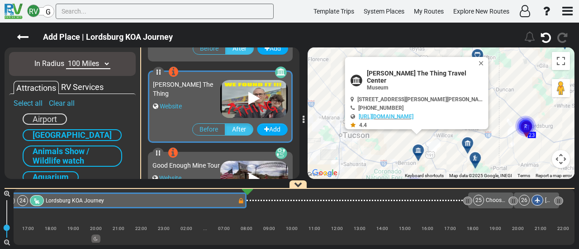
scroll to position [486, 0]
click at [477, 65] on button "Close" at bounding box center [482, 63] width 11 height 13
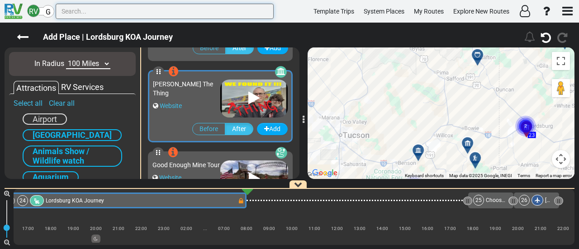
click at [105, 9] on input "text" at bounding box center [165, 11] width 218 height 15
click at [419, 157] on div at bounding box center [421, 154] width 15 height 14
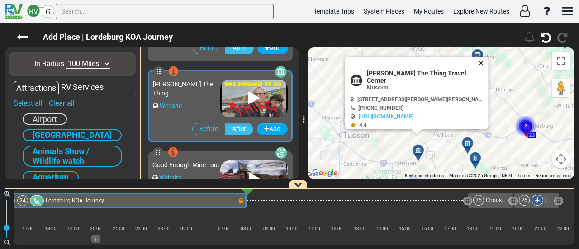
click at [477, 64] on button "Close" at bounding box center [482, 63] width 11 height 13
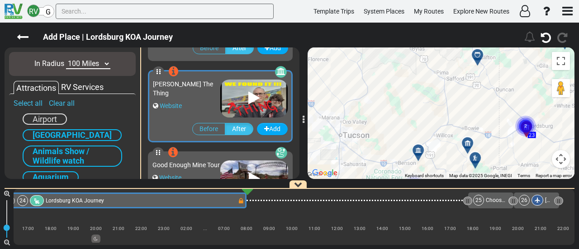
click at [466, 143] on icon at bounding box center [467, 143] width 9 height 7
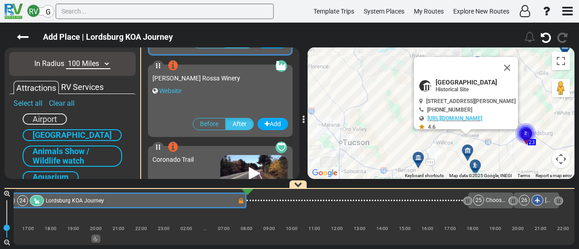
scroll to position [161, 0]
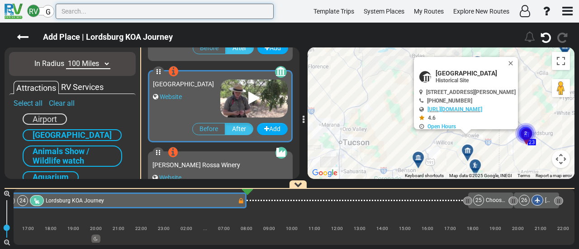
click at [133, 16] on input "text" at bounding box center [165, 11] width 218 height 15
paste input "Saguaro National Park"
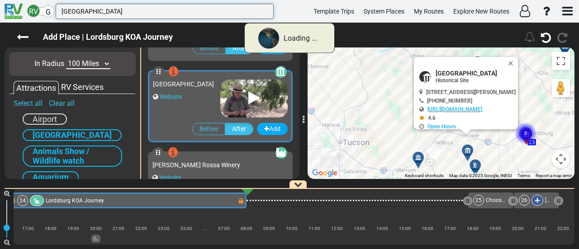
type input "Saguaro National Park"
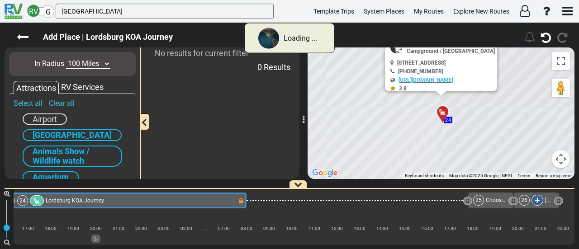
scroll to position [0, 0]
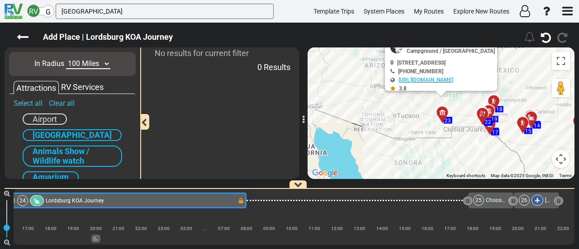
click at [92, 64] on select "10 Miles 50 Miles 100 Miles 250 Miles 500 Miles 1000 Miles" at bounding box center [88, 64] width 44 height 10
select select "number:250"
click at [66, 59] on select "10 Miles 50 Miles 100 Miles 250 Miles 500 Miles 1000 Miles" at bounding box center [88, 64] width 44 height 10
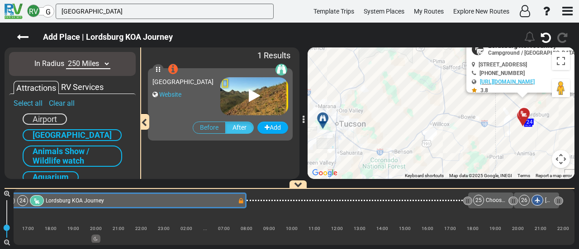
drag, startPoint x: 330, startPoint y: 115, endPoint x: 368, endPoint y: 79, distance: 52.7
click at [368, 79] on div "To activate drag with keyboard, press Alt + Enter. Once in keyboard drag state,…" at bounding box center [440, 113] width 267 height 132
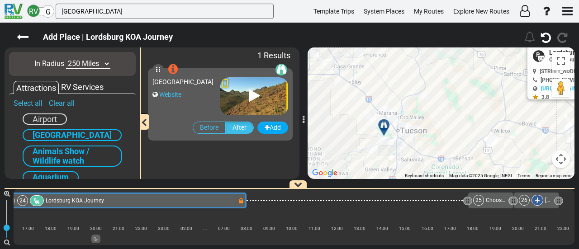
drag, startPoint x: 361, startPoint y: 89, endPoint x: 424, endPoint y: 97, distance: 63.7
click at [424, 97] on div "To activate drag with keyboard, press Alt + Enter. Once in keyboard drag state,…" at bounding box center [440, 113] width 267 height 132
click at [389, 126] on div at bounding box center [389, 129] width 15 height 14
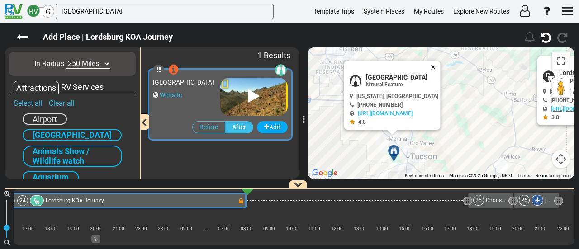
click at [439, 66] on button "Close" at bounding box center [434, 67] width 11 height 13
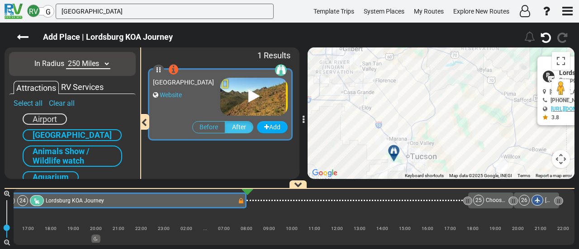
click at [558, 161] on button "Map camera controls" at bounding box center [560, 159] width 18 height 18
click at [542, 155] on button "Zoom out" at bounding box center [538, 159] width 18 height 18
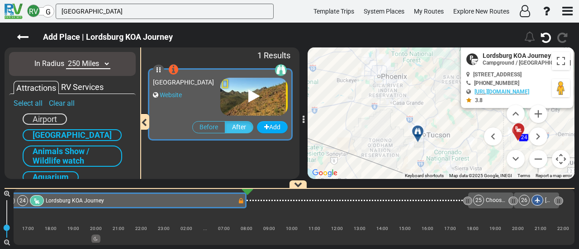
click at [417, 136] on div at bounding box center [420, 135] width 15 height 14
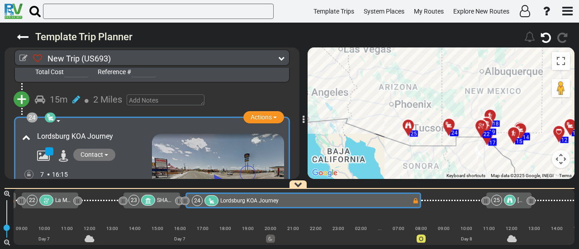
scroll to position [0, 2570]
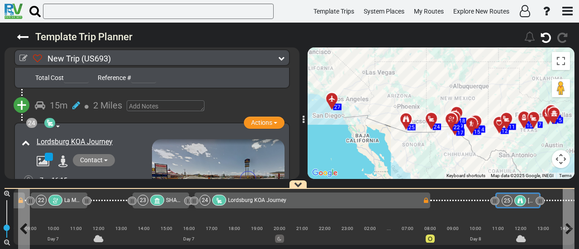
click at [522, 200] on div at bounding box center [520, 200] width 12 height 11
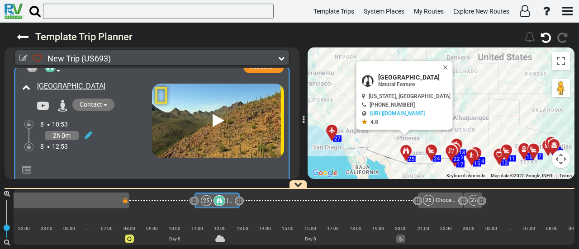
scroll to position [4295, 0]
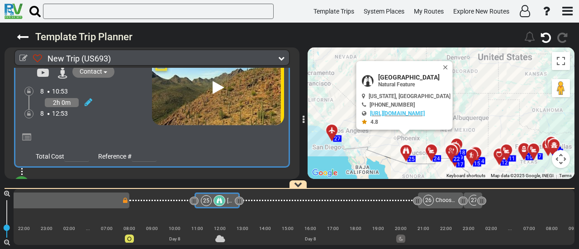
click at [24, 174] on span "+" at bounding box center [22, 184] width 10 height 21
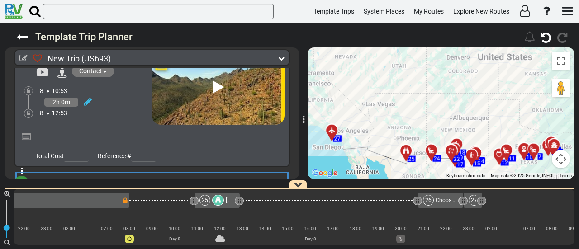
scroll to position [4295, 0]
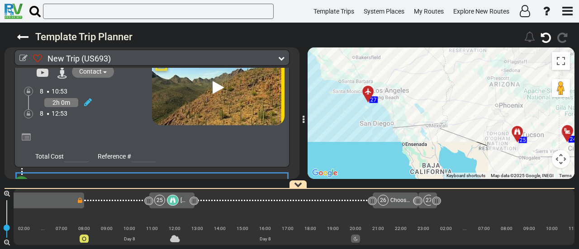
click at [53, 194] on li "Add Atraction" at bounding box center [49, 200] width 71 height 12
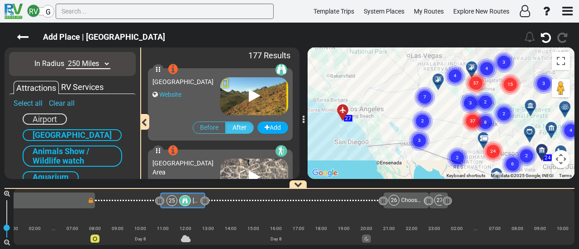
scroll to position [0, 2871]
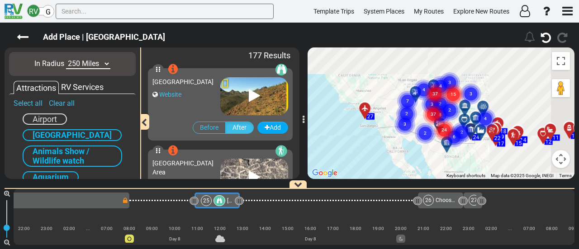
click at [85, 64] on select "10 Miles 50 Miles 100 Miles 250 Miles 500 Miles 1000 Miles" at bounding box center [88, 64] width 44 height 10
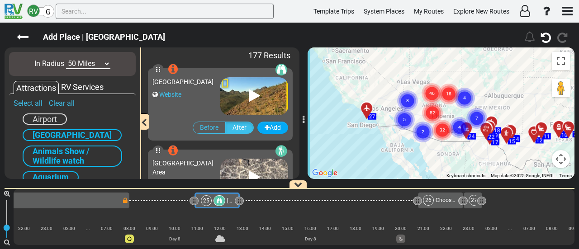
click at [66, 59] on select "10 Miles 50 Miles 100 Miles 250 Miles 500 Miles 1000 Miles" at bounding box center [88, 64] width 44 height 10
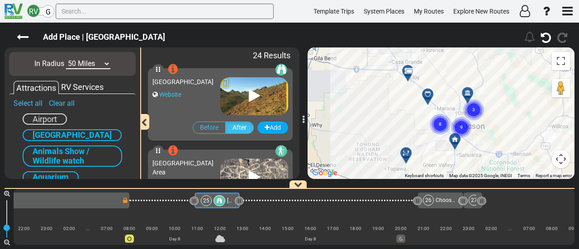
click at [466, 123] on circle "Cluster of 9 markers" at bounding box center [461, 127] width 21 height 21
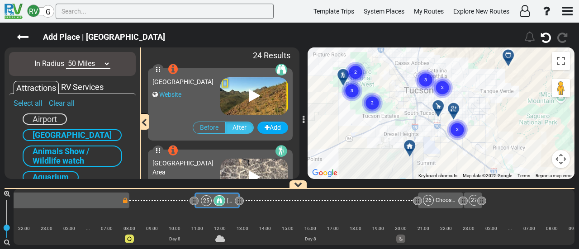
click at [484, 118] on div "To navigate, press the arrow keys. To activate drag with keyboard, press Alt + …" at bounding box center [440, 113] width 267 height 132
click at [456, 131] on text "2" at bounding box center [457, 129] width 3 height 6
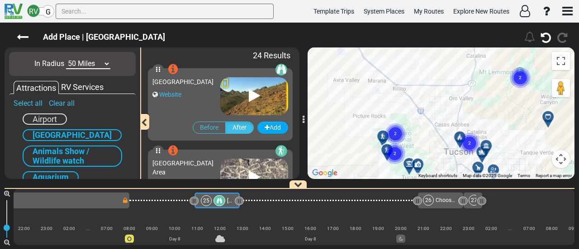
drag, startPoint x: 503, startPoint y: 169, endPoint x: 514, endPoint y: 178, distance: 14.4
click at [514, 178] on div "To activate drag with keyboard, press Alt + Enter. Once in keyboard drag state,…" at bounding box center [440, 113] width 267 height 132
drag, startPoint x: 83, startPoint y: 61, endPoint x: 84, endPoint y: 68, distance: 7.8
click at [83, 61] on select "10 Miles 50 Miles 100 Miles 250 Miles 500 Miles 1000 Miles" at bounding box center [88, 64] width 44 height 10
select select "number:10"
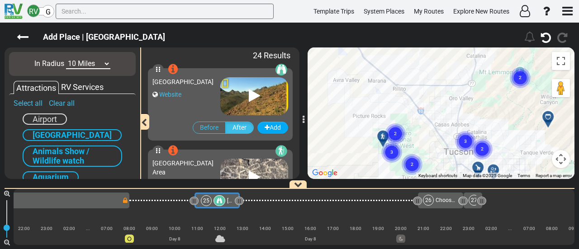
click at [66, 59] on select "10 Miles 50 Miles 100 Miles 250 Miles 500 Miles 1000 Miles" at bounding box center [88, 64] width 44 height 10
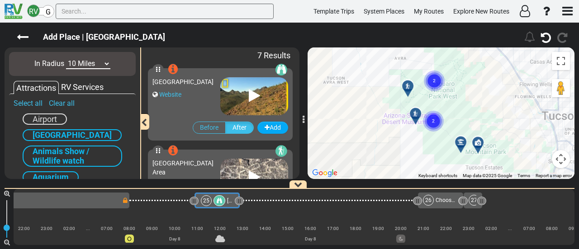
click at [463, 142] on div at bounding box center [463, 146] width 15 height 14
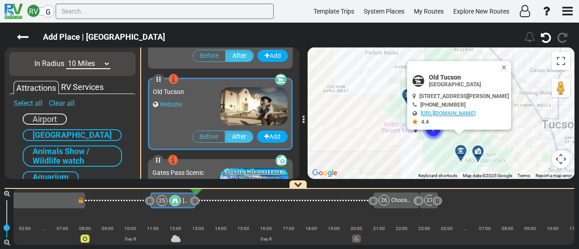
scroll to position [405, 0]
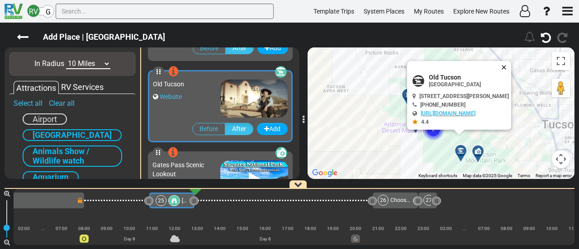
click at [511, 63] on button "Close" at bounding box center [505, 67] width 11 height 13
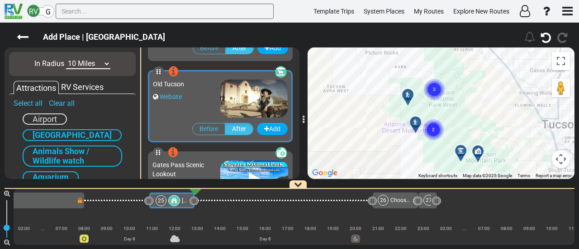
click at [436, 122] on circle "Cluster of 2 markers" at bounding box center [433, 129] width 21 height 21
click at [436, 124] on circle "Cluster of 2 markers" at bounding box center [433, 129] width 21 height 21
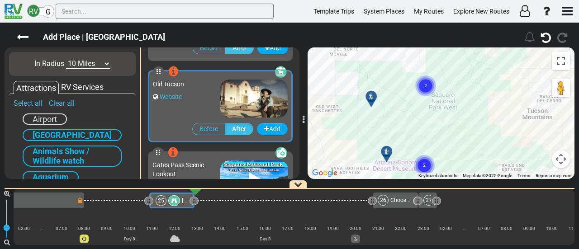
drag, startPoint x: 420, startPoint y: 108, endPoint x: 458, endPoint y: 140, distance: 50.0
click at [458, 140] on div "To activate drag with keyboard, press Alt + Enter. Once in keyboard drag state,…" at bounding box center [440, 113] width 267 height 132
click at [370, 94] on icon at bounding box center [370, 96] width 6 height 6
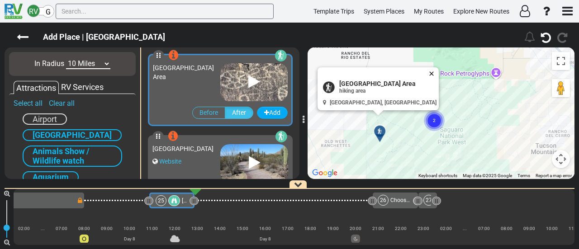
scroll to position [80, 0]
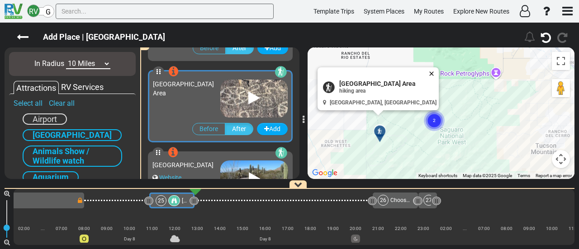
click at [428, 69] on button "Close" at bounding box center [433, 73] width 11 height 13
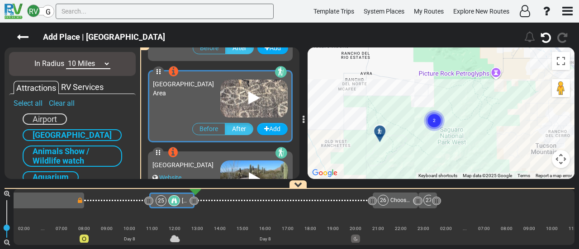
click at [437, 120] on circle "Cluster of 2 markers" at bounding box center [433, 120] width 21 height 21
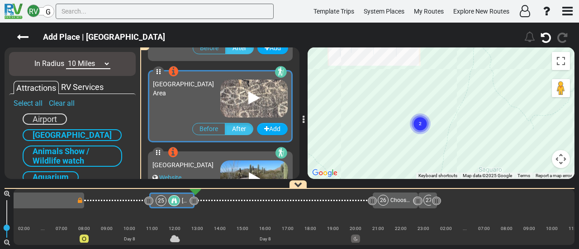
click at [417, 123] on circle "Cluster of 2 markers" at bounding box center [419, 123] width 21 height 21
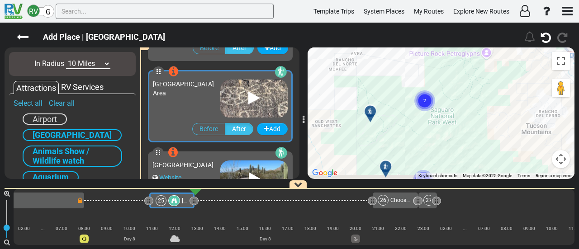
drag, startPoint x: 438, startPoint y: 132, endPoint x: 450, endPoint y: 81, distance: 51.9
click at [451, 71] on div "To navigate, press the arrow keys. To activate drag with keyboard, press Alt + …" at bounding box center [440, 113] width 267 height 132
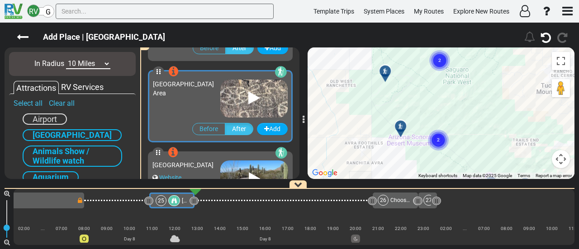
click at [404, 127] on div at bounding box center [403, 130] width 15 height 14
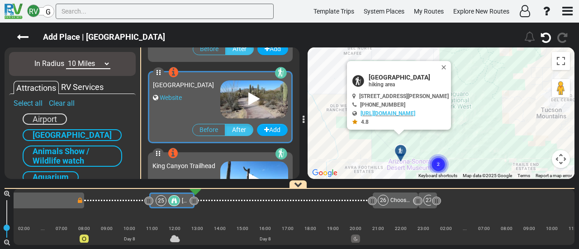
scroll to position [161, 0]
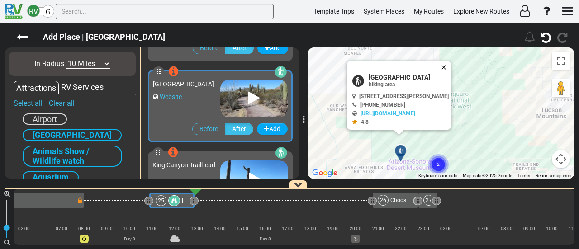
click at [447, 61] on button "Close" at bounding box center [445, 67] width 11 height 13
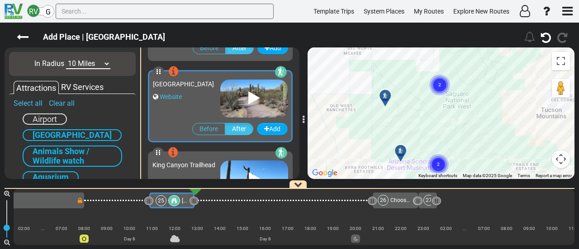
click at [475, 86] on div "To navigate, press the arrow keys. To activate drag with keyboard, press Alt + …" at bounding box center [440, 113] width 267 height 132
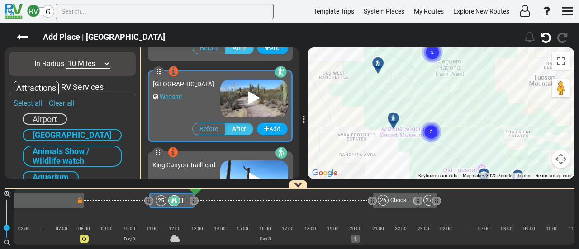
click at [434, 128] on circle "Cluster of 2 markers" at bounding box center [430, 132] width 21 height 21
click at [436, 128] on circle "Cluster of 2 markers" at bounding box center [430, 132] width 21 height 21
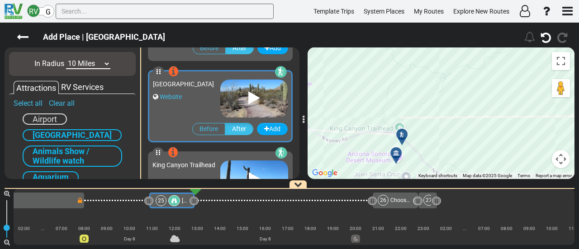
click at [401, 132] on icon at bounding box center [401, 134] width 6 height 6
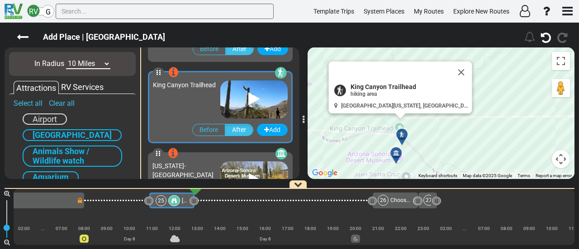
scroll to position [242, 0]
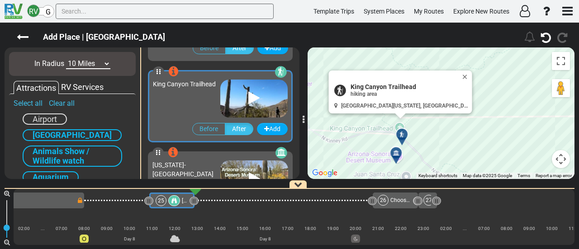
drag, startPoint x: 457, startPoint y: 139, endPoint x: 461, endPoint y: 117, distance: 22.5
click at [461, 117] on div "To activate drag with keyboard, press Alt + Enter. Once in keyboard drag state,…" at bounding box center [440, 113] width 267 height 132
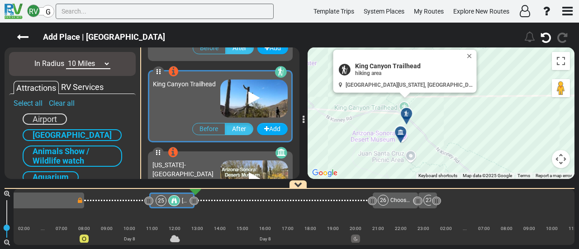
click at [399, 132] on icon at bounding box center [400, 132] width 6 height 6
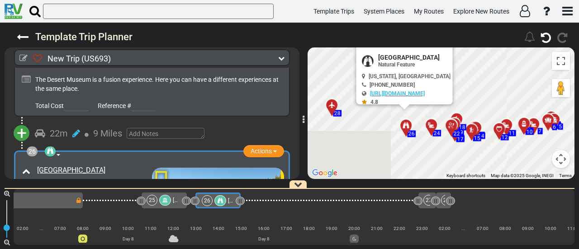
scroll to position [0, 2918]
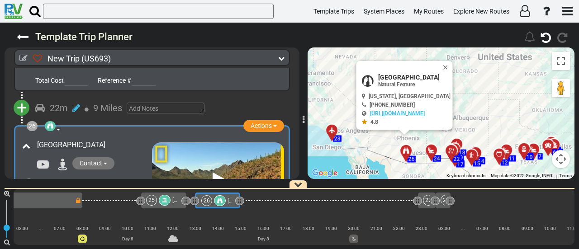
click at [163, 199] on icon at bounding box center [164, 200] width 5 height 5
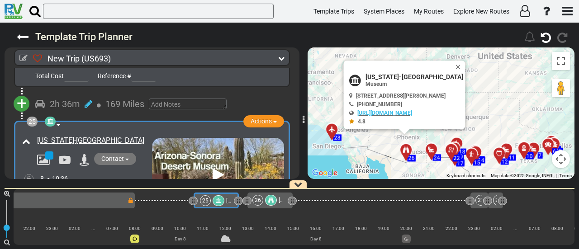
scroll to position [0, 2865]
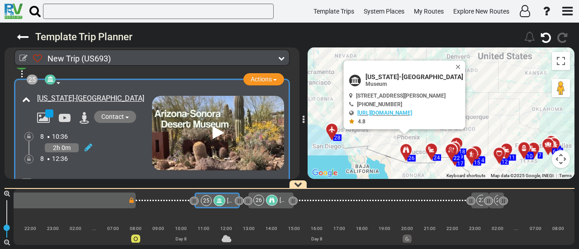
click at [269, 200] on icon at bounding box center [271, 200] width 5 height 5
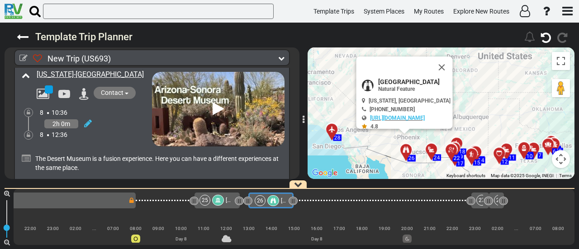
scroll to position [0, 2874]
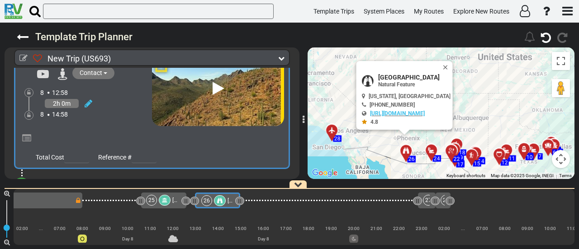
click at [218, 203] on div at bounding box center [220, 200] width 12 height 11
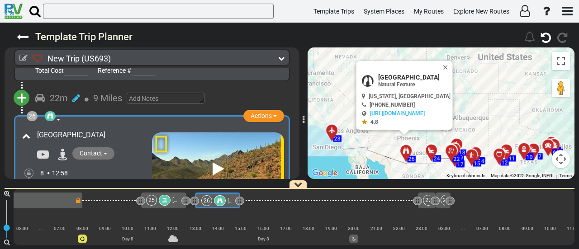
scroll to position [4378, 0]
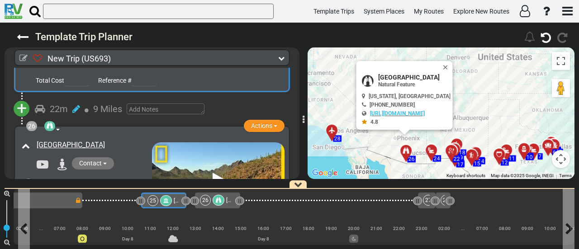
click at [160, 203] on div at bounding box center [166, 200] width 12 height 11
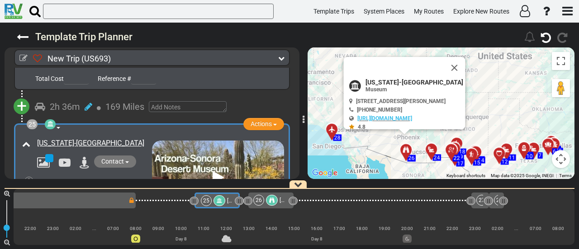
scroll to position [4205, 0]
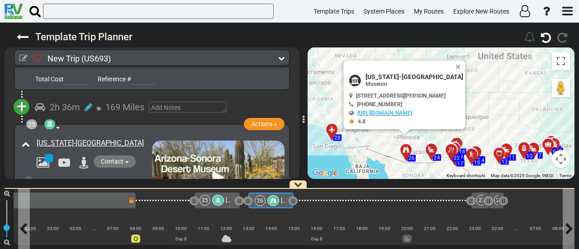
click at [275, 199] on div at bounding box center [273, 200] width 12 height 11
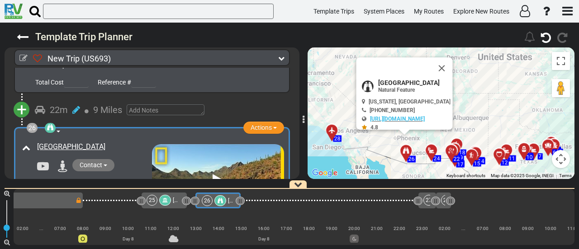
scroll to position [0, 2918]
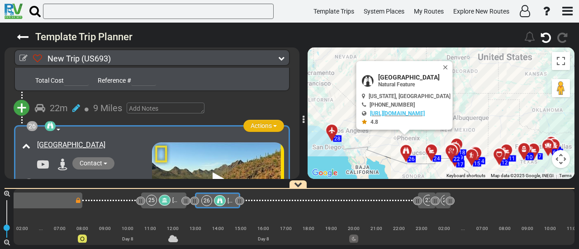
click at [263, 120] on button "Actions" at bounding box center [263, 126] width 41 height 12
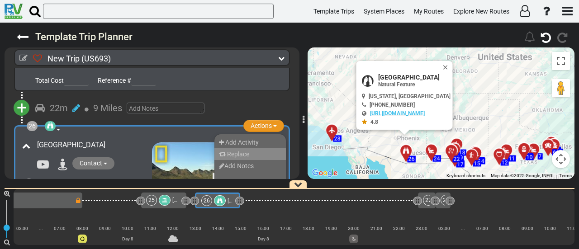
click at [253, 148] on li "Replace" at bounding box center [249, 154] width 71 height 12
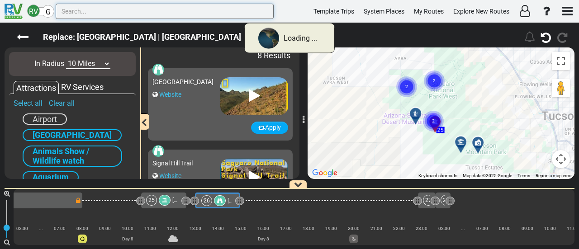
click at [118, 14] on input "text" at bounding box center [165, 11] width 218 height 15
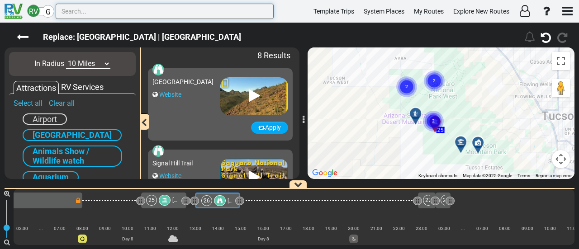
paste input "Signal Hill Trail"
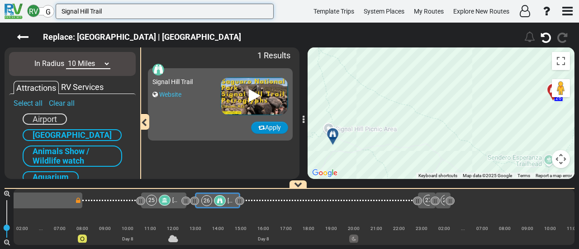
type input "Signal Hill Trail"
click at [269, 127] on button "Apply" at bounding box center [269, 128] width 37 height 12
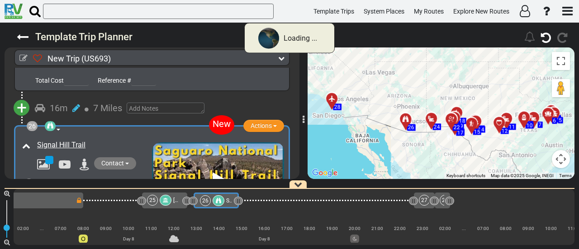
scroll to position [0, 2916]
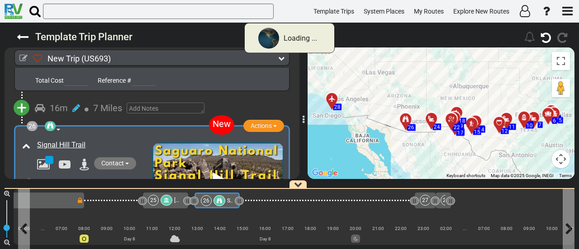
click at [218, 201] on icon at bounding box center [218, 200] width 5 height 5
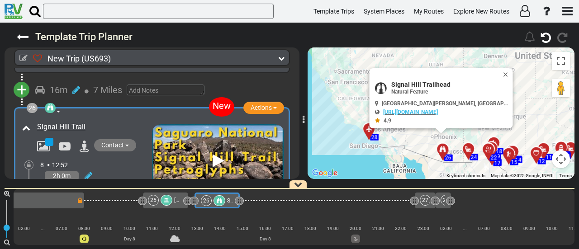
scroll to position [4414, 0]
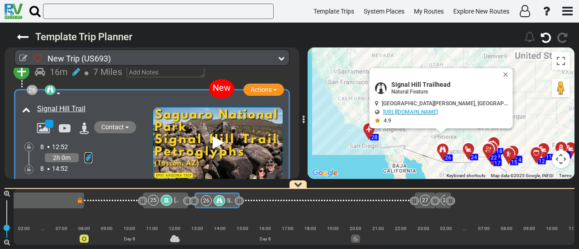
click at [89, 153] on icon at bounding box center [89, 157] width 8 height 9
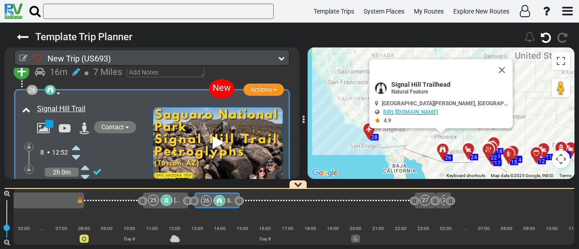
click at [75, 140] on icon at bounding box center [76, 147] width 8 height 14
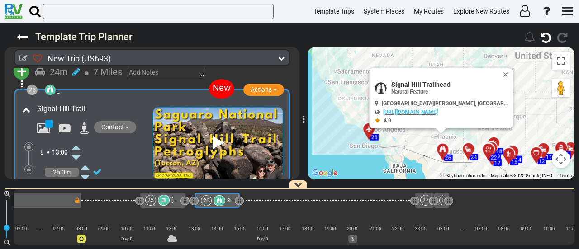
scroll to position [0, 2919]
click at [217, 205] on div at bounding box center [219, 200] width 12 height 11
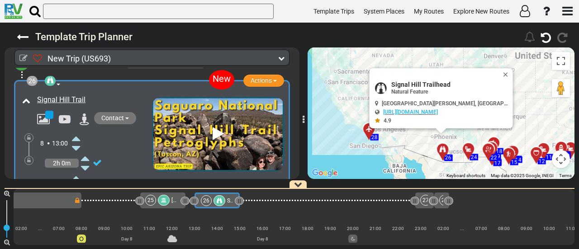
scroll to position [4468, 0]
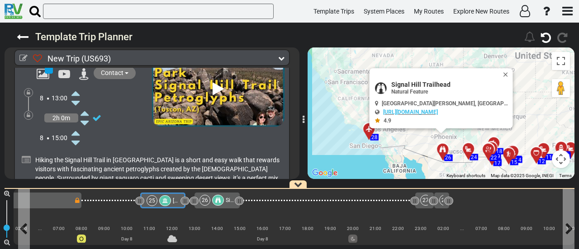
click at [158, 199] on div "25" at bounding box center [159, 200] width 26 height 11
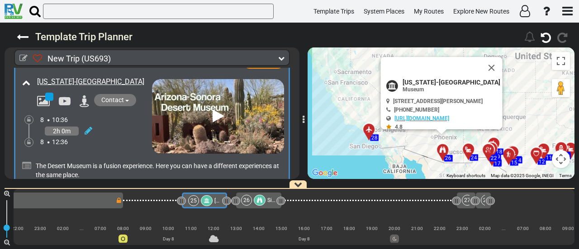
scroll to position [4205, 0]
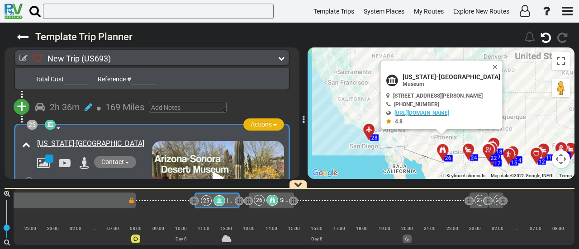
click at [260, 121] on span "Actions" at bounding box center [260, 124] width 21 height 7
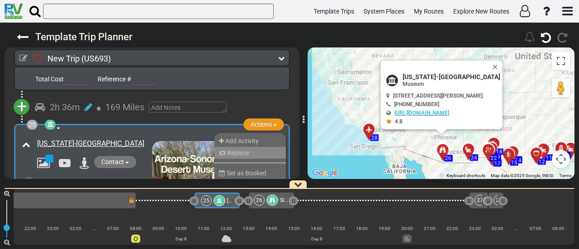
click at [233, 149] on span "Replace" at bounding box center [238, 152] width 22 height 7
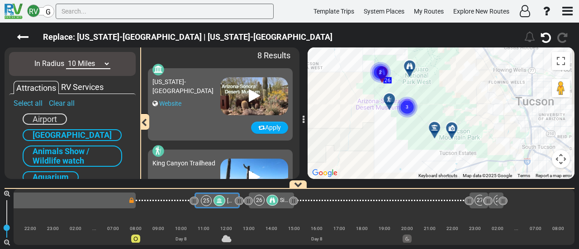
click at [414, 136] on div "To activate drag with keyboard, press Alt + Enter. Once in keyboard drag state,…" at bounding box center [440, 113] width 267 height 132
click at [436, 127] on div at bounding box center [436, 131] width 15 height 14
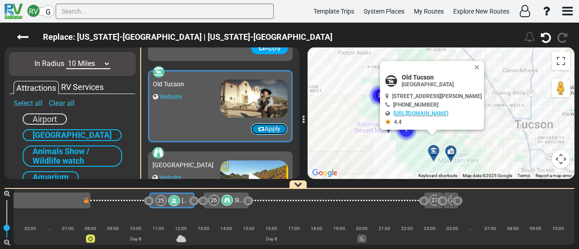
click at [260, 128] on button "Apply" at bounding box center [268, 129] width 37 height 12
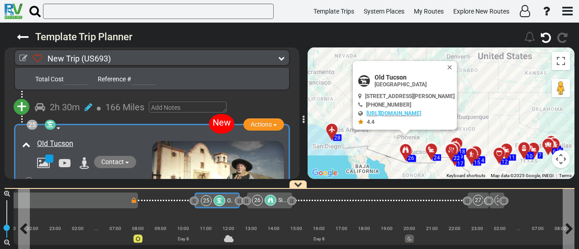
click at [219, 202] on icon at bounding box center [218, 200] width 5 height 5
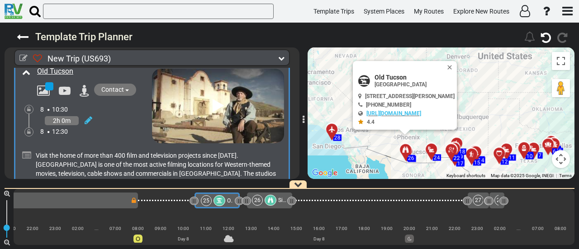
click at [218, 199] on icon at bounding box center [218, 200] width 5 height 5
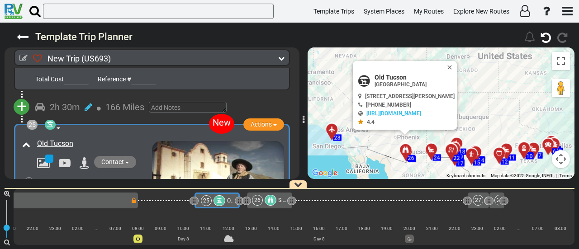
click at [393, 74] on span "Old Tucson" at bounding box center [414, 77] width 80 height 7
copy div "Old Tucson"
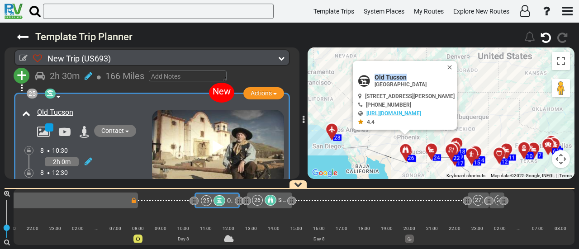
scroll to position [4250, 0]
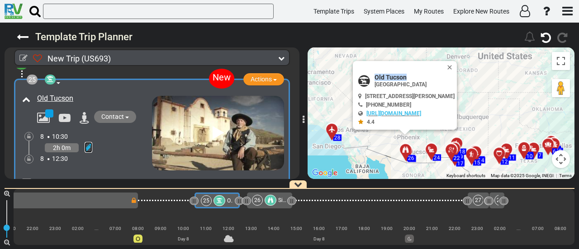
click at [88, 143] on icon at bounding box center [89, 147] width 8 height 9
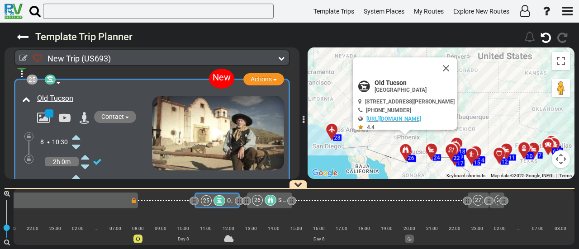
click at [74, 169] on icon at bounding box center [76, 176] width 8 height 14
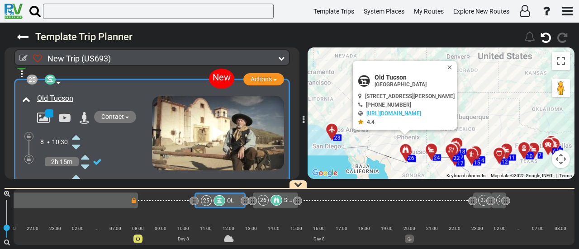
click at [74, 169] on icon at bounding box center [76, 176] width 8 height 14
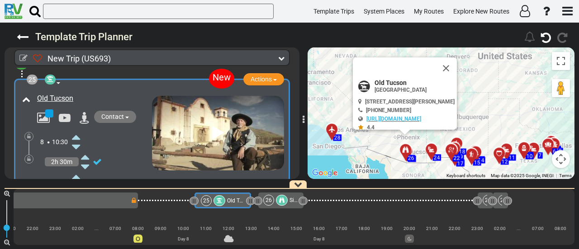
click at [74, 169] on icon at bounding box center [76, 176] width 8 height 14
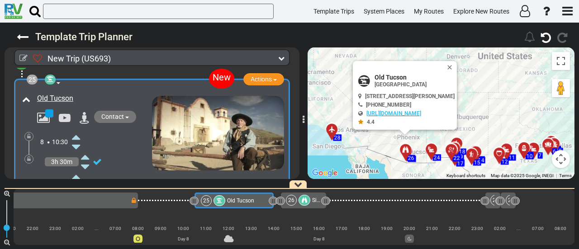
click at [74, 169] on icon at bounding box center [76, 176] width 8 height 14
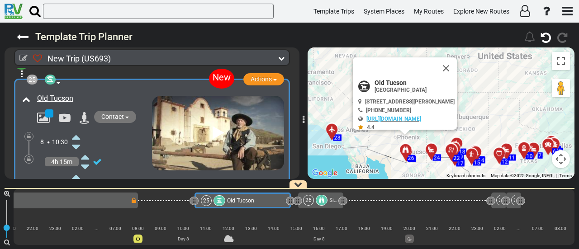
click at [74, 169] on icon at bounding box center [76, 176] width 8 height 14
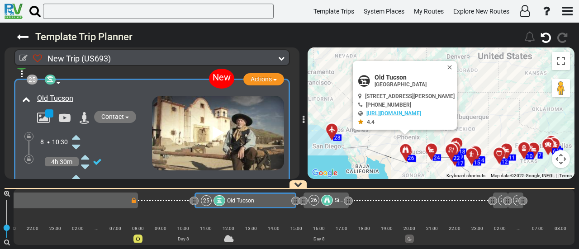
click at [74, 169] on icon at bounding box center [76, 176] width 8 height 14
click at [75, 169] on icon at bounding box center [76, 176] width 8 height 14
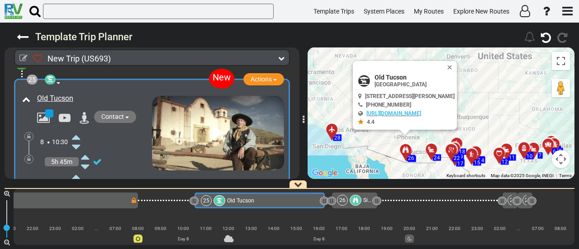
click at [75, 169] on icon at bounding box center [76, 176] width 8 height 14
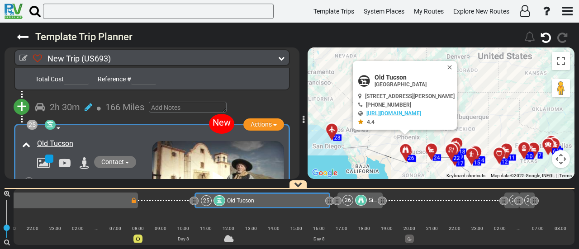
click at [47, 121] on icon at bounding box center [50, 124] width 6 height 6
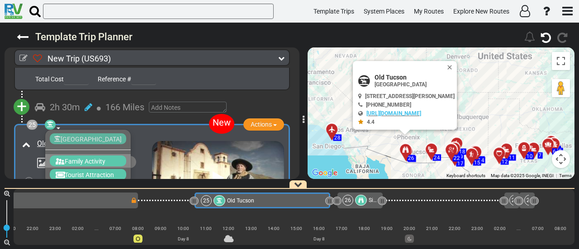
click at [65, 158] on span "Family Activity" at bounding box center [85, 161] width 41 height 7
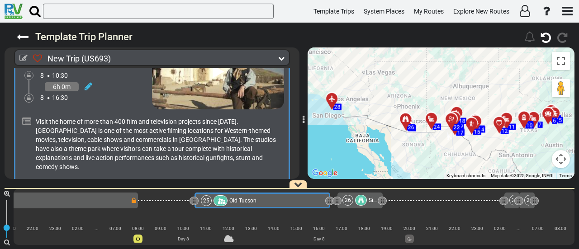
scroll to position [4331, 0]
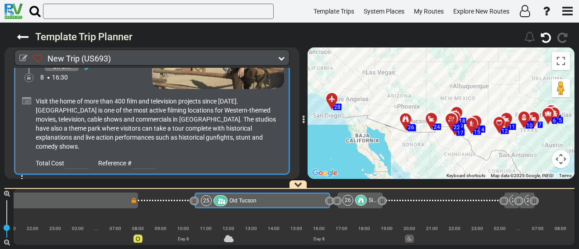
click at [24, 181] on span "+" at bounding box center [22, 191] width 10 height 21
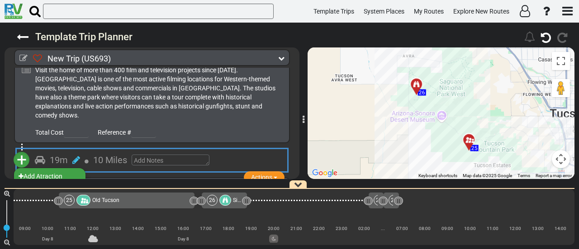
scroll to position [4376, 0]
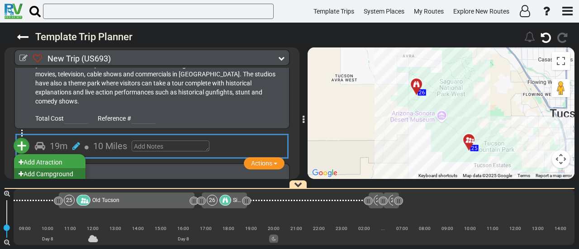
click at [69, 168] on li "Add Campground" at bounding box center [49, 174] width 71 height 12
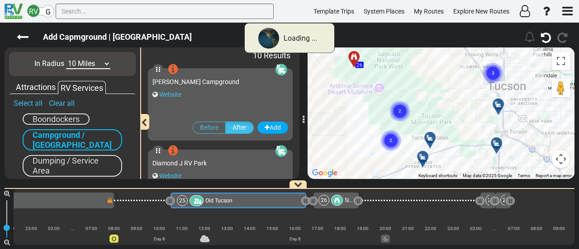
scroll to position [0, 2862]
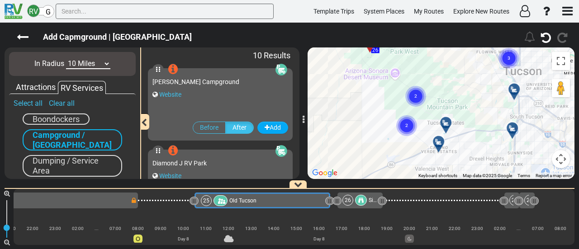
drag, startPoint x: 426, startPoint y: 96, endPoint x: 442, endPoint y: 77, distance: 24.7
click at [442, 77] on div "To activate drag with keyboard, press Alt + Enter. Once in keyboard drag state,…" at bounding box center [440, 113] width 267 height 132
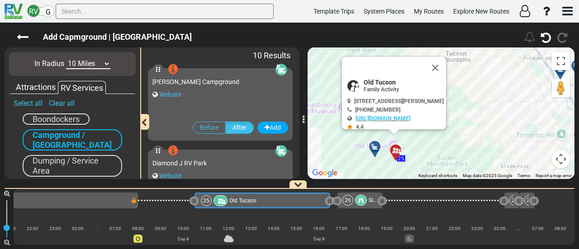
click at [374, 145] on icon at bounding box center [374, 146] width 9 height 7
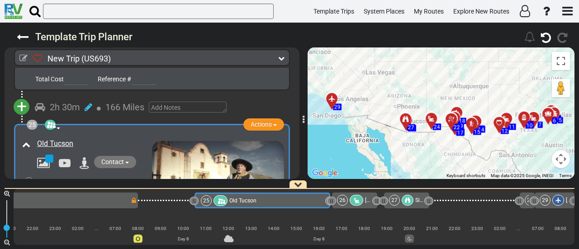
click at [355, 203] on icon at bounding box center [357, 201] width 8 height 6
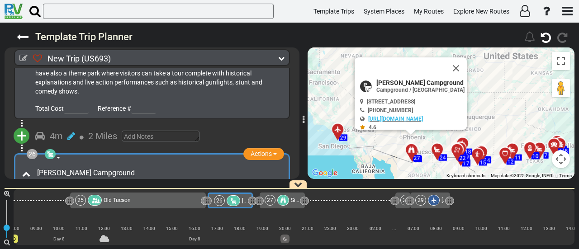
scroll to position [0, 2999]
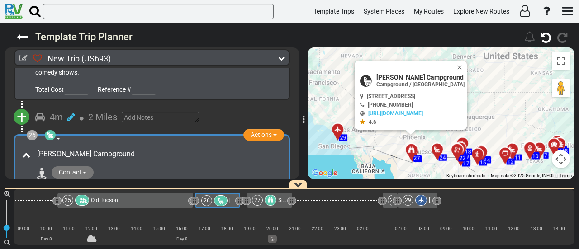
click at [18, 177] on div "26 Campground / Rv Park Actions Add Activity Replace Add Notes Set as Booked" at bounding box center [152, 197] width 276 height 127
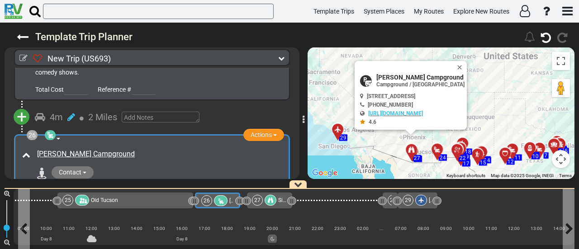
click at [217, 200] on icon at bounding box center [221, 201] width 8 height 6
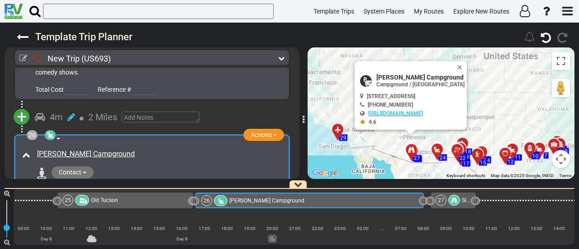
drag, startPoint x: 238, startPoint y: 201, endPoint x: 421, endPoint y: 224, distance: 184.9
click at [421, 224] on div "1 [GEOGRAPHIC_DATA]/[GEOGRAPHIC_DATA] DFW" at bounding box center [294, 217] width 560 height 56
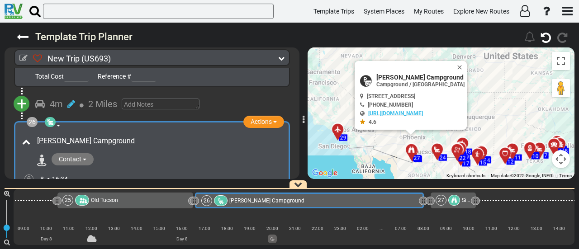
scroll to position [4437, 0]
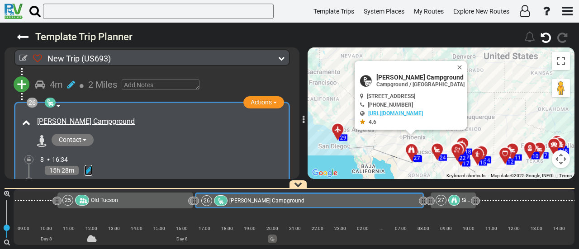
click at [88, 166] on icon at bounding box center [89, 170] width 8 height 9
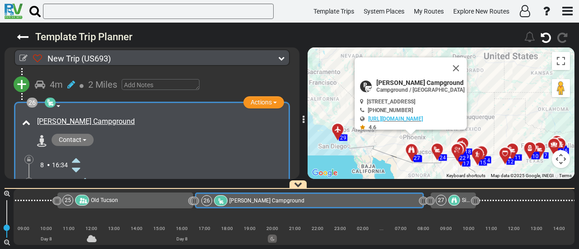
click at [77, 153] on icon at bounding box center [76, 160] width 8 height 14
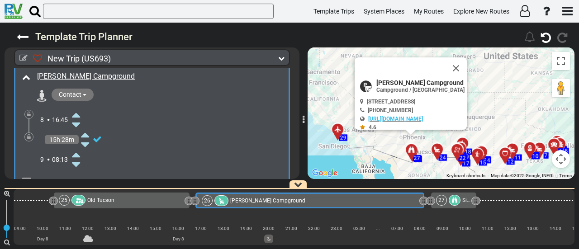
scroll to position [0, 3004]
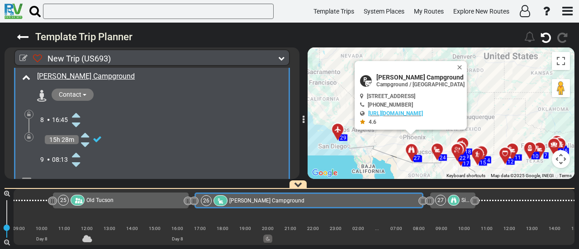
click at [79, 157] on icon at bounding box center [76, 164] width 8 height 14
click at [27, 134] on icon at bounding box center [29, 136] width 4 height 5
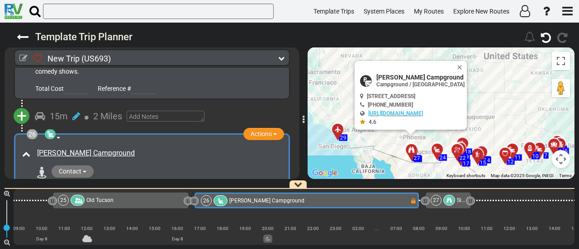
scroll to position [4405, 0]
